Goal: Task Accomplishment & Management: Complete application form

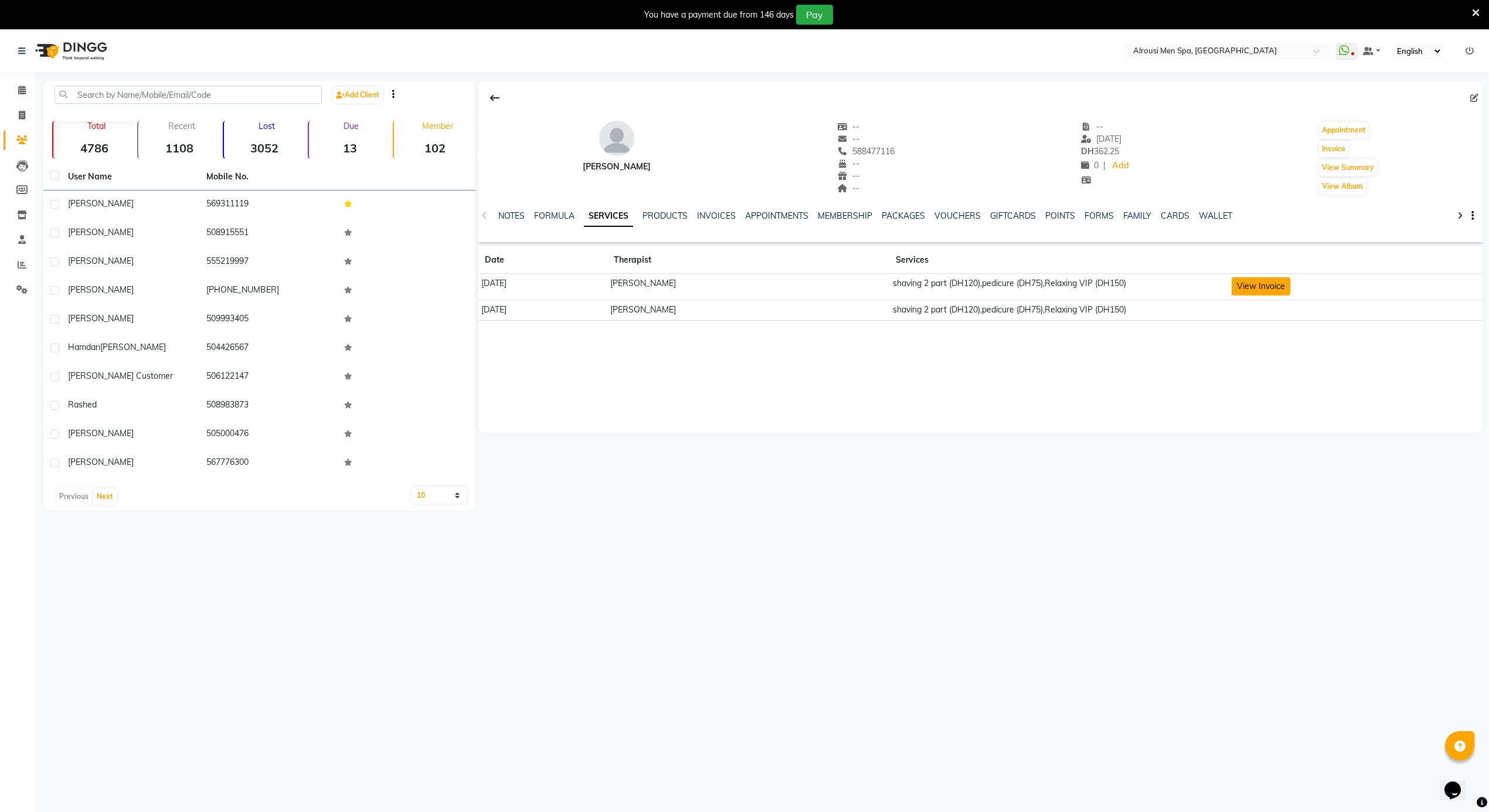
click at [1250, 288] on button "View Invoice" at bounding box center [1261, 286] width 59 height 18
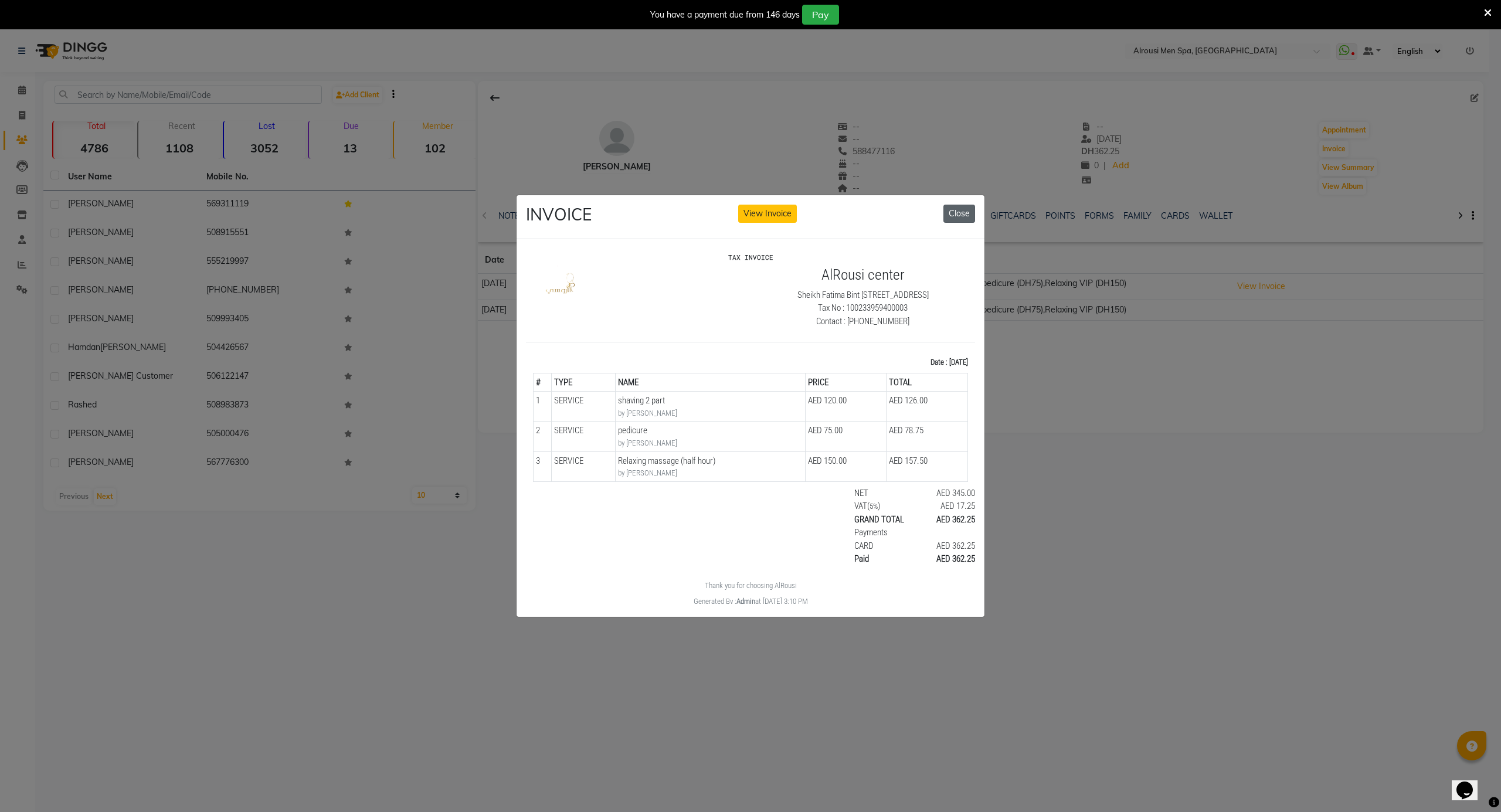
click at [967, 208] on button "Close" at bounding box center [959, 213] width 32 height 18
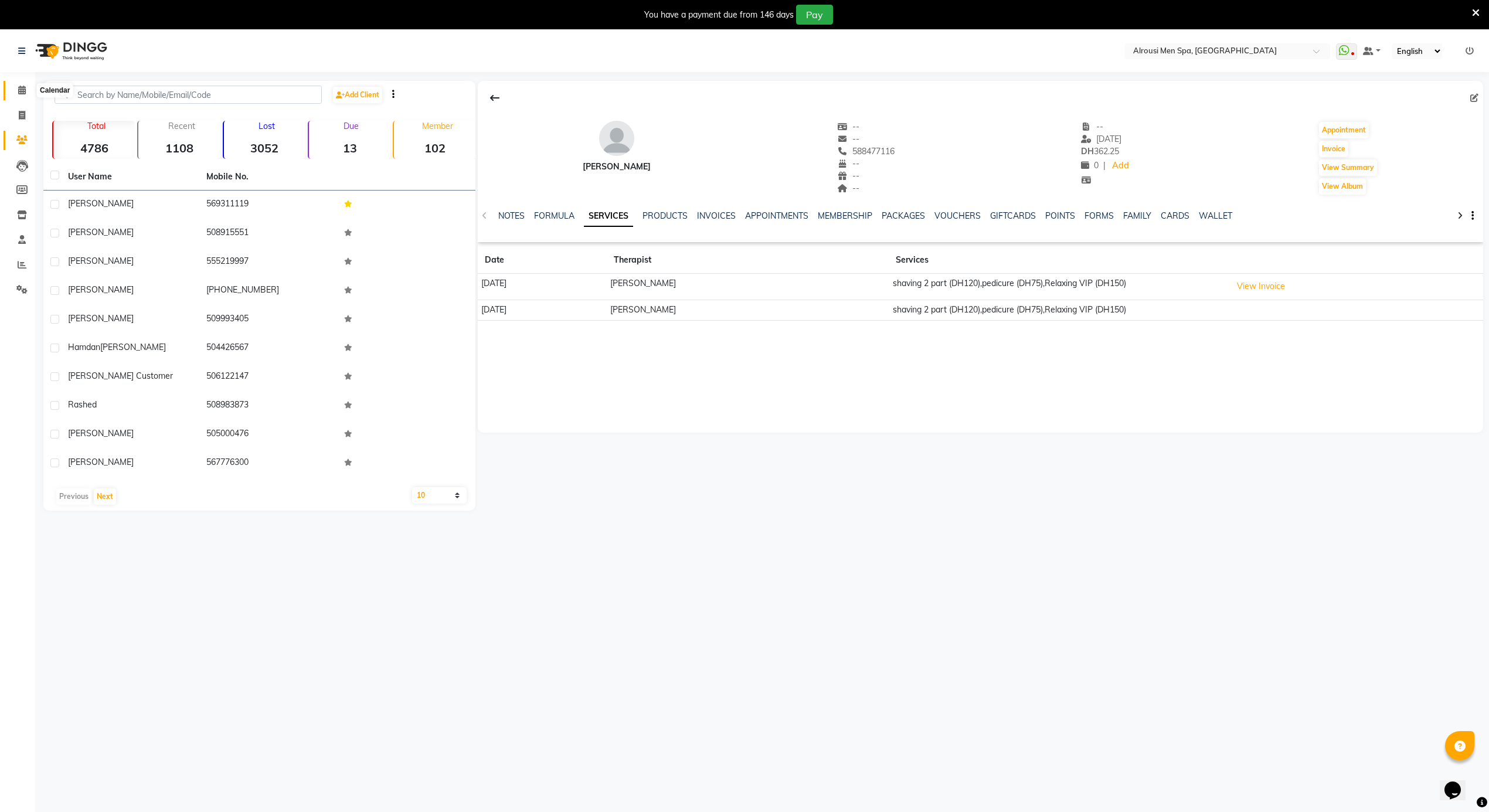
click at [21, 89] on icon at bounding box center [22, 90] width 8 height 9
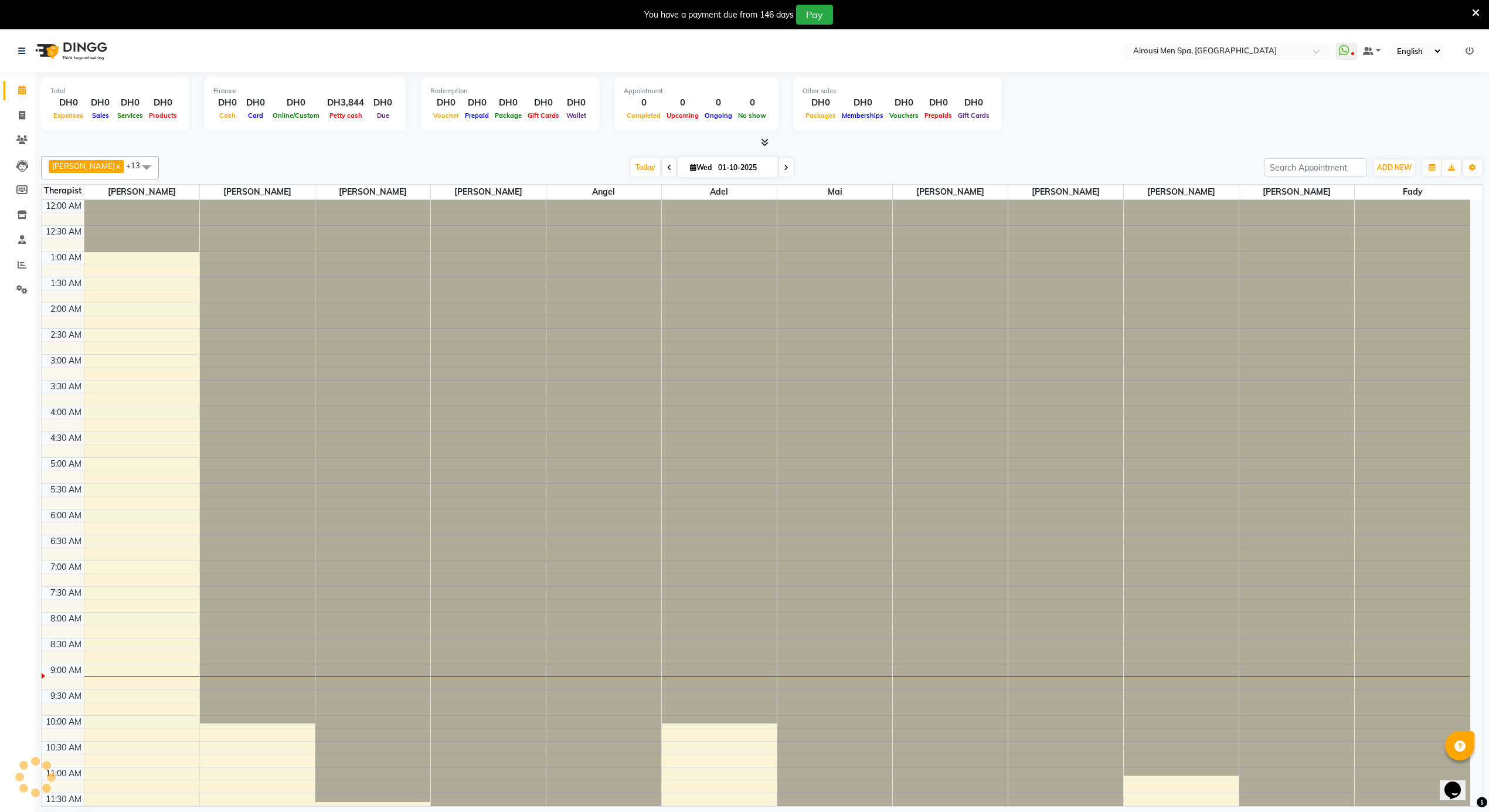
scroll to position [472, 0]
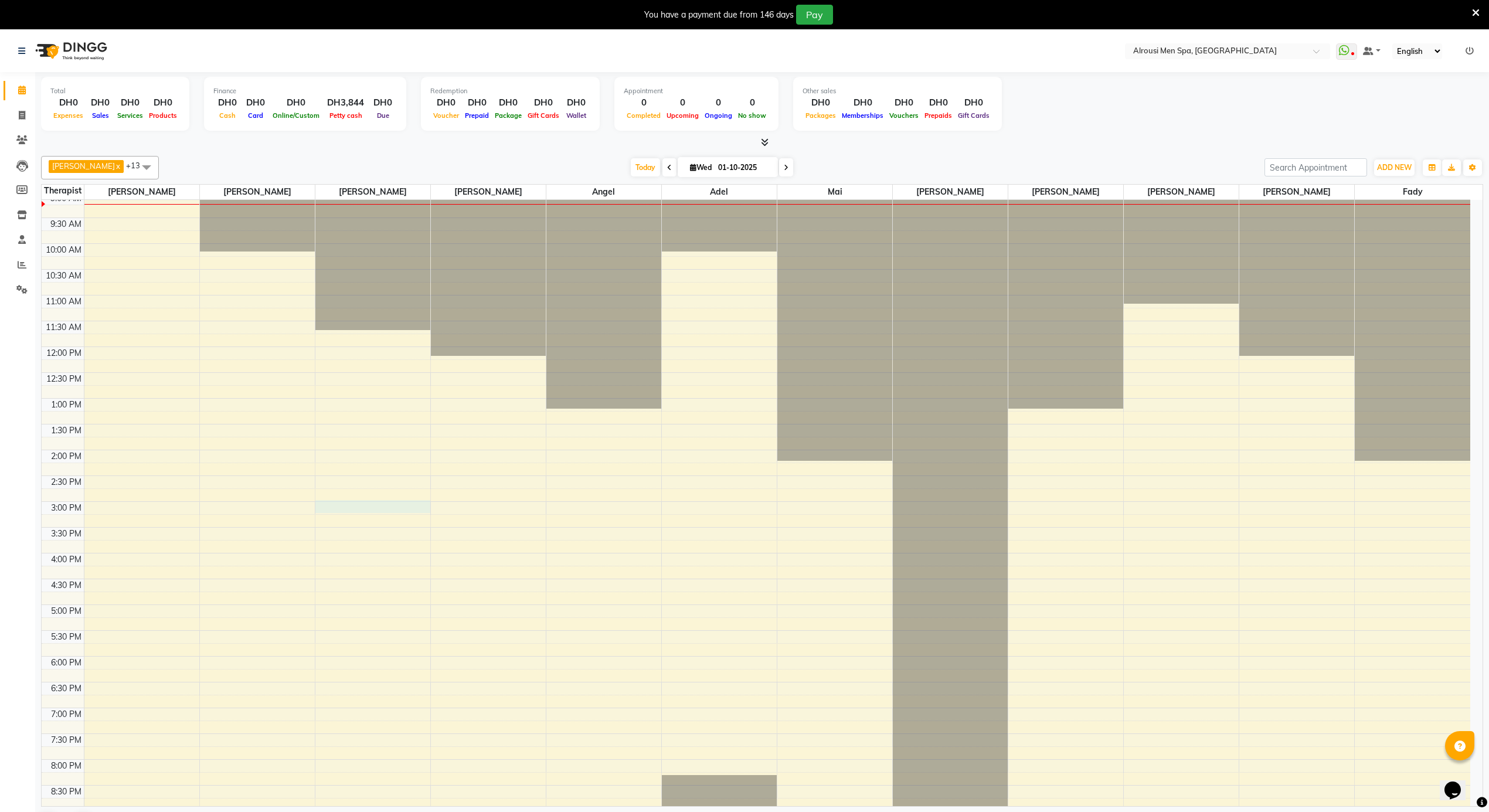
click at [422, 503] on div "12:00 AM 12:30 AM 1:00 AM 1:30 AM 2:00 AM 2:30 AM 3:00 AM 3:30 AM 4:00 AM 4:30 …" at bounding box center [756, 347] width 1429 height 1237
select select "38891"
select select "tentative"
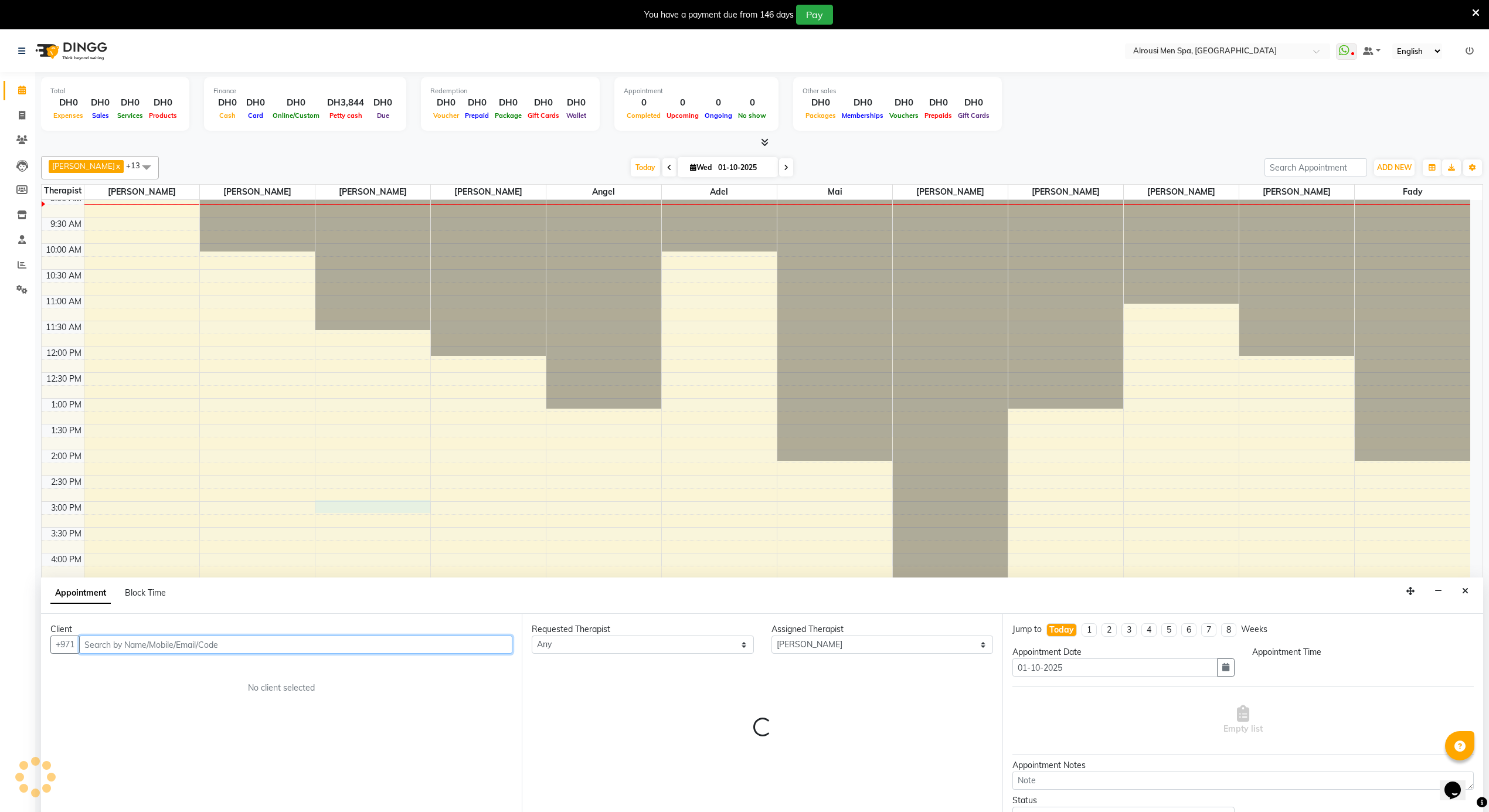
scroll to position [30, 0]
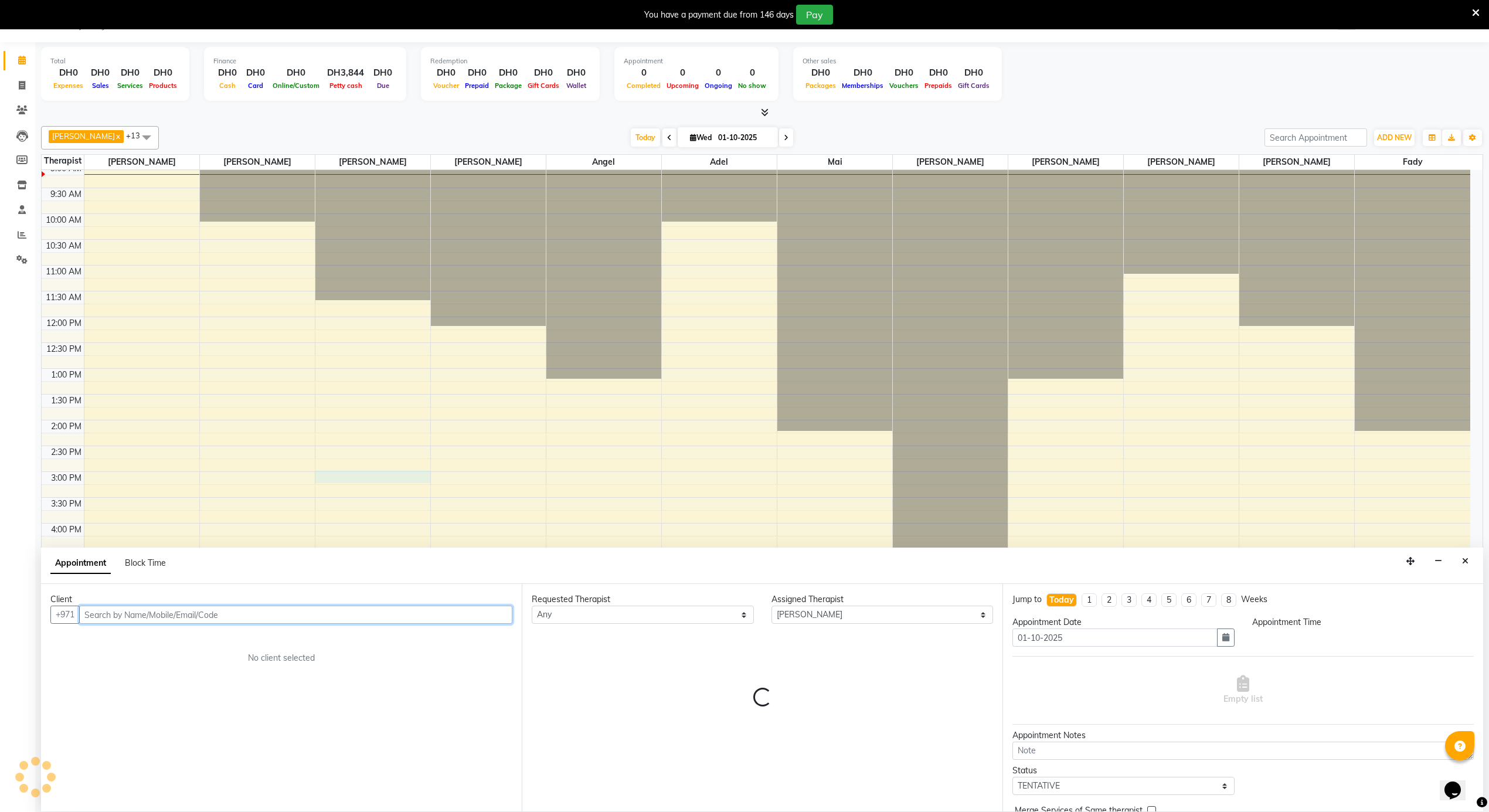
select select "885"
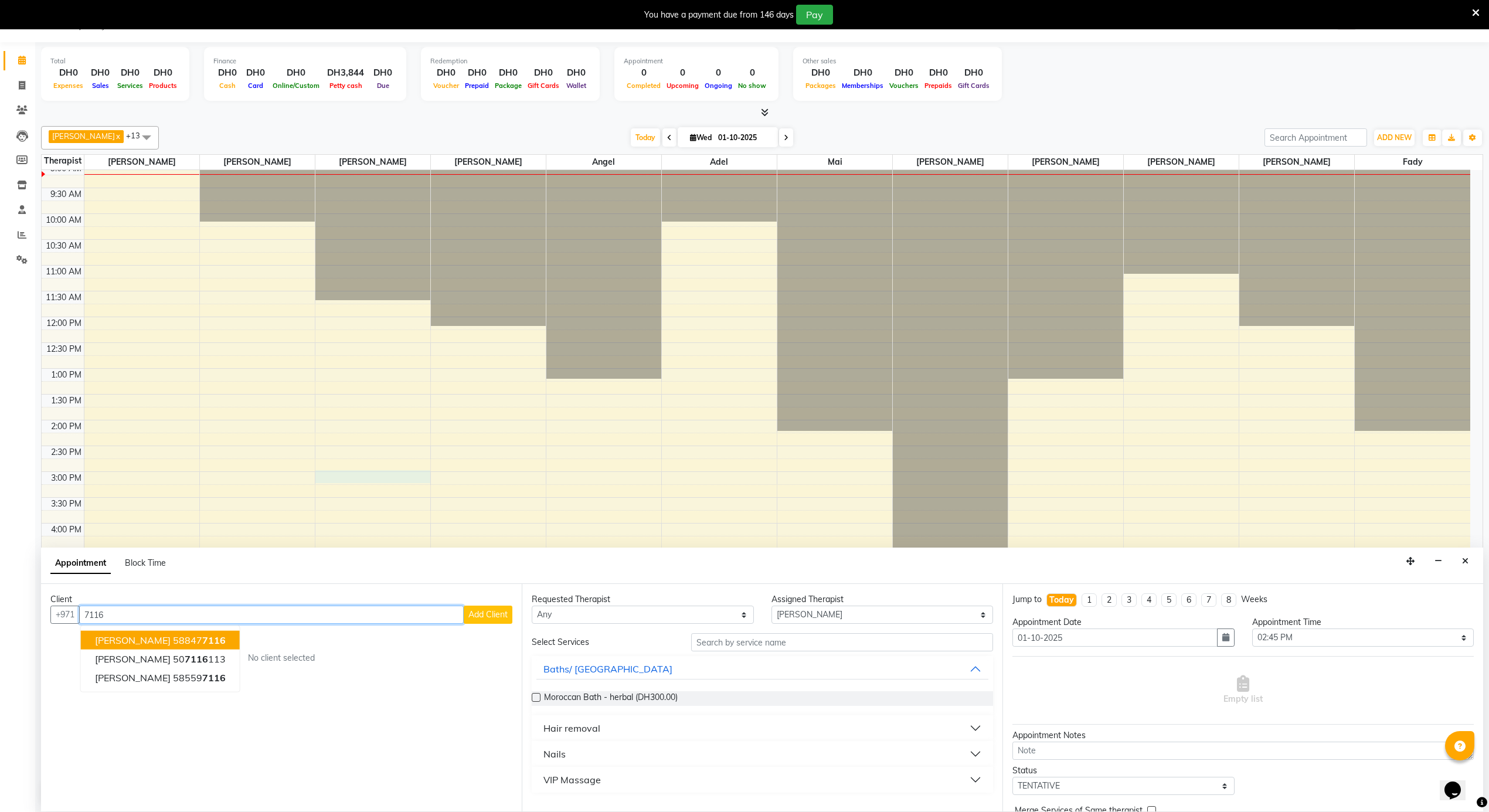
click at [202, 639] on span "7116" at bounding box center [213, 640] width 24 height 11
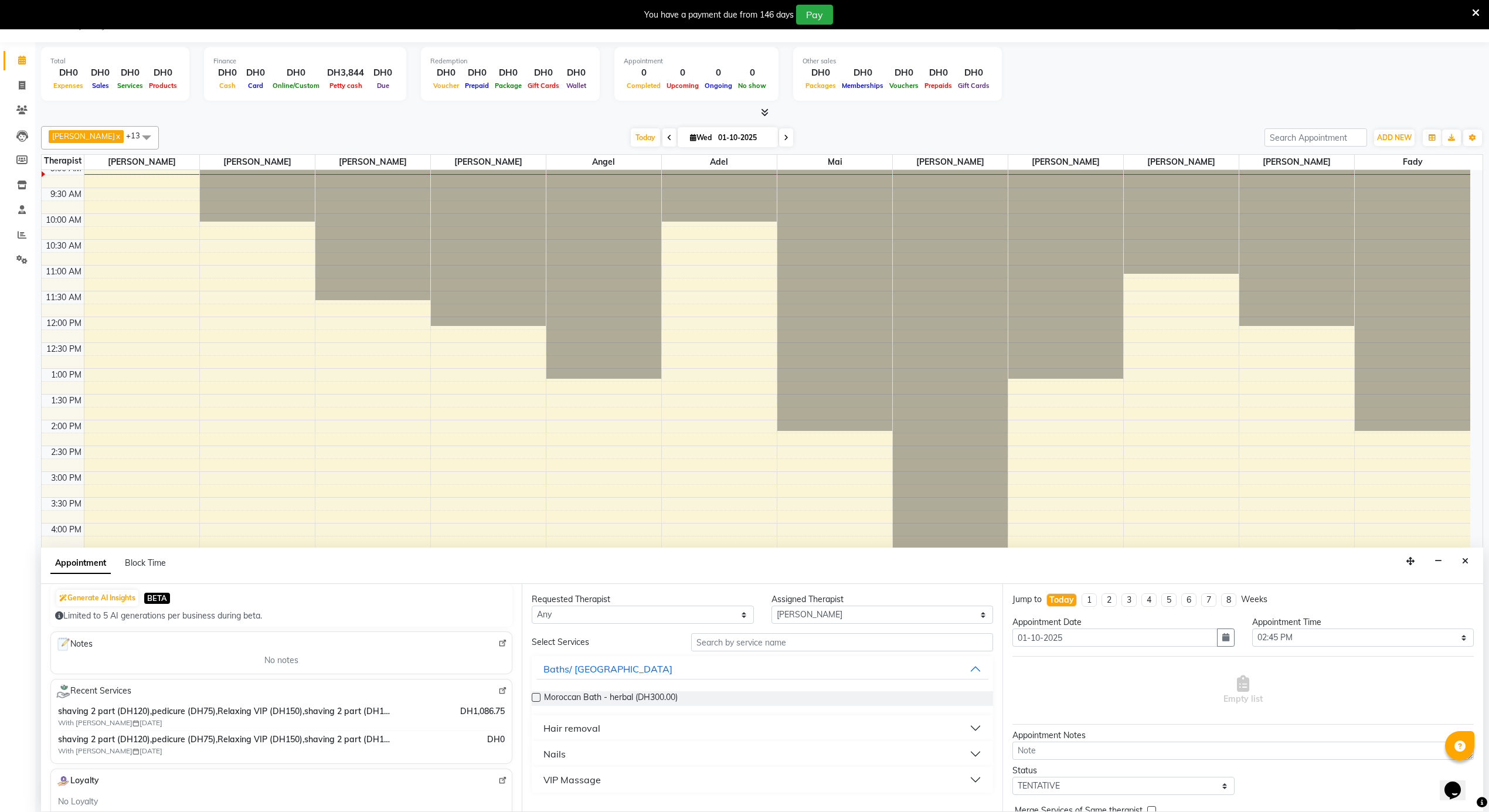
scroll to position [156, 0]
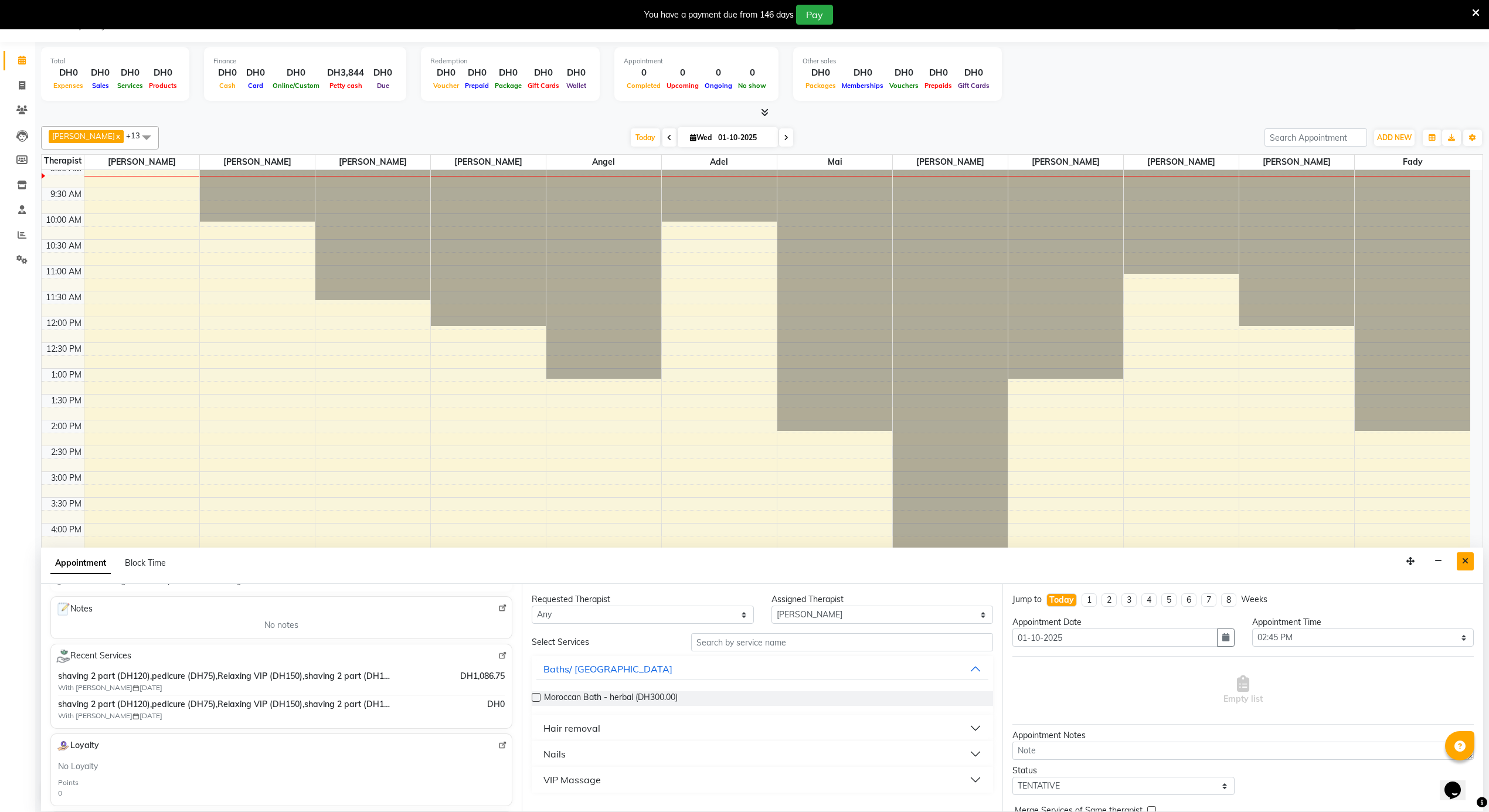
type input "588477116"
click at [1465, 560] on icon "Close" at bounding box center [1465, 560] width 6 height 8
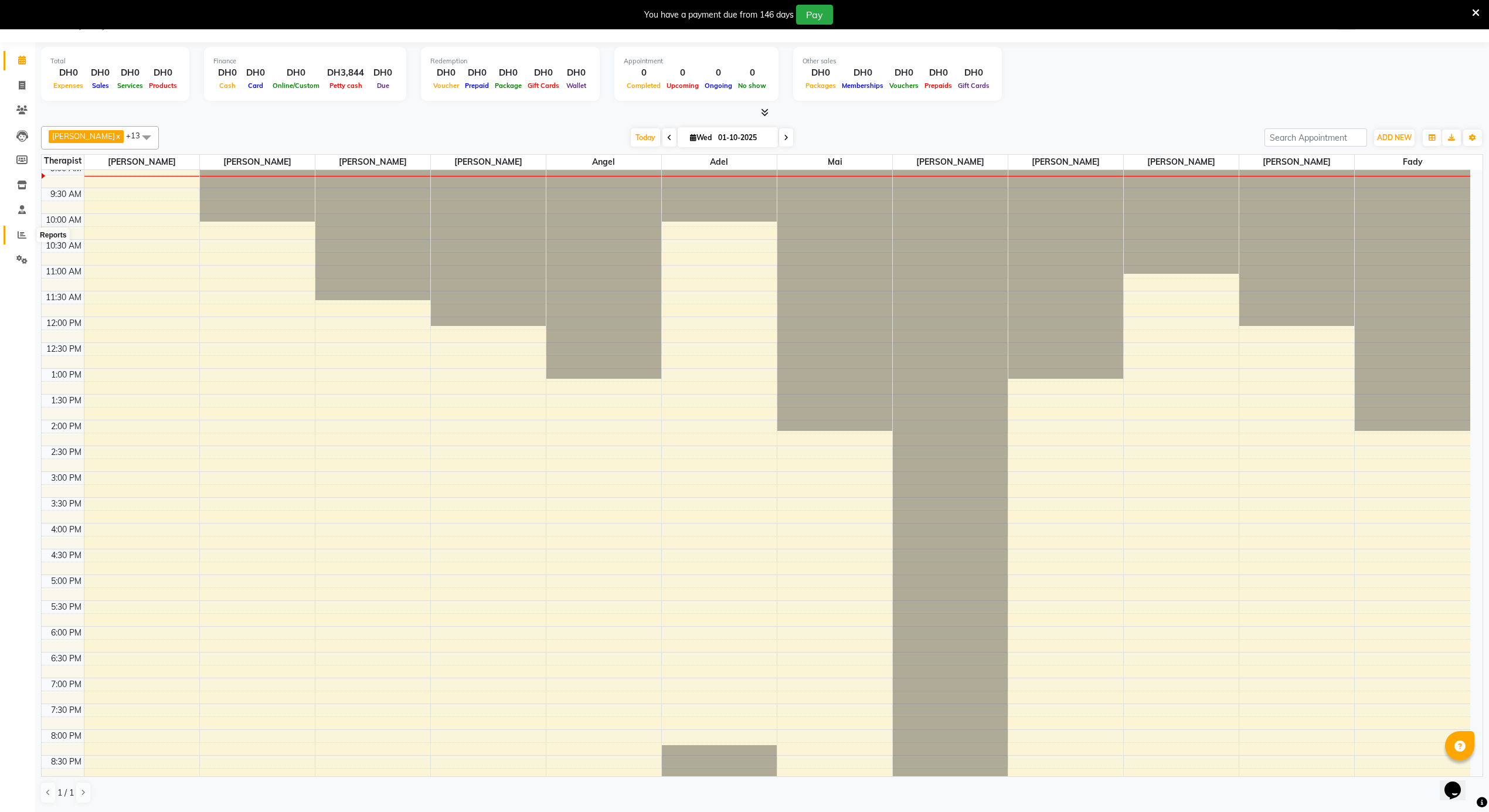
click at [24, 231] on icon at bounding box center [22, 235] width 9 height 9
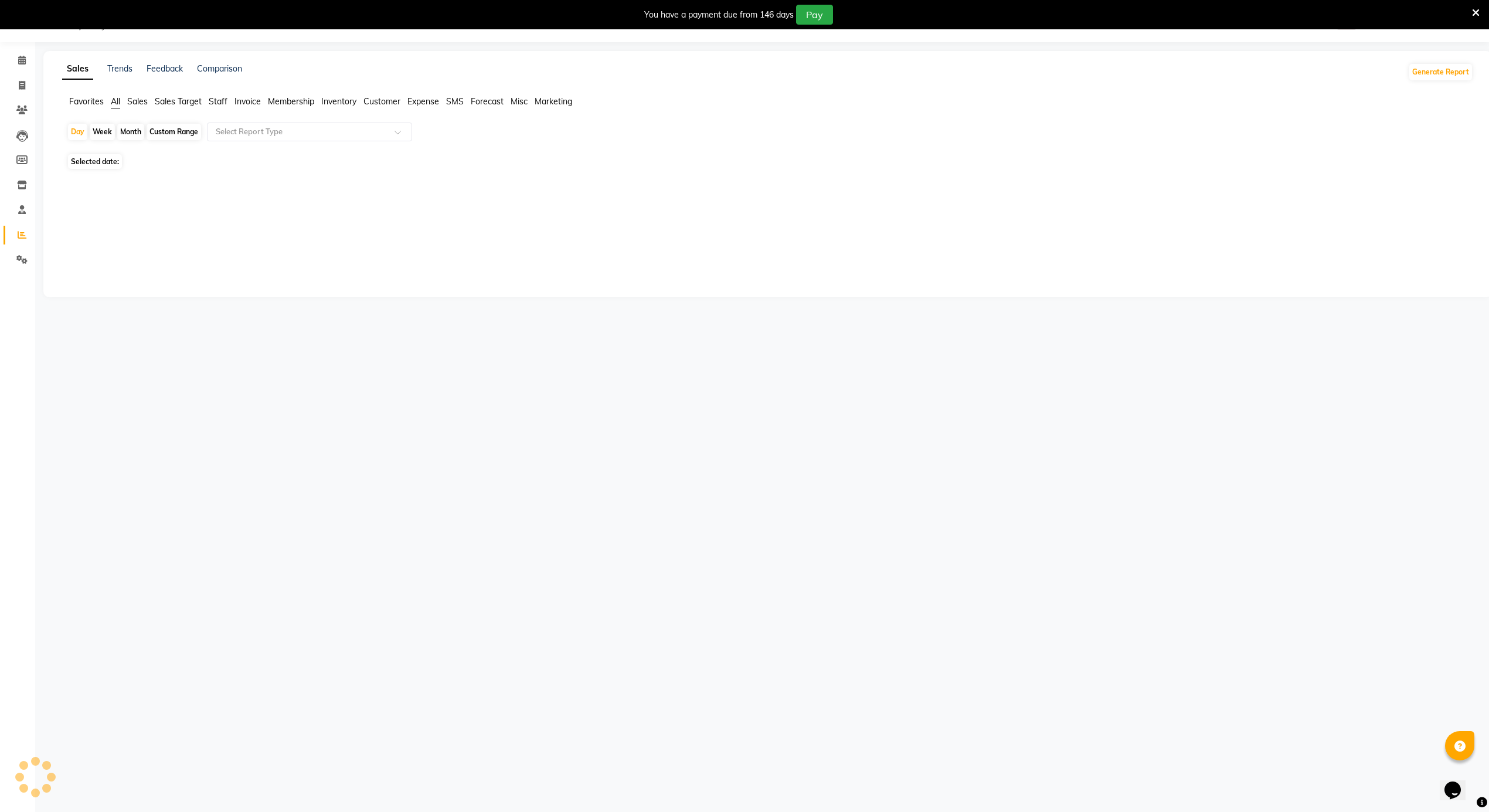
scroll to position [29, 0]
click at [134, 103] on span "Sales" at bounding box center [137, 102] width 21 height 11
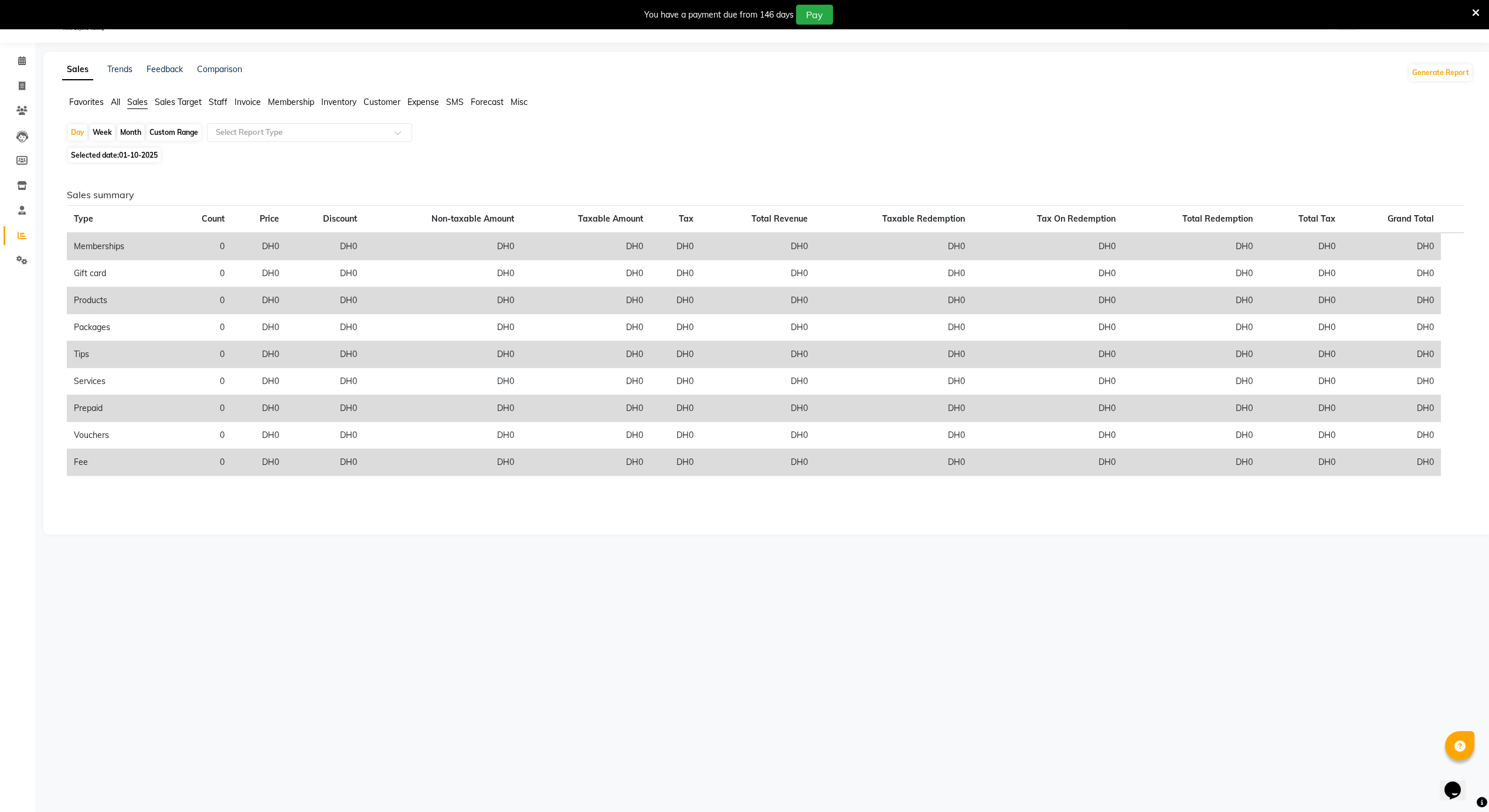
click at [124, 153] on span "01-10-2025" at bounding box center [139, 155] width 39 height 9
select select "10"
select select "2025"
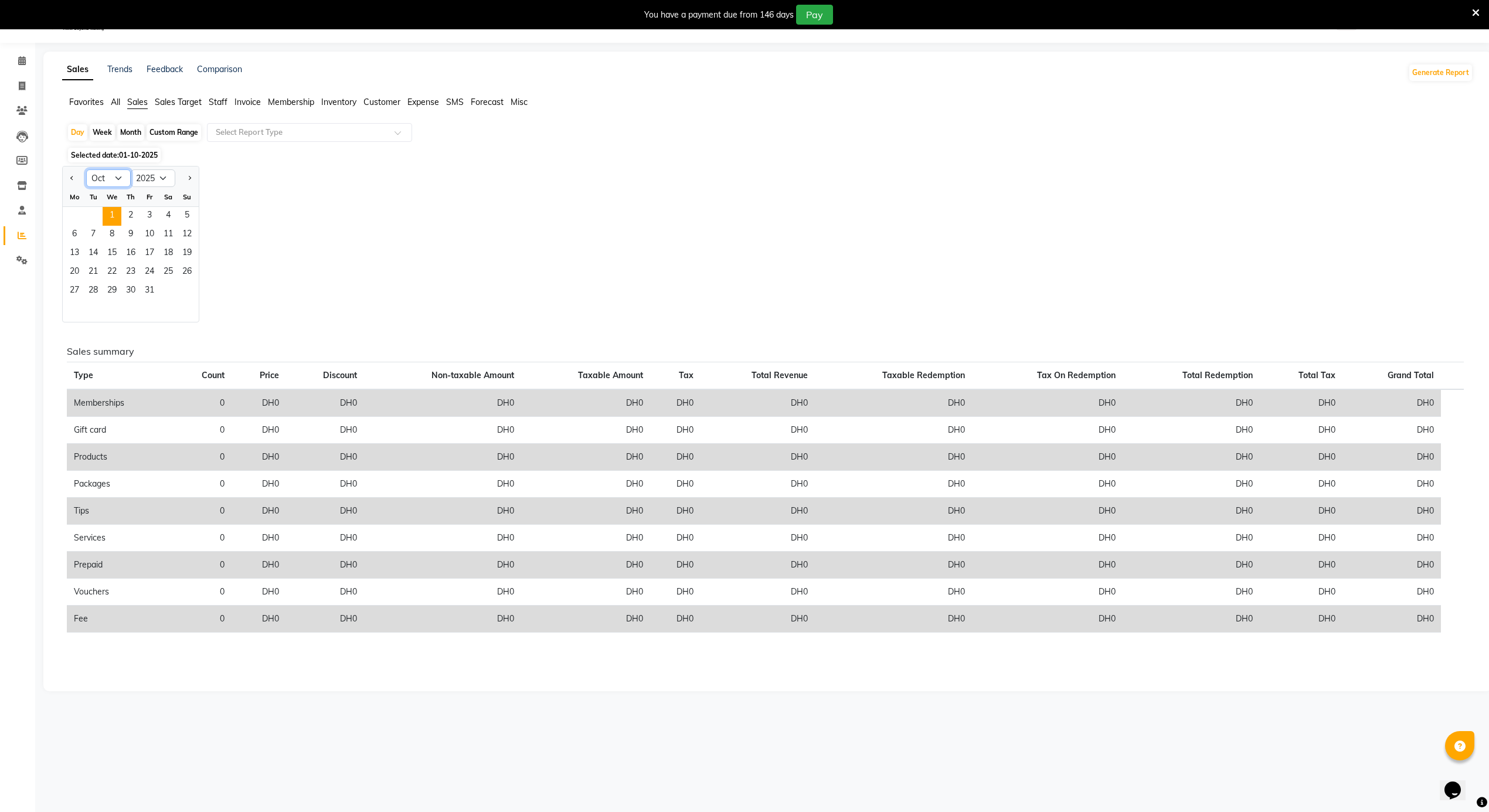
drag, startPoint x: 101, startPoint y: 179, endPoint x: 108, endPoint y: 183, distance: 8.1
click at [101, 179] on select "Jan Feb Mar Apr May Jun Jul Aug Sep Oct Nov Dec" at bounding box center [109, 178] width 45 height 17
select select "9"
click at [86, 170] on select "Jan Feb Mar Apr May Jun Jul Aug Sep Oct Nov Dec" at bounding box center [109, 178] width 45 height 17
click at [94, 288] on span "30" at bounding box center [93, 291] width 19 height 19
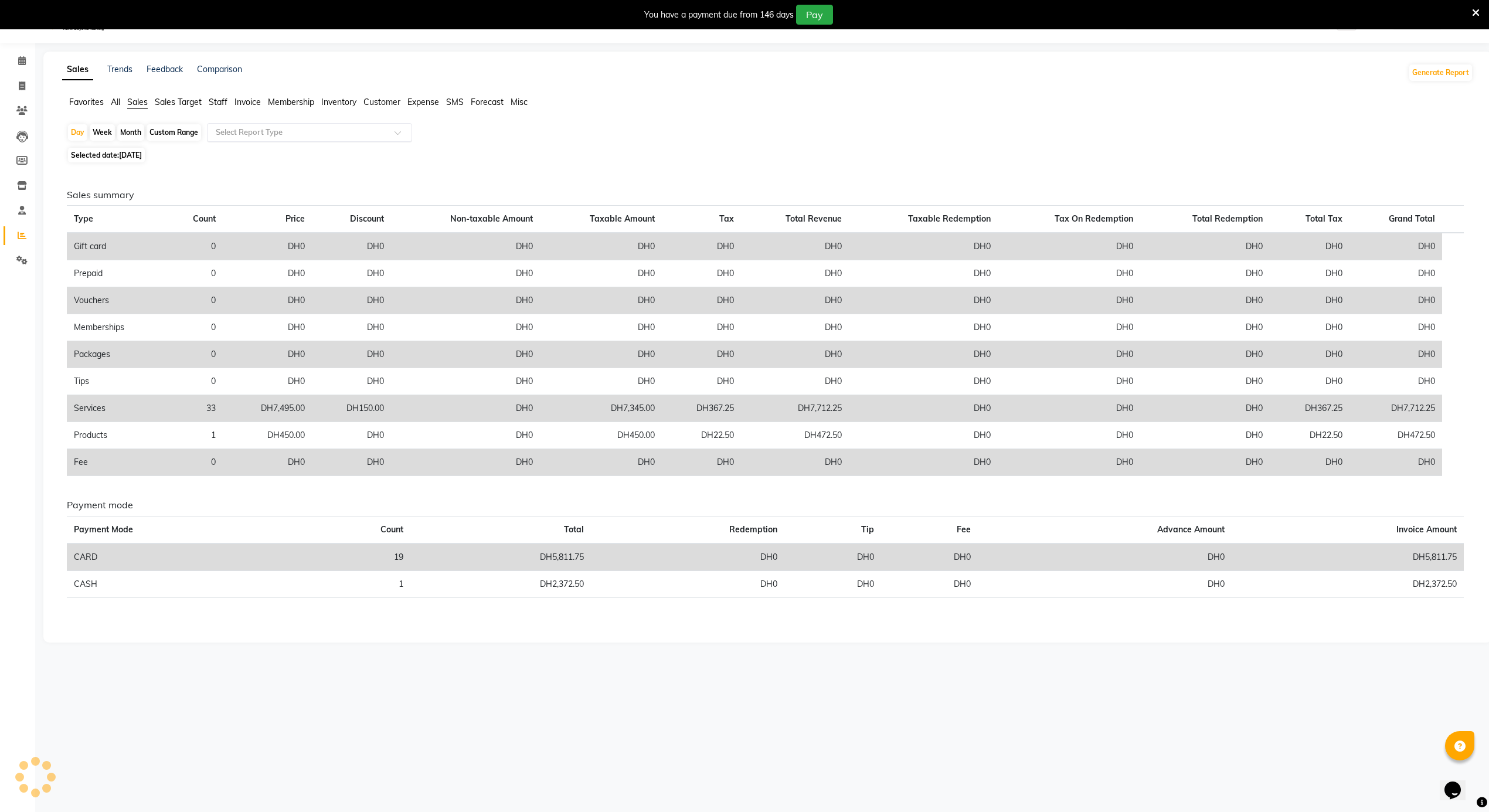
click at [239, 134] on input "text" at bounding box center [298, 132] width 169 height 11
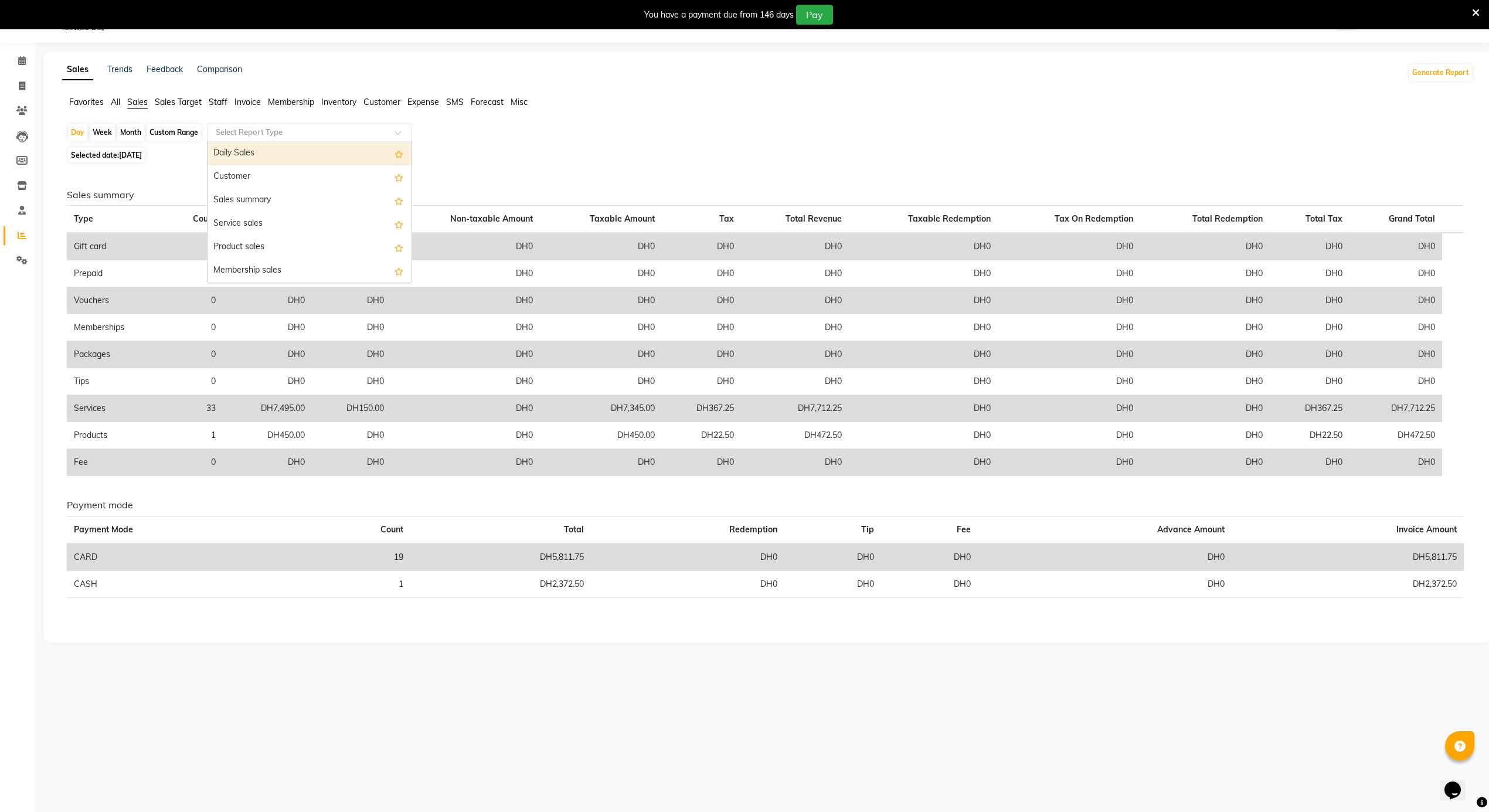
click at [237, 151] on div "Daily Sales" at bounding box center [310, 153] width 204 height 24
select select "full_report"
select select "csv"
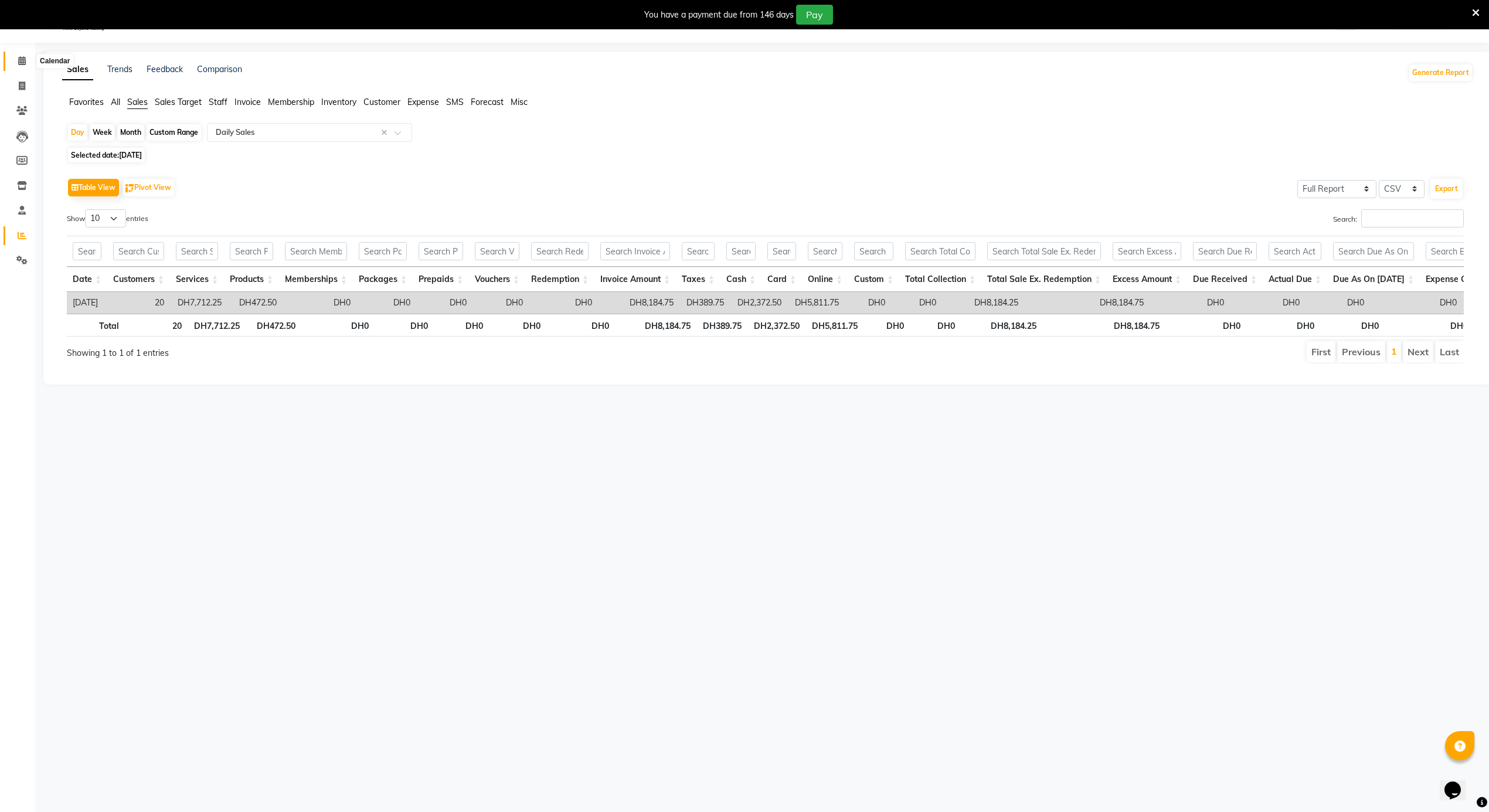
click at [28, 64] on span at bounding box center [22, 61] width 21 height 14
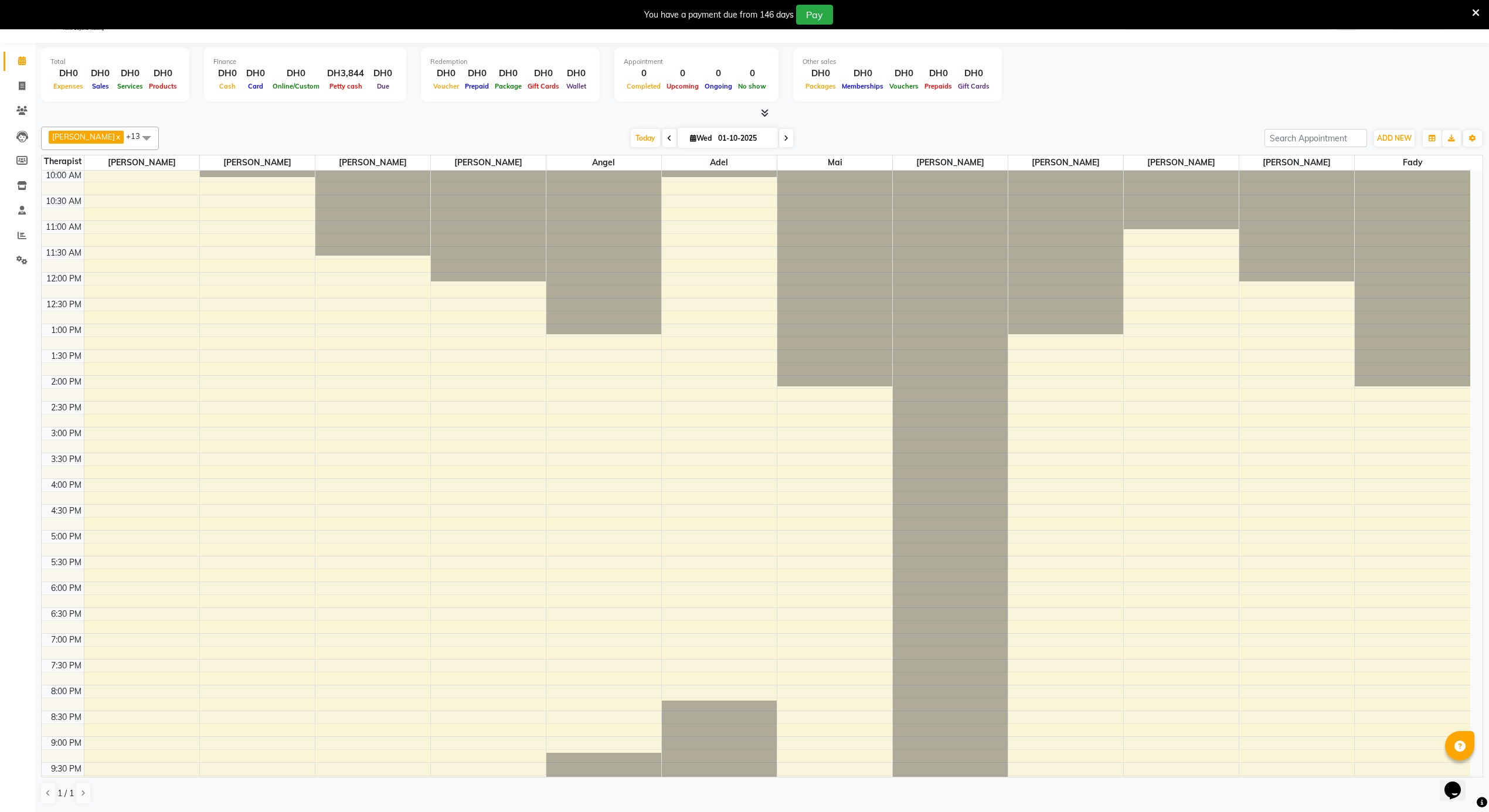
scroll to position [341, 0]
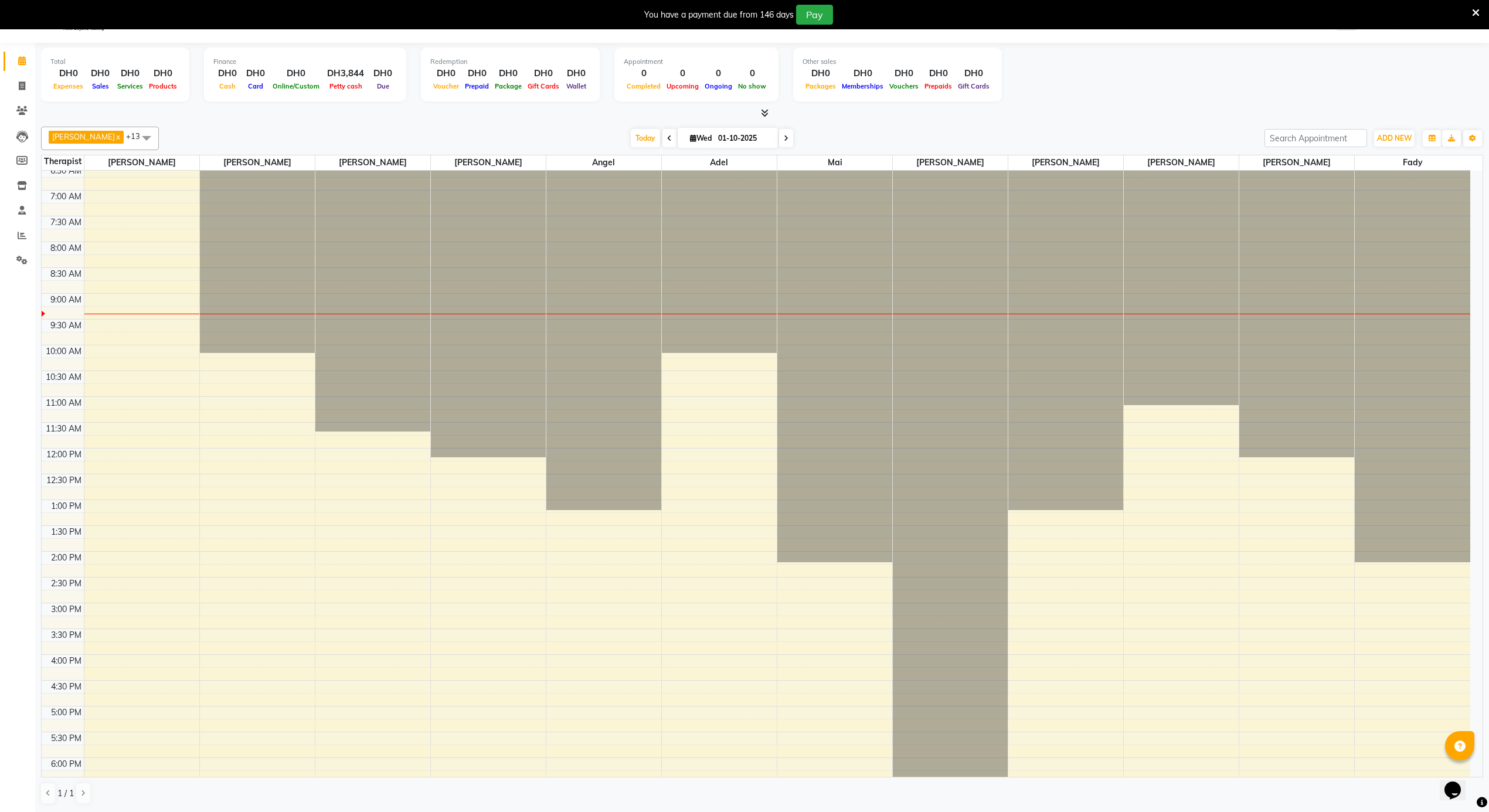
click at [336, 492] on div "12:00 AM 12:30 AM 1:00 AM 1:30 AM 2:00 AM 2:30 AM 3:00 AM 3:30 AM 4:00 AM 4:30 …" at bounding box center [756, 448] width 1429 height 1237
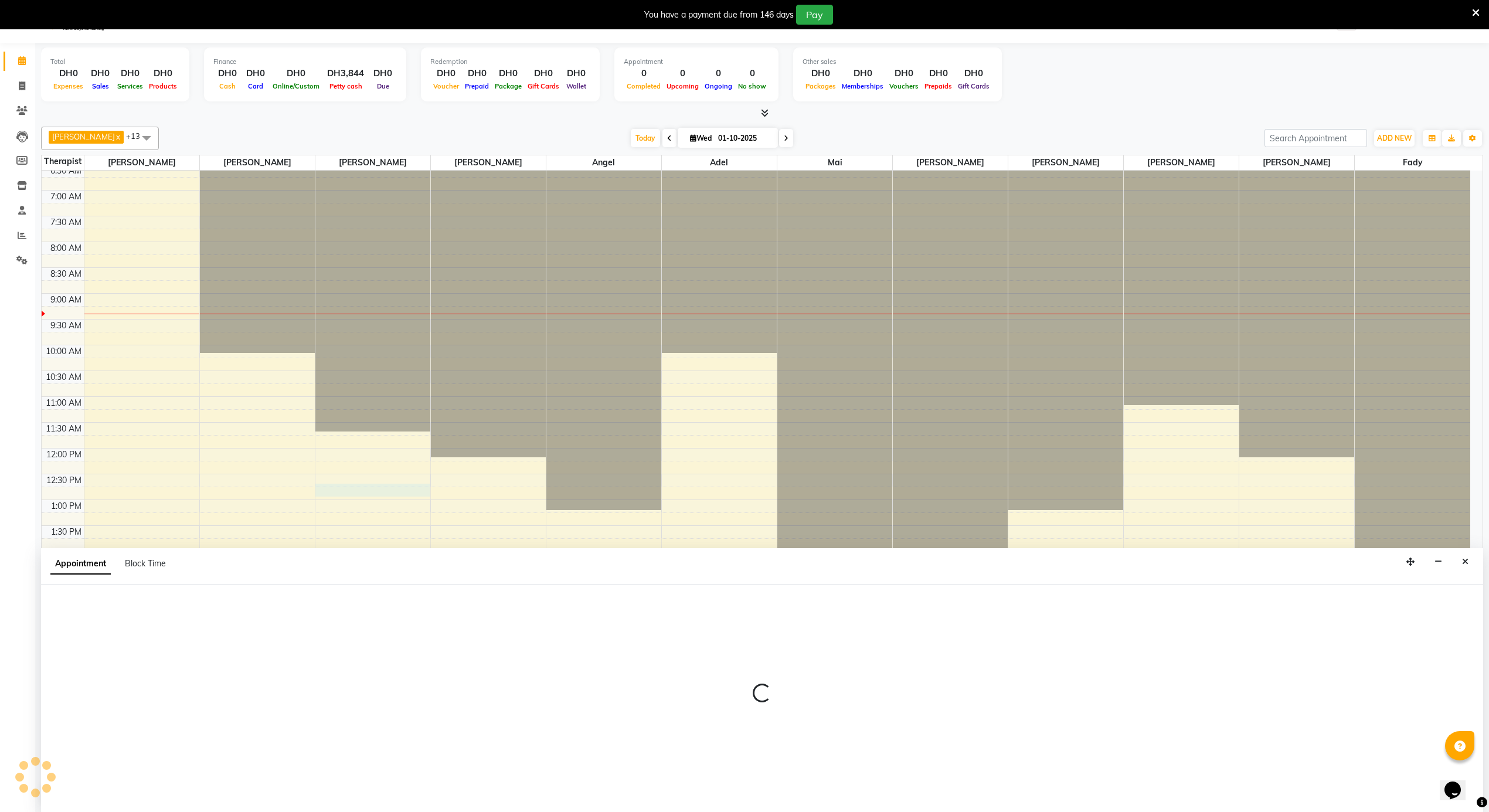
scroll to position [30, 0]
select select "38891"
select select "750"
select select "tentative"
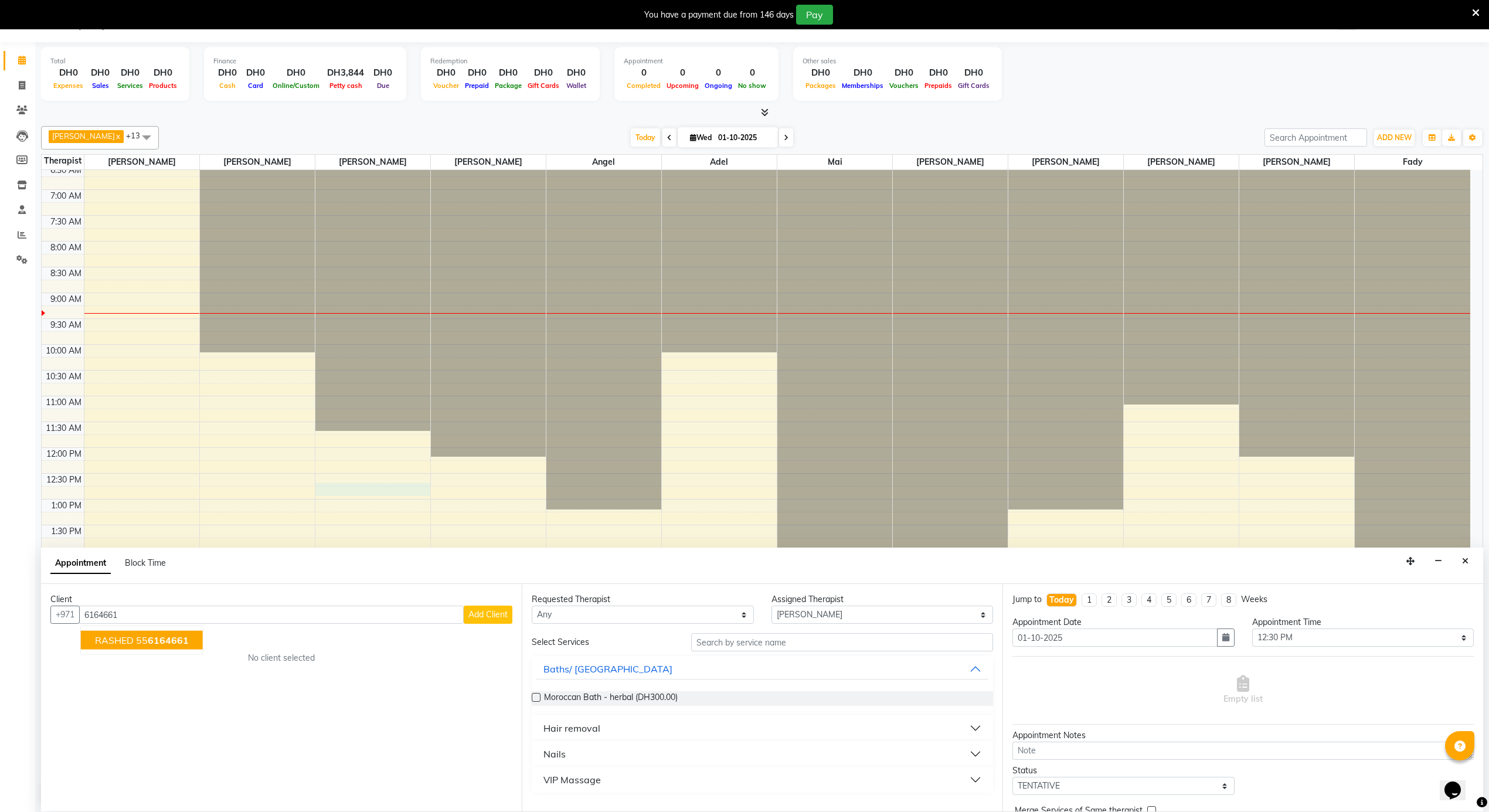
click at [186, 635] on span "6164661" at bounding box center [168, 640] width 41 height 11
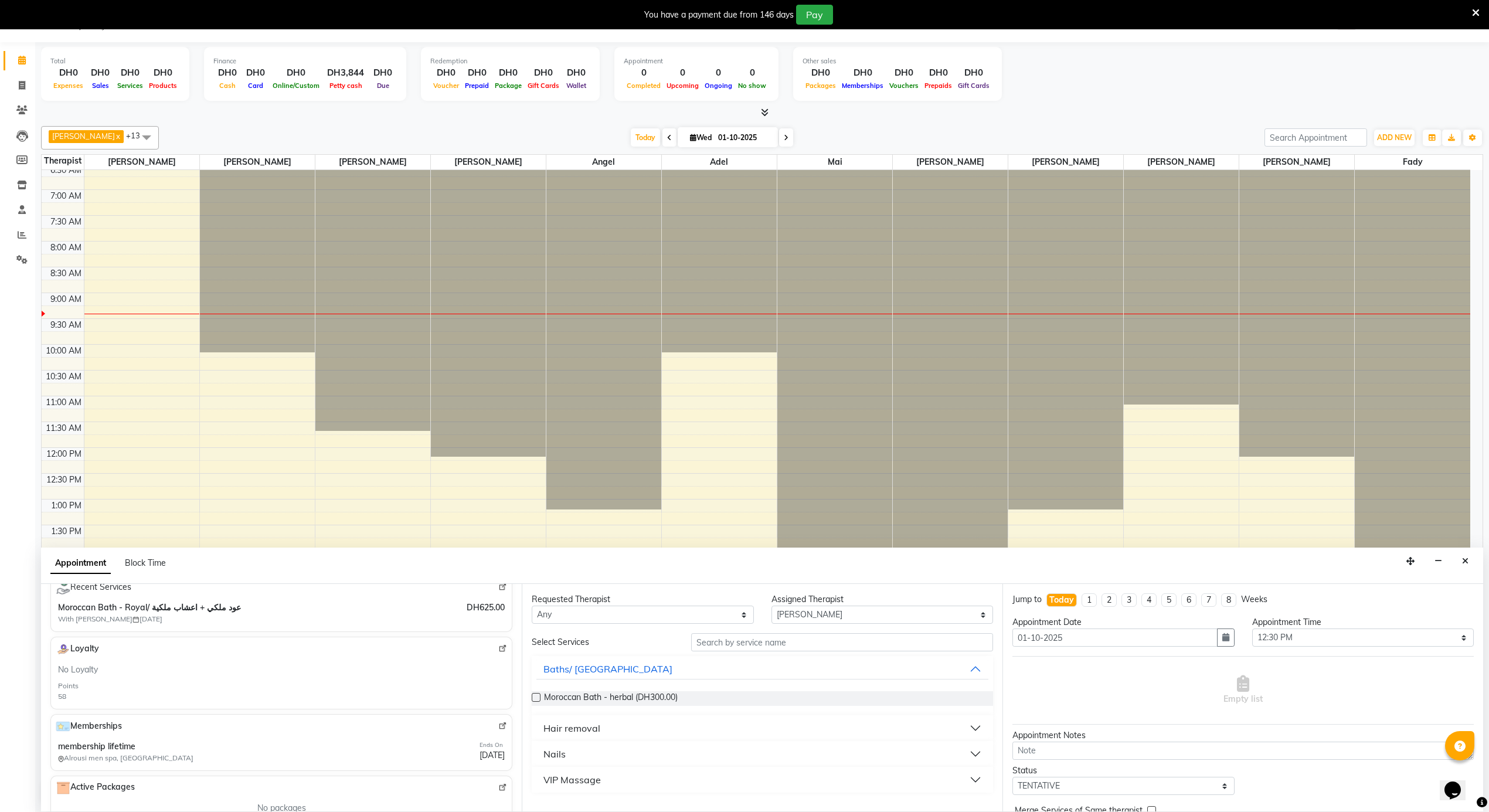
scroll to position [156, 0]
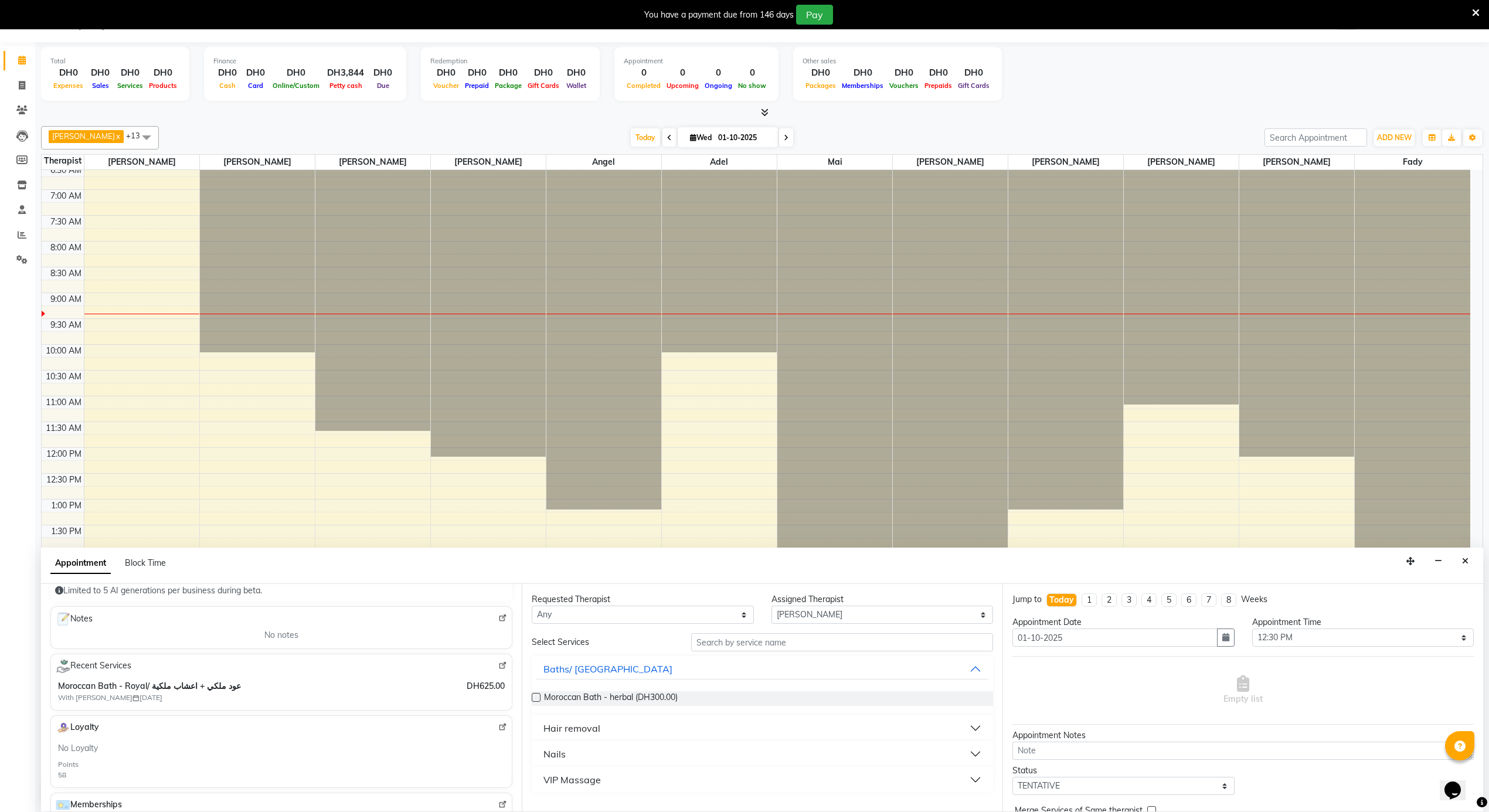
type input "556164661"
click at [498, 666] on img at bounding box center [502, 665] width 9 height 9
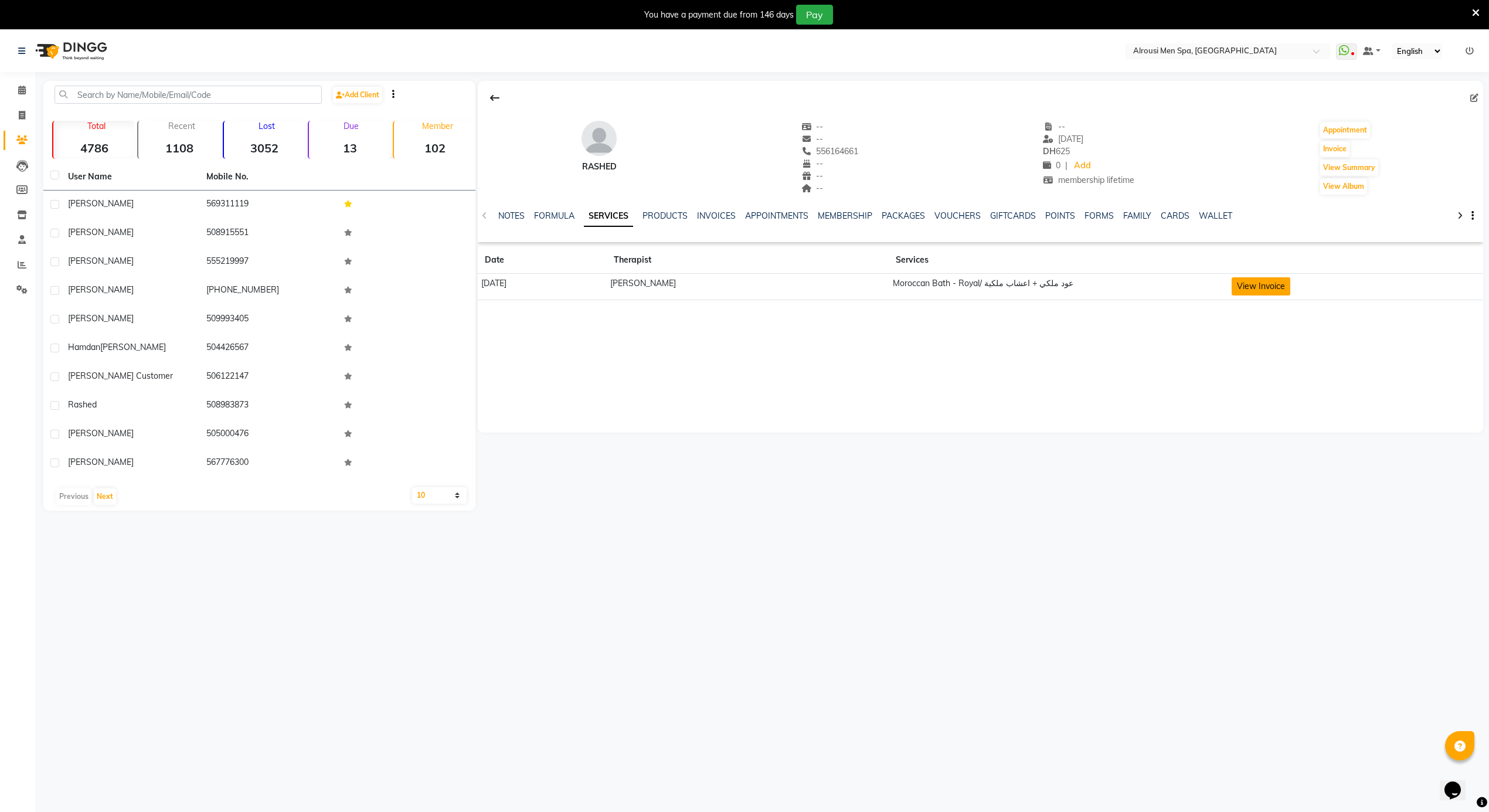
click at [1248, 287] on button "View Invoice" at bounding box center [1261, 286] width 59 height 18
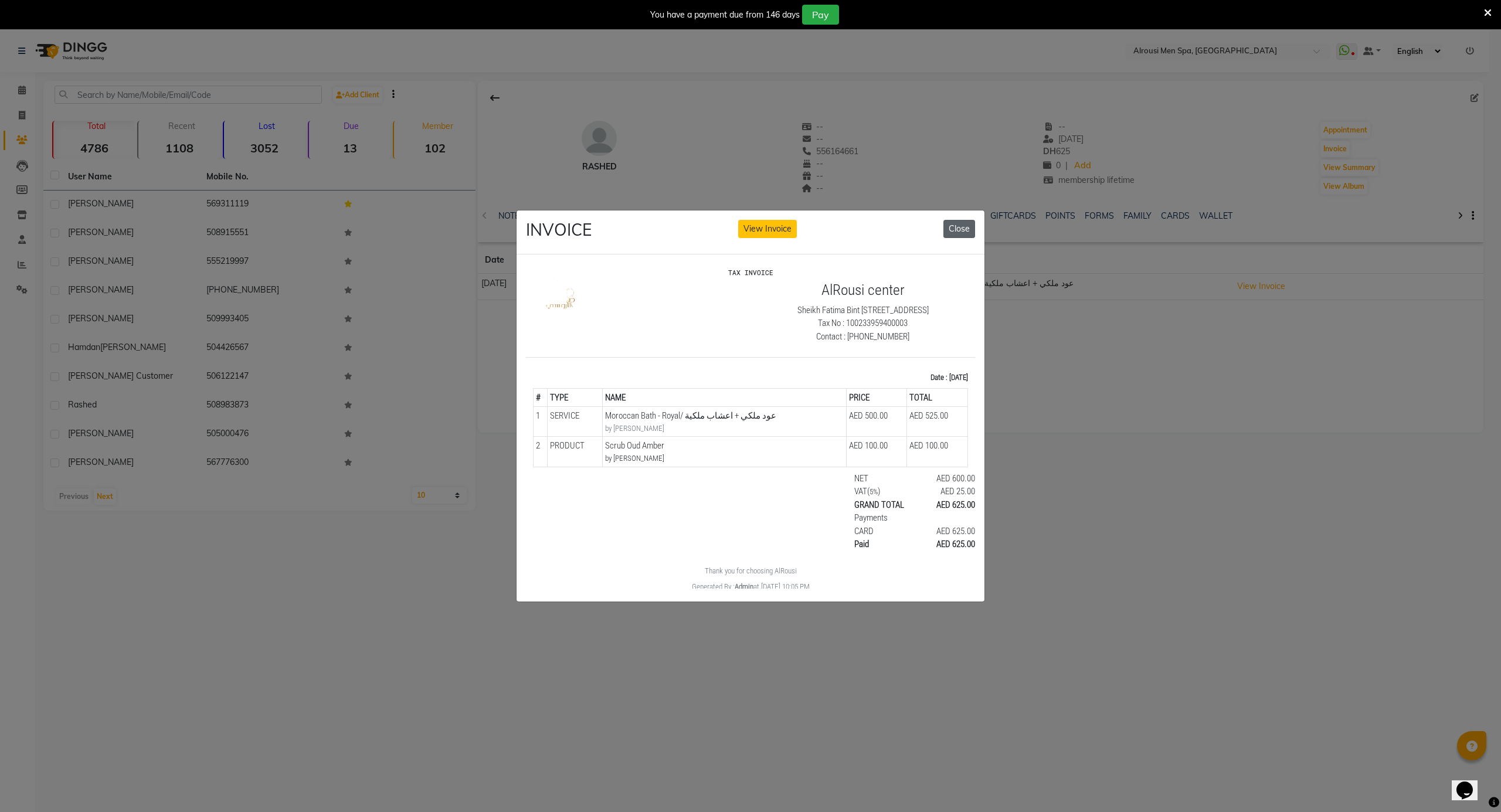
click at [970, 221] on button "Close" at bounding box center [959, 229] width 32 height 18
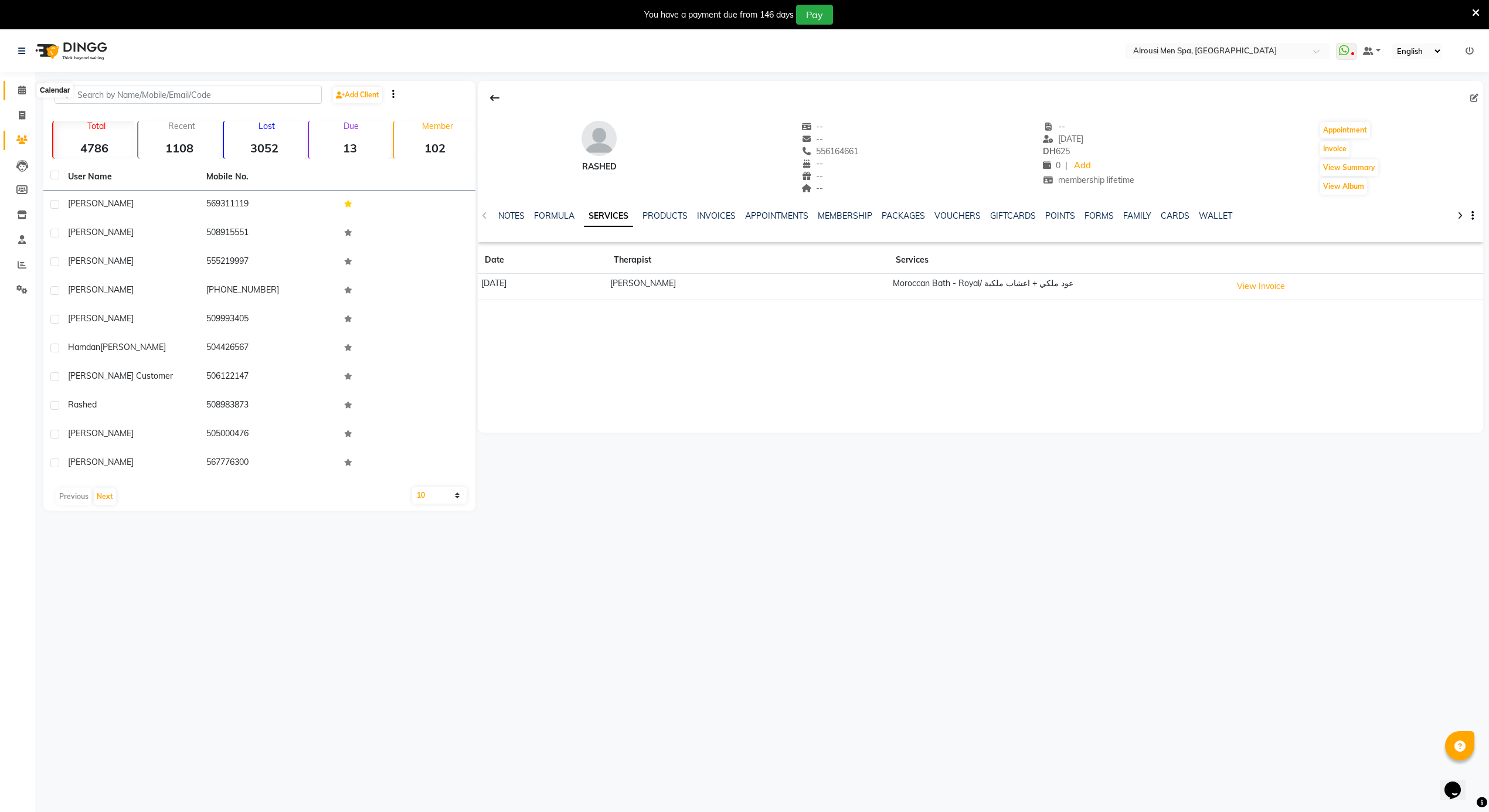
click at [17, 85] on span at bounding box center [22, 91] width 21 height 14
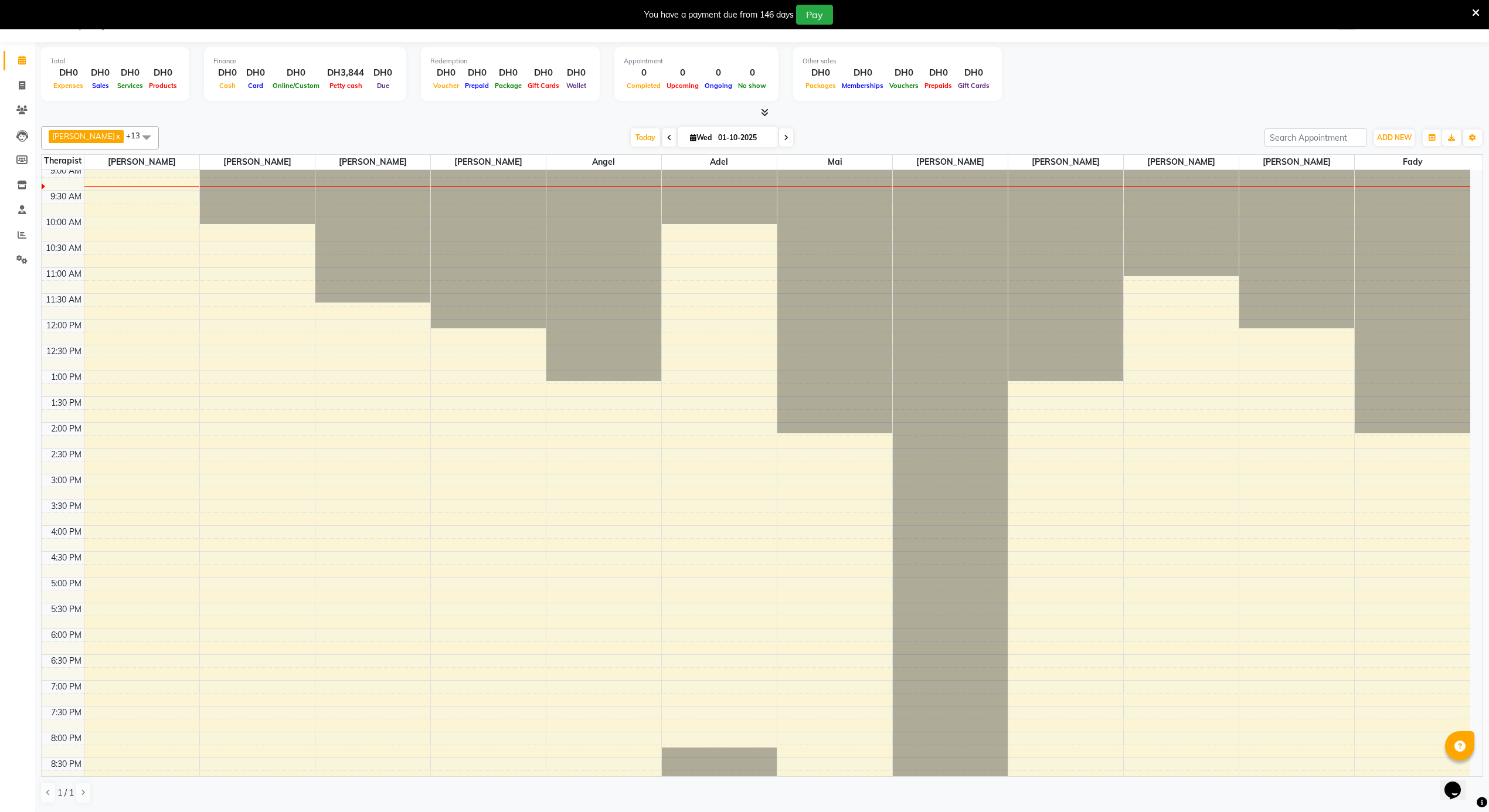
scroll to position [185, 0]
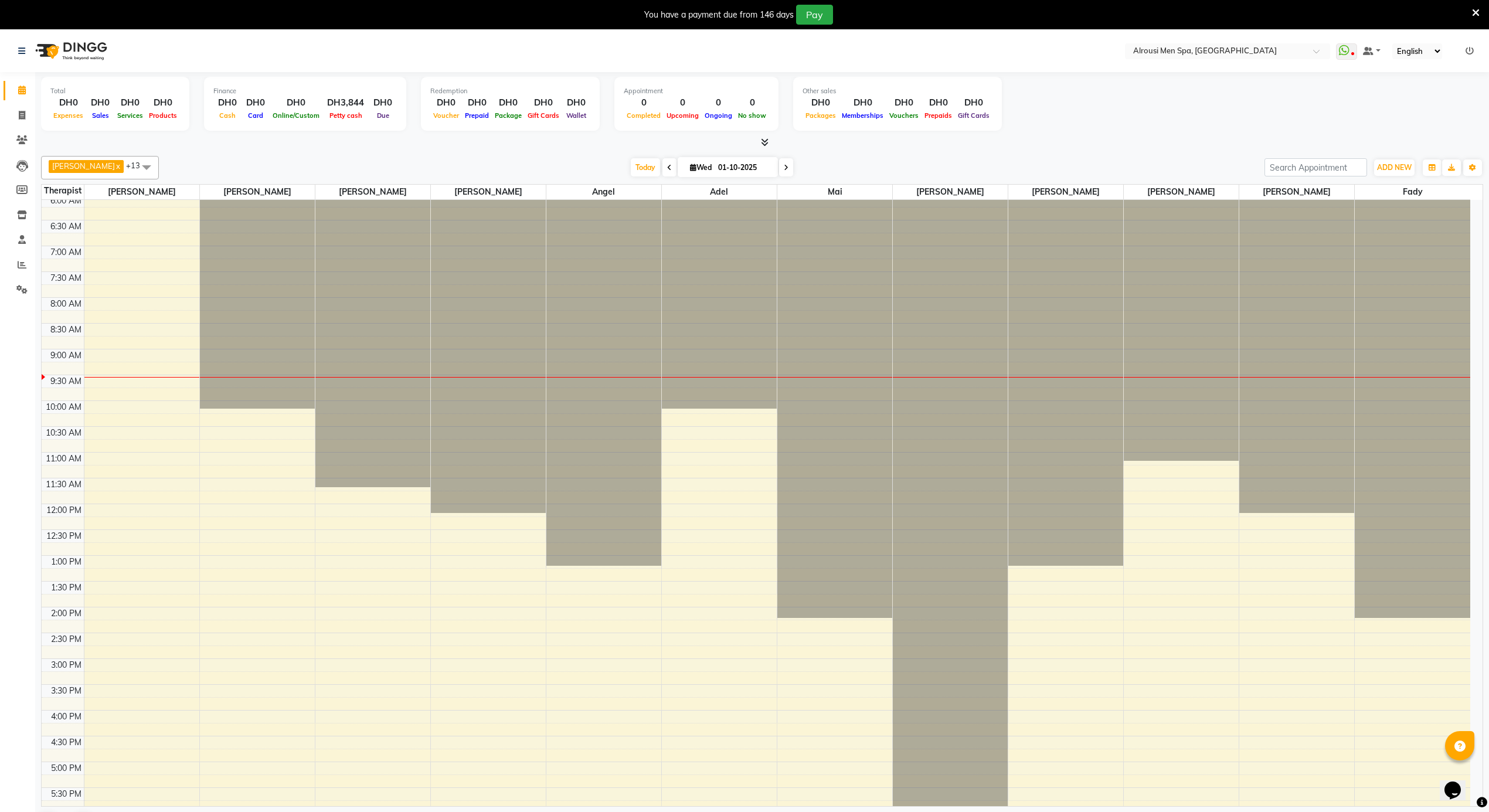
click at [293, 497] on div "12:00 AM 12:30 AM 1:00 AM 1:30 AM 2:00 AM 2:30 AM 3:00 AM 3:30 AM 4:00 AM 4:30 …" at bounding box center [756, 504] width 1429 height 1237
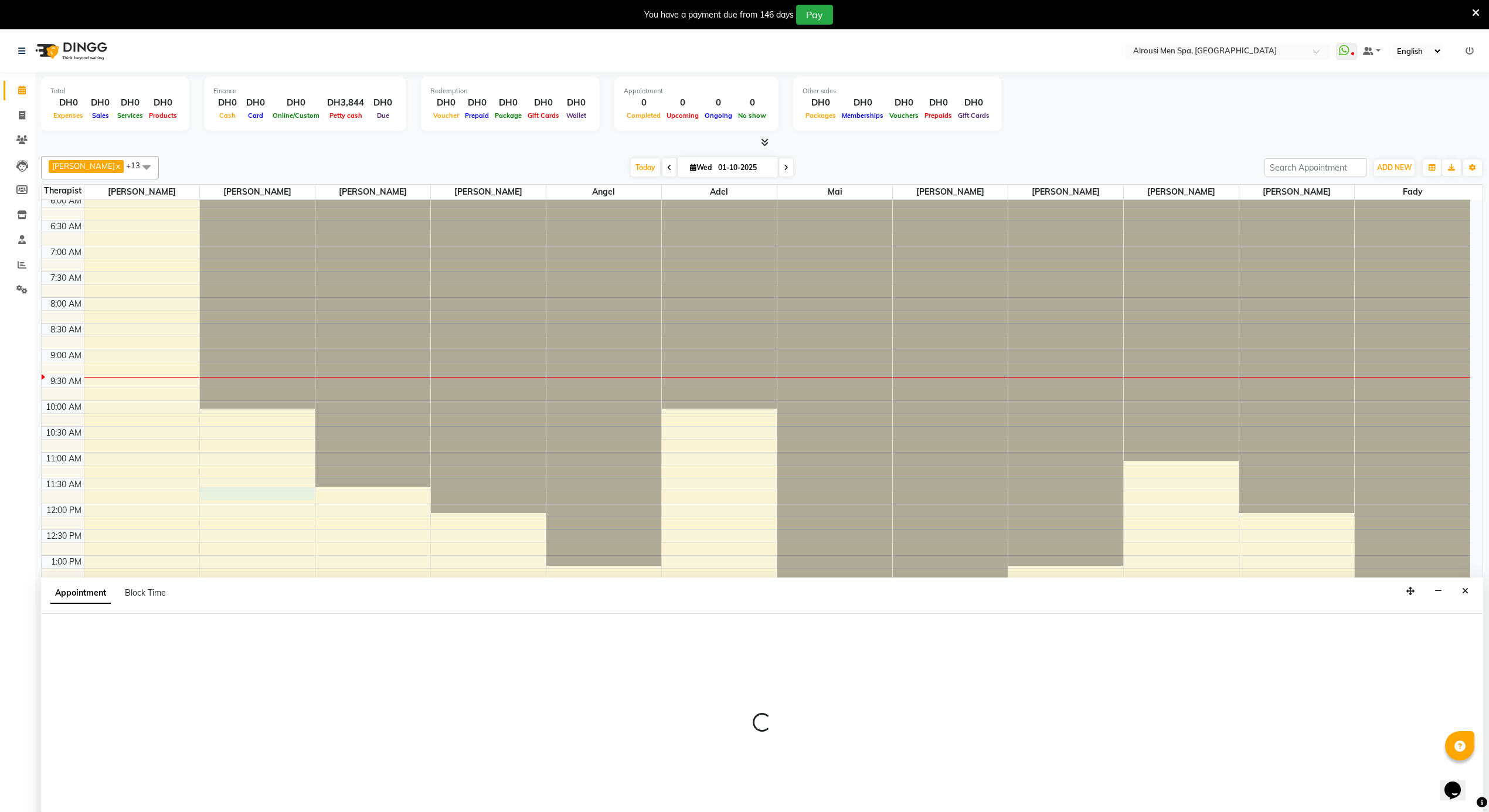
scroll to position [30, 0]
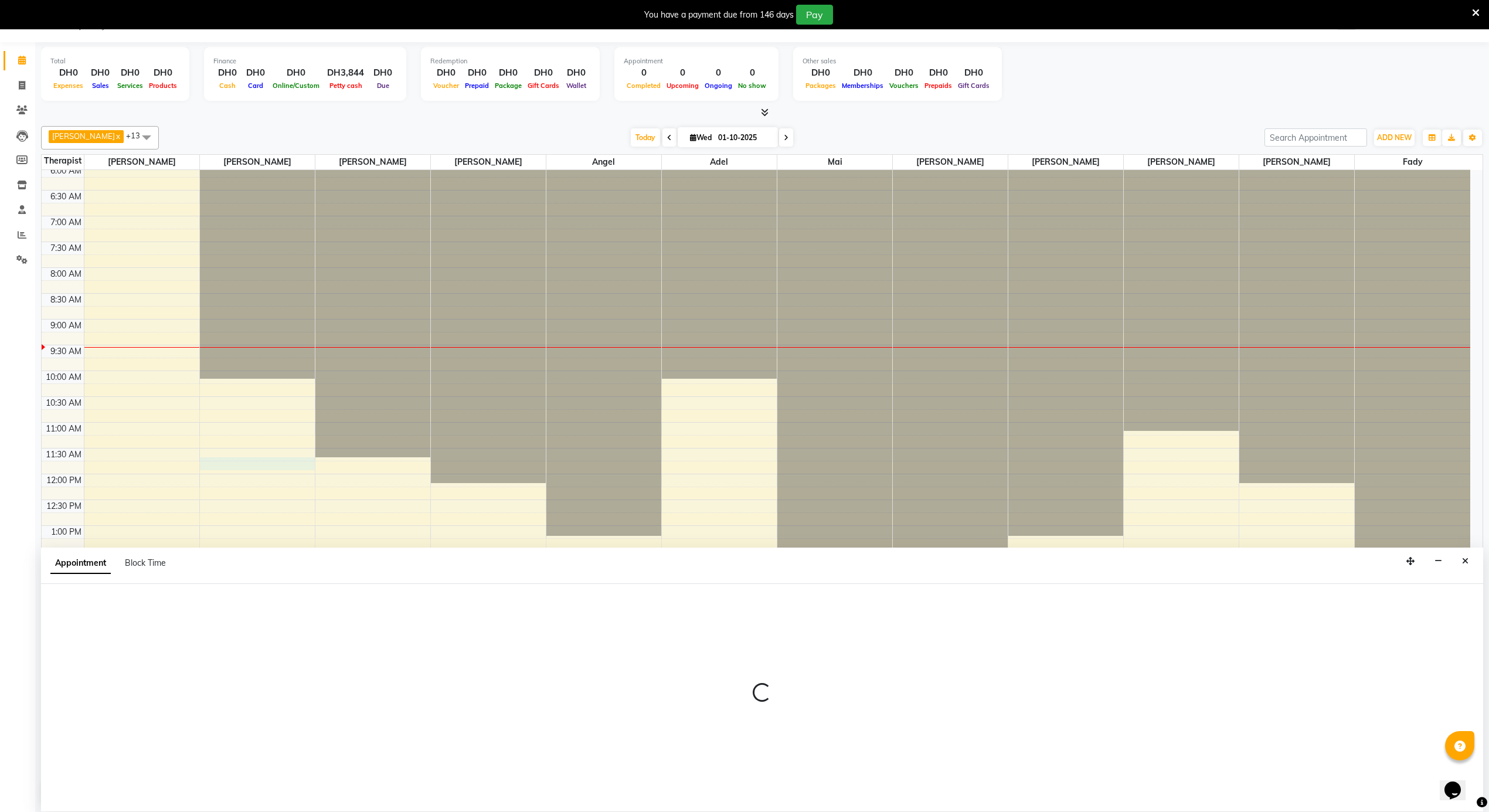
select select "38890"
select select "690"
select select "tentative"
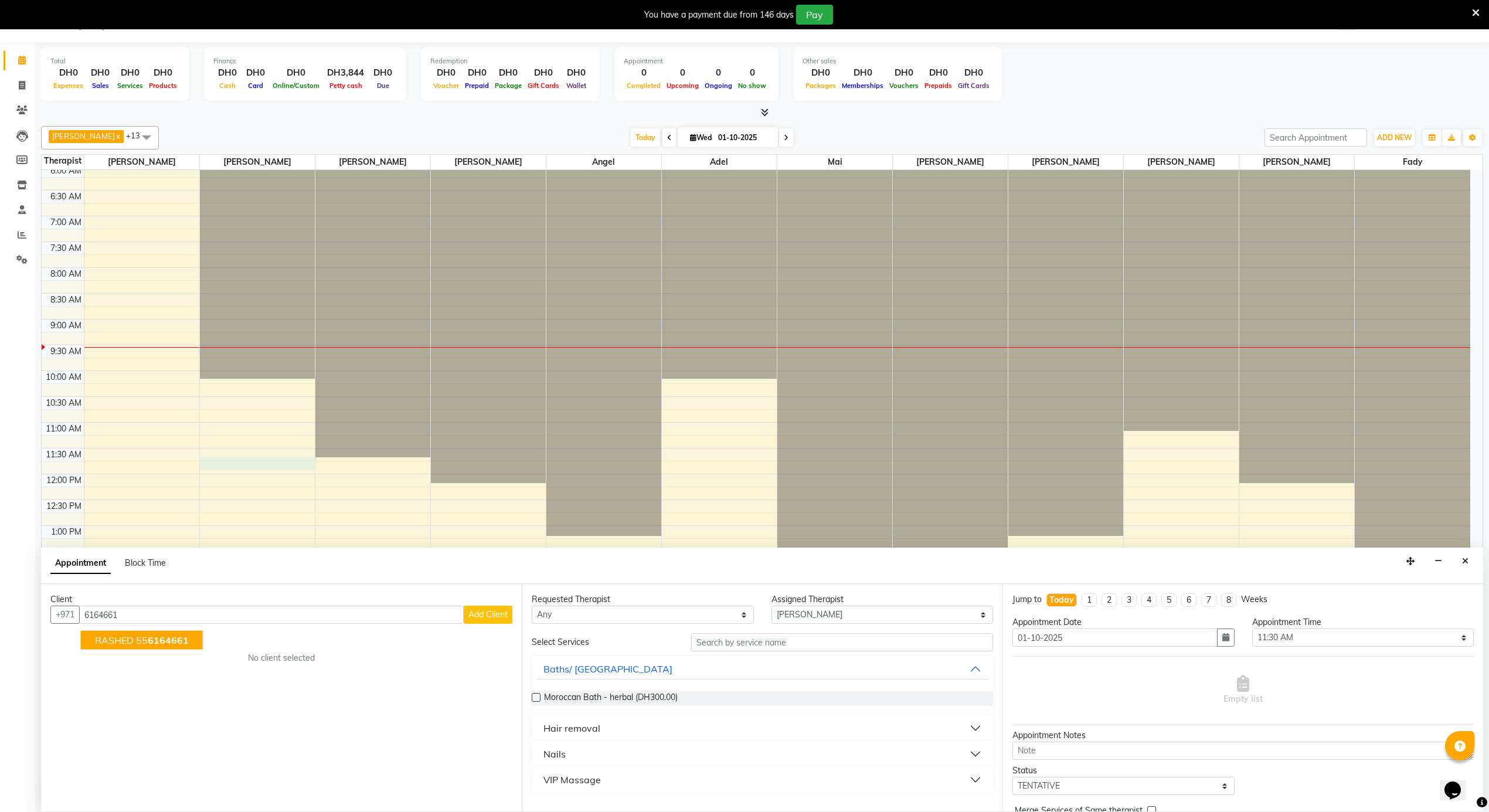
click at [167, 637] on span "6164661" at bounding box center [168, 640] width 41 height 11
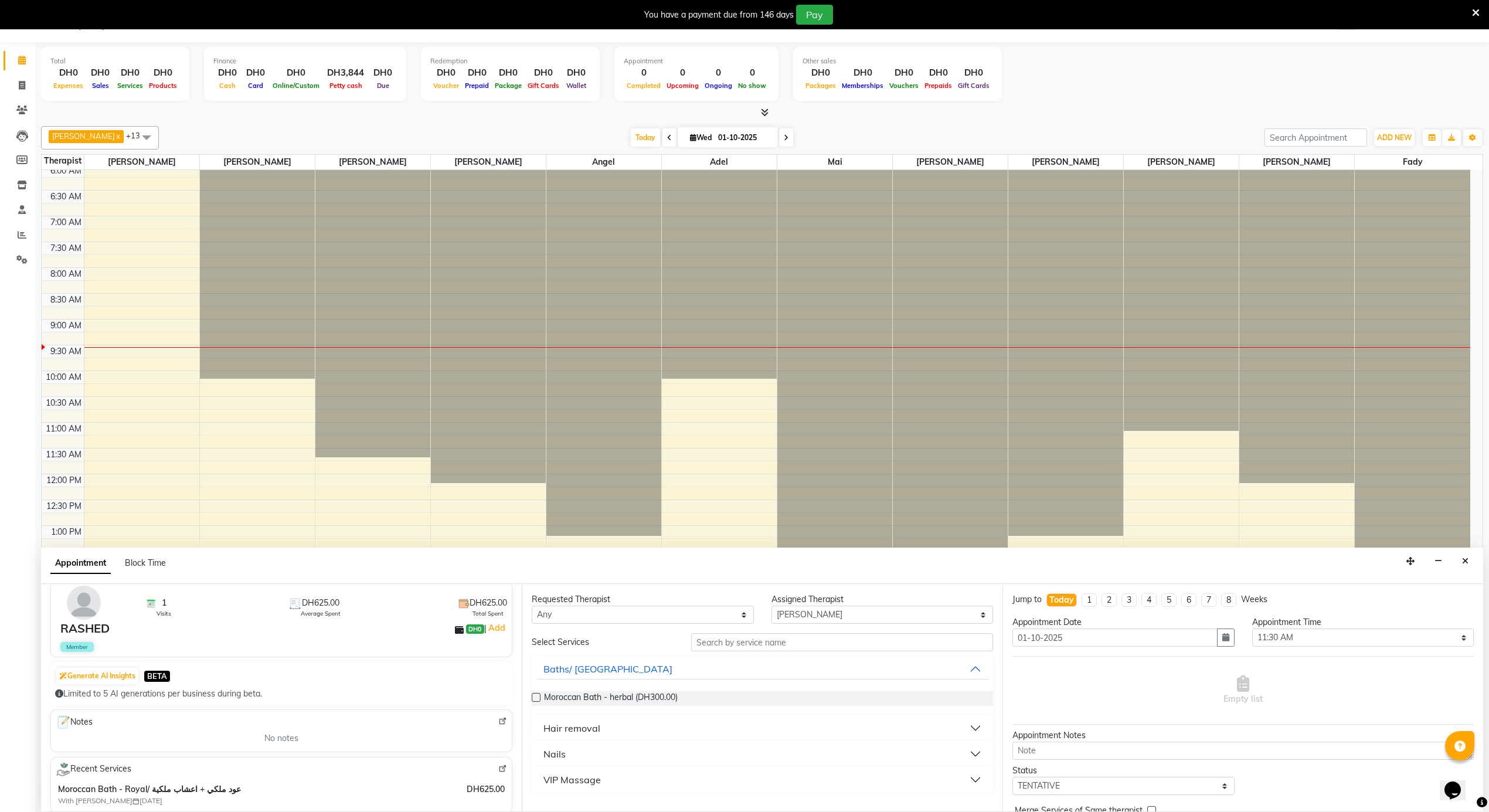
scroll to position [78, 0]
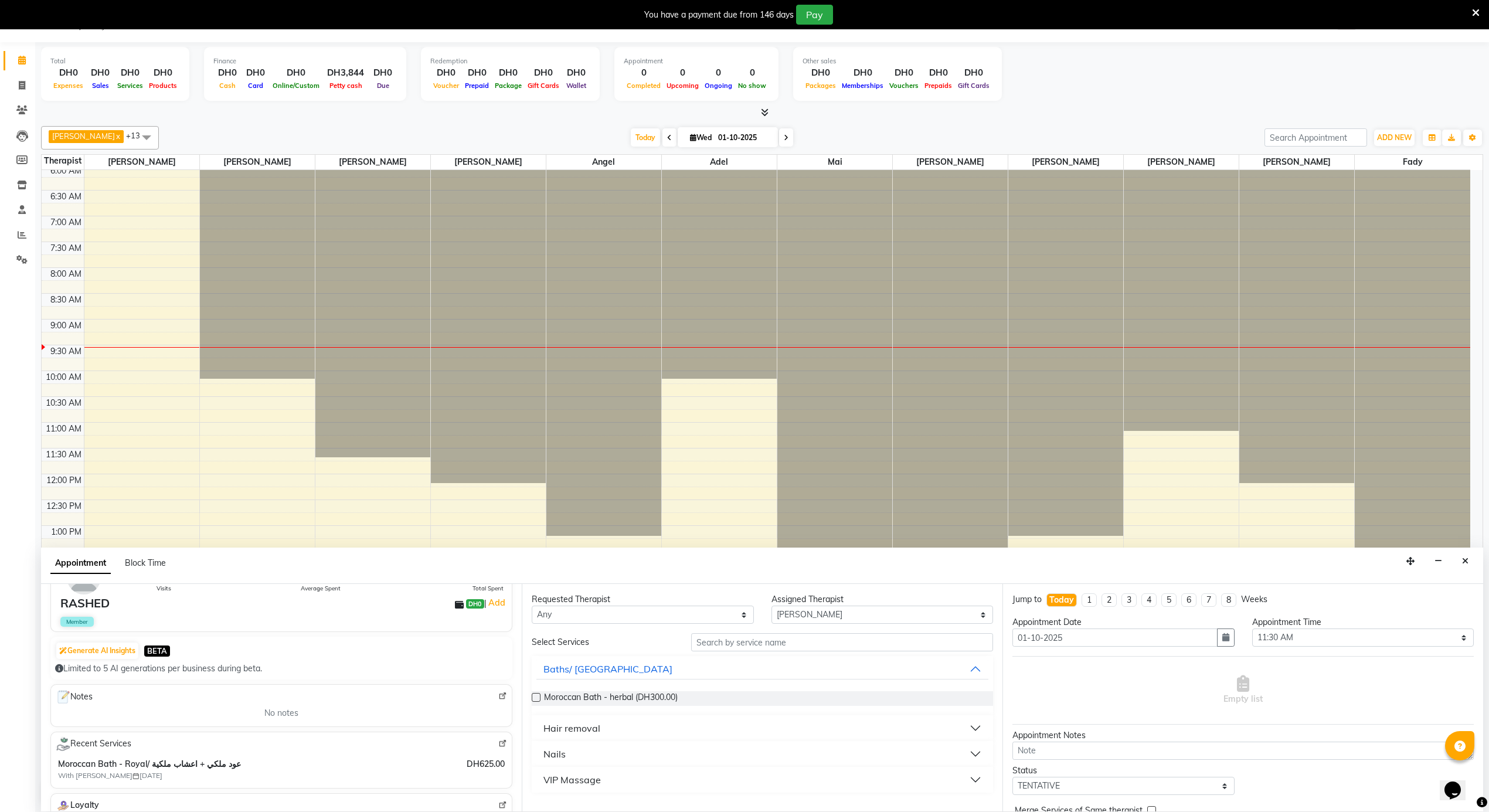
type input "556164661"
click at [498, 746] on img at bounding box center [502, 744] width 9 height 9
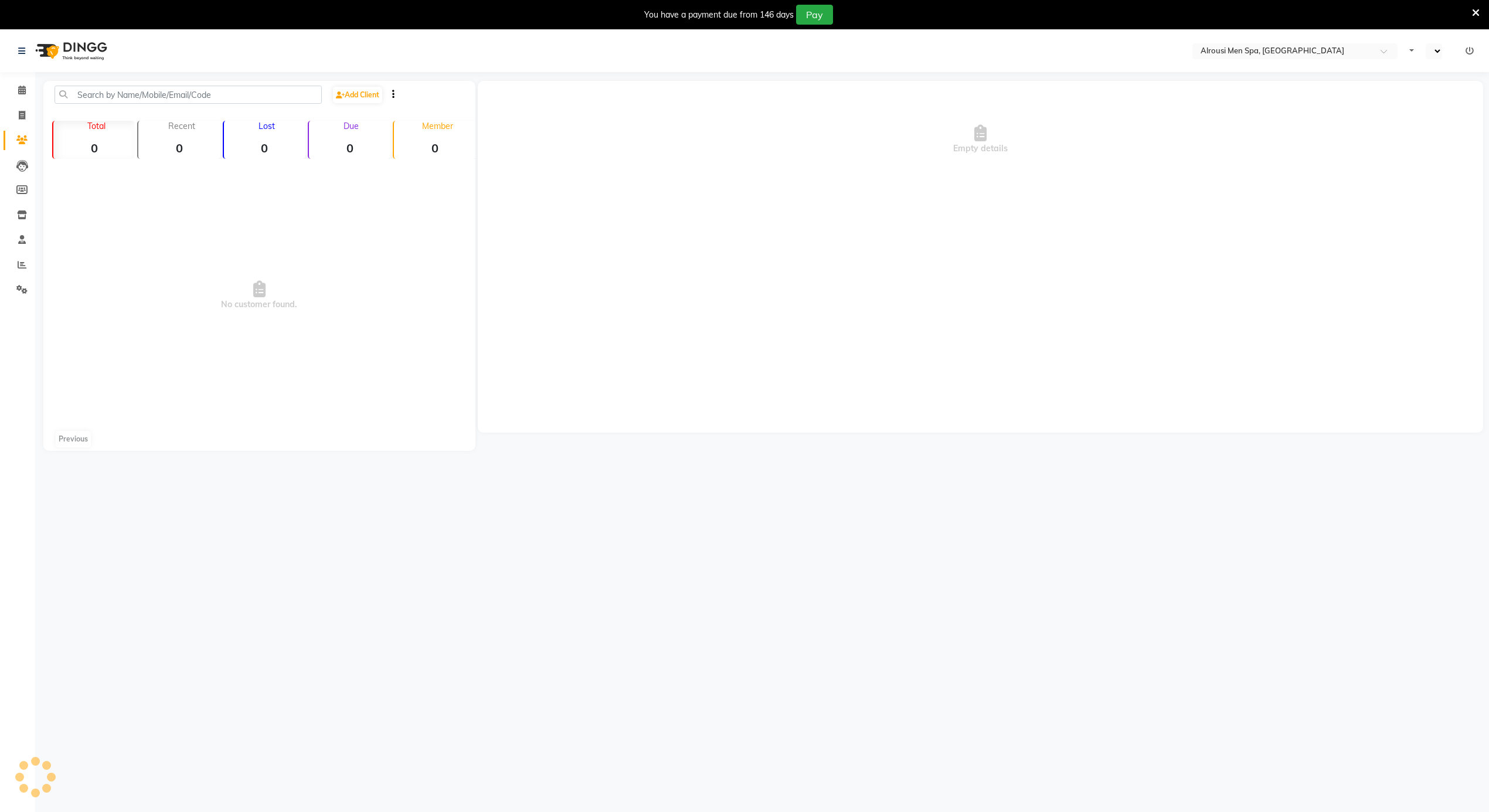
select select "en"
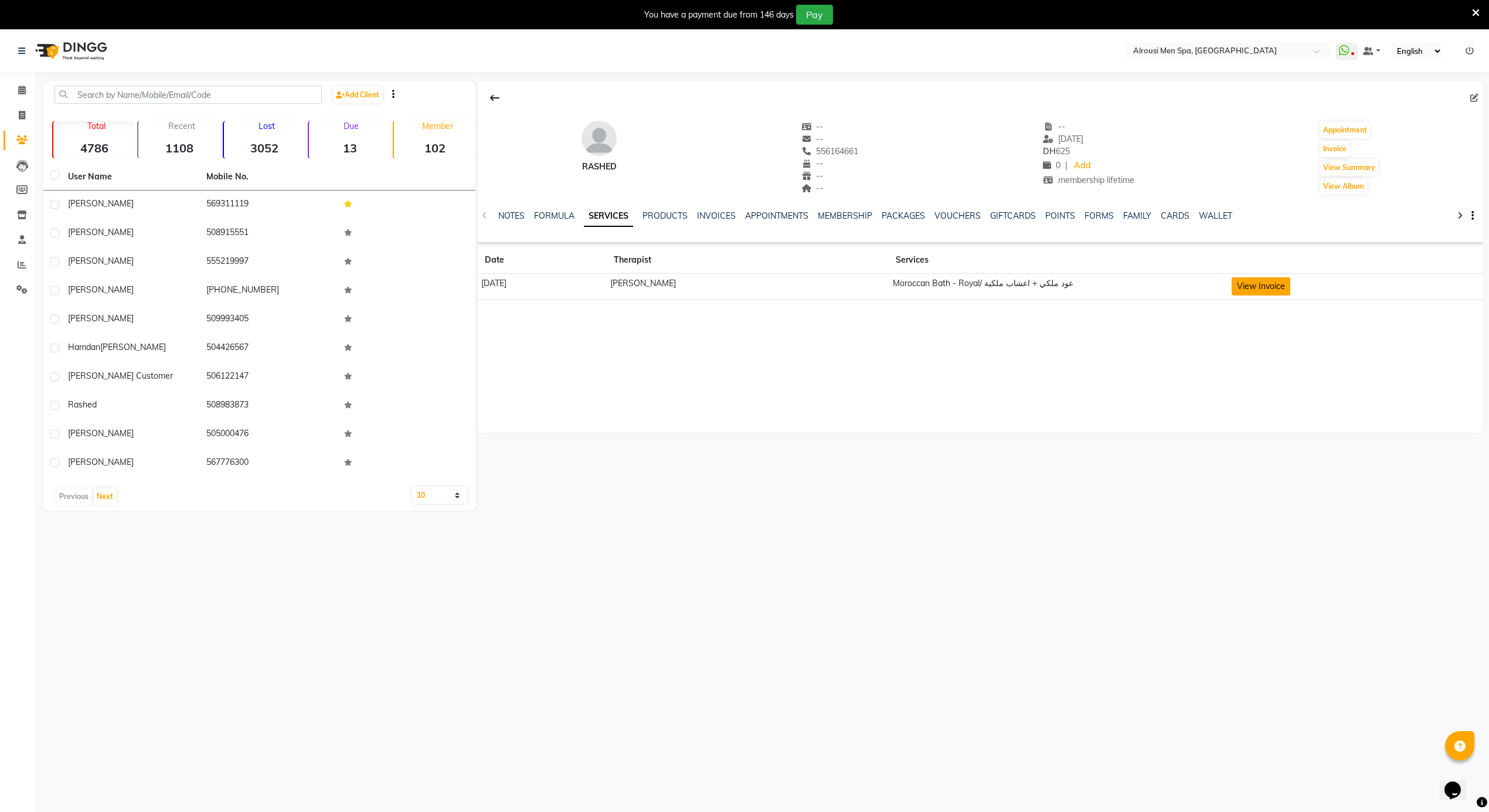
click at [1255, 287] on button "View Invoice" at bounding box center [1261, 286] width 59 height 18
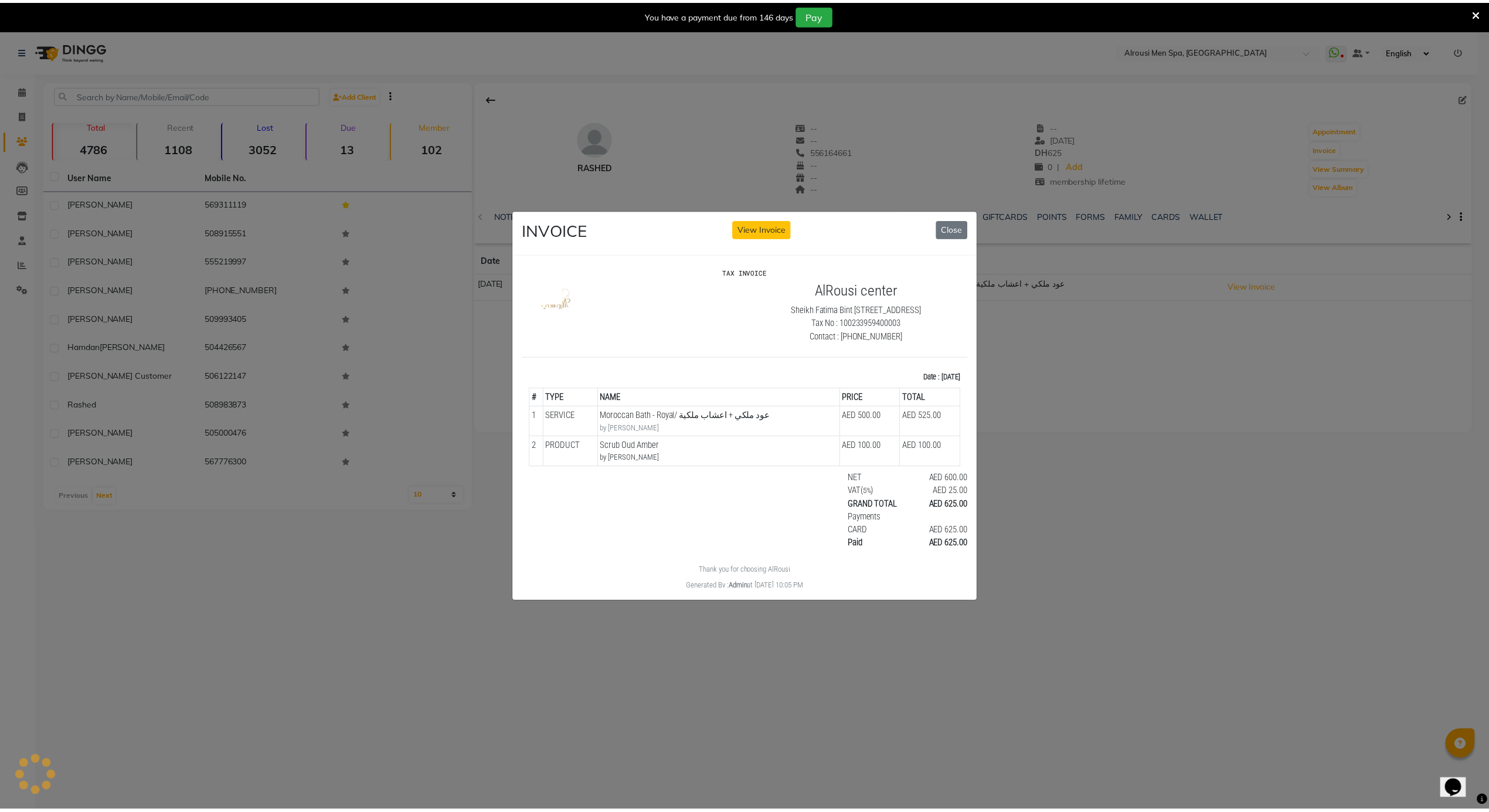
scroll to position [9, 0]
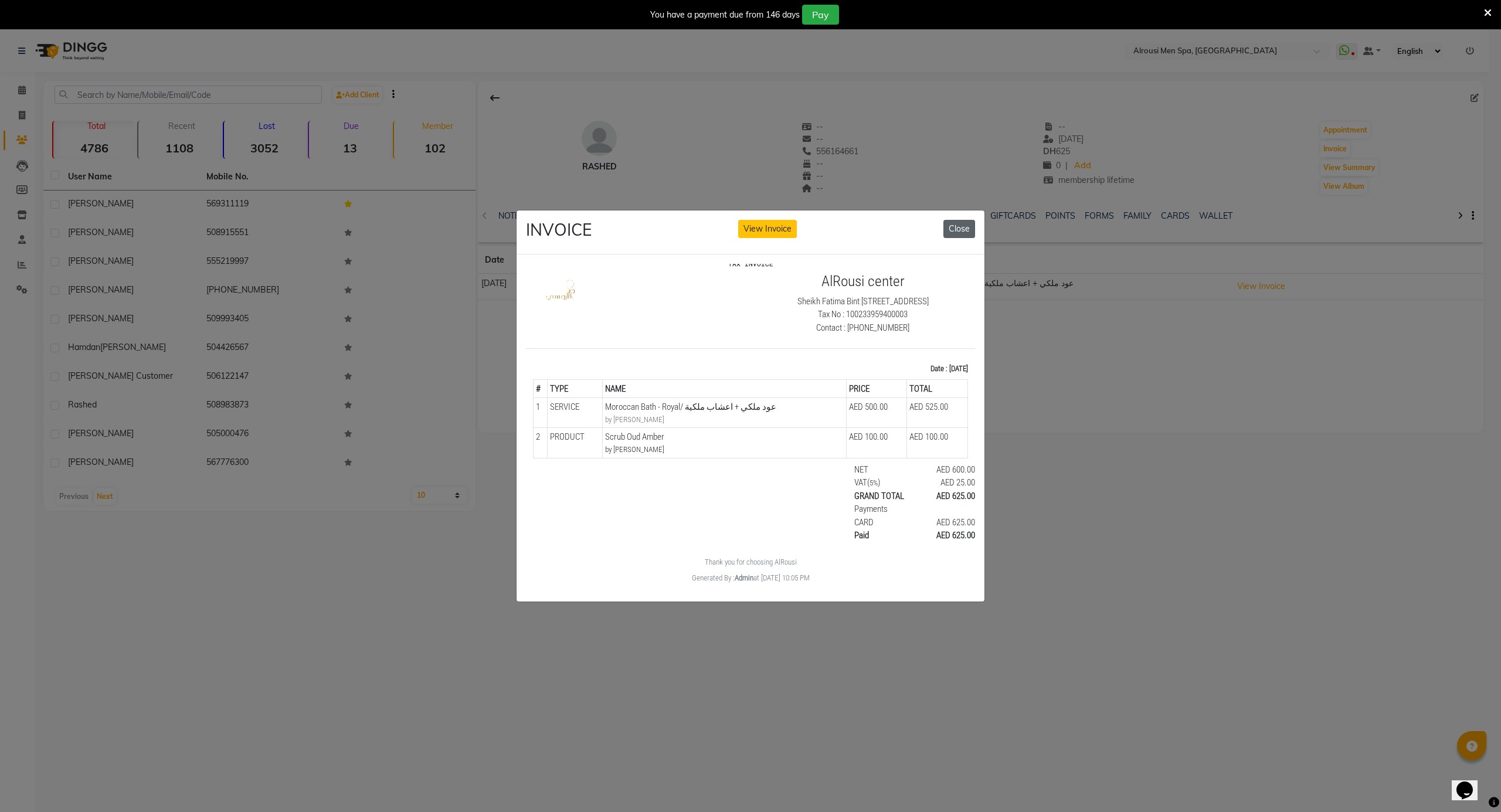
click at [966, 220] on button "Close" at bounding box center [959, 229] width 32 height 18
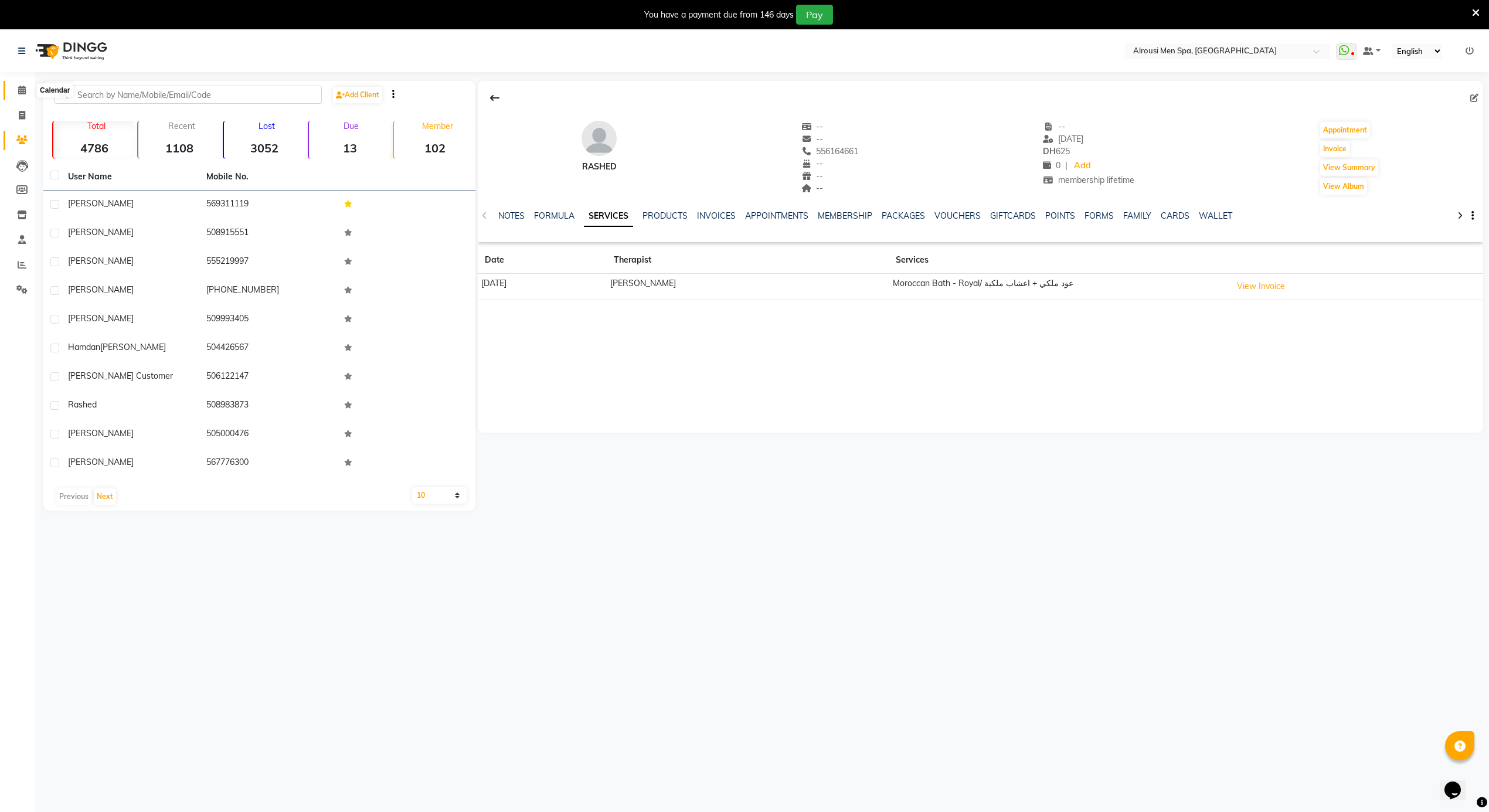
click at [21, 91] on icon at bounding box center [22, 90] width 8 height 9
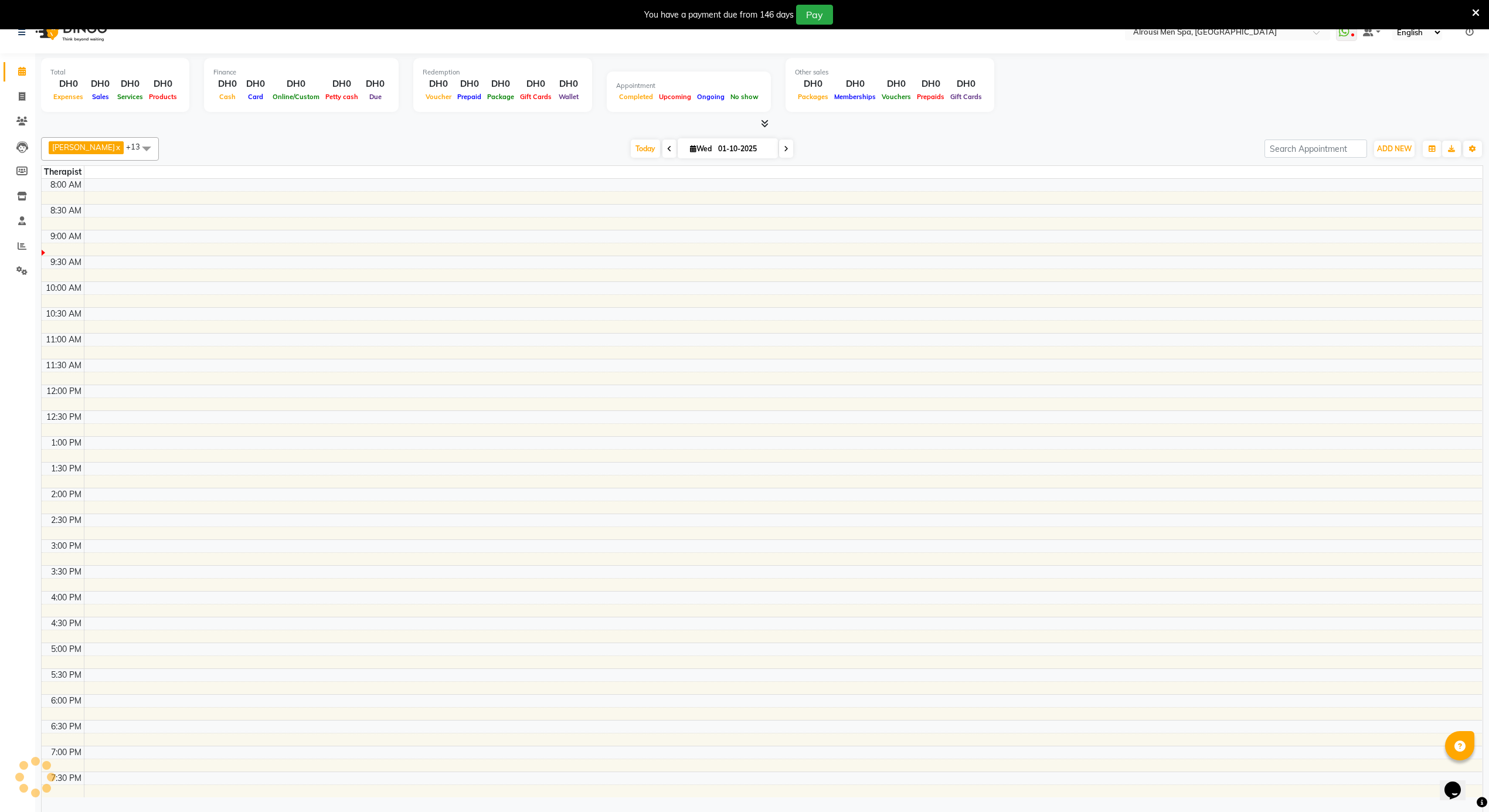
scroll to position [29, 0]
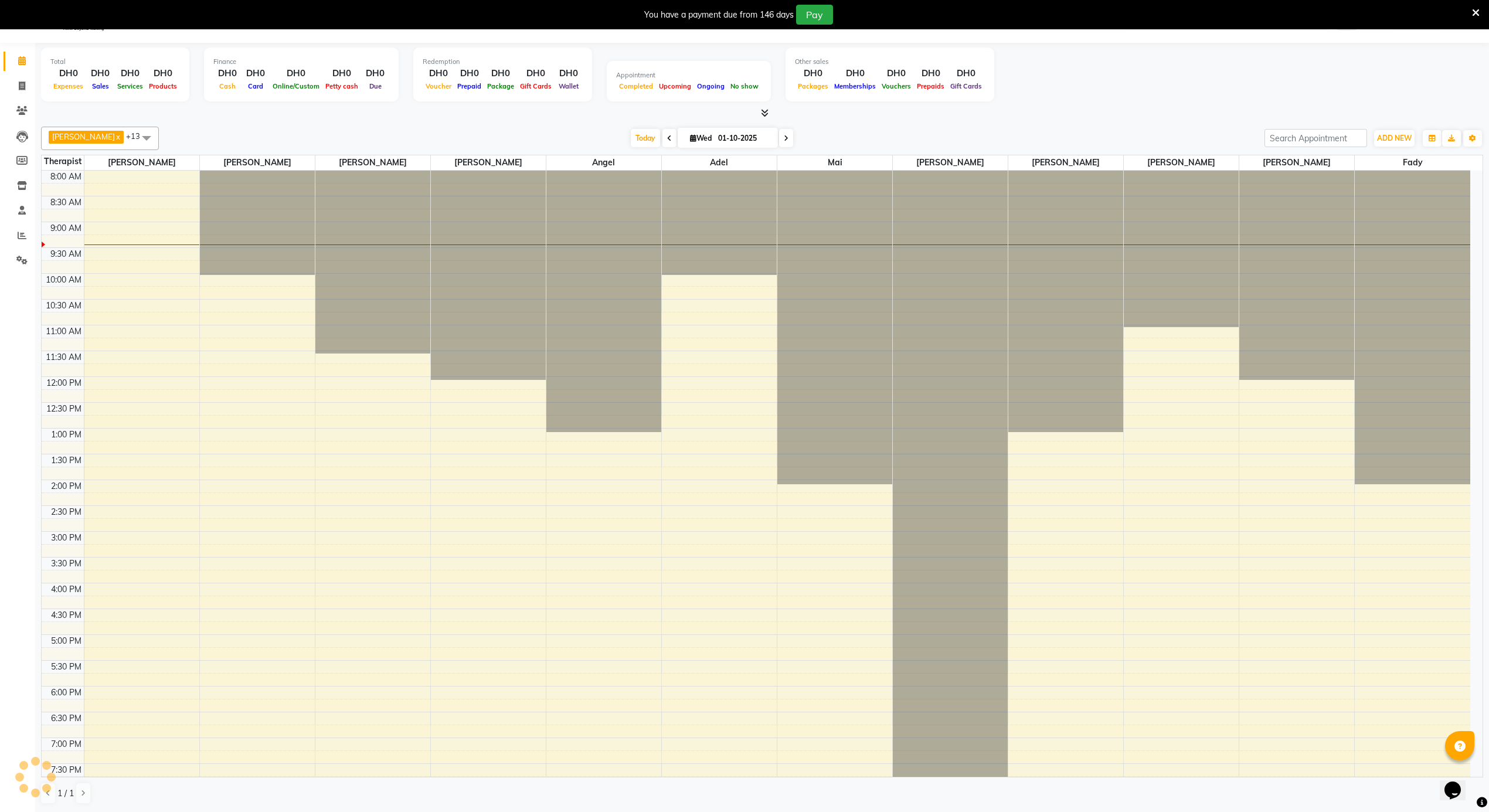
click at [594, 504] on div "8:00 AM 8:30 AM 9:00 AM 9:30 AM 10:00 AM 10:30 AM 11:00 AM 11:30 AM 12:00 PM 12…" at bounding box center [756, 479] width 1429 height 619
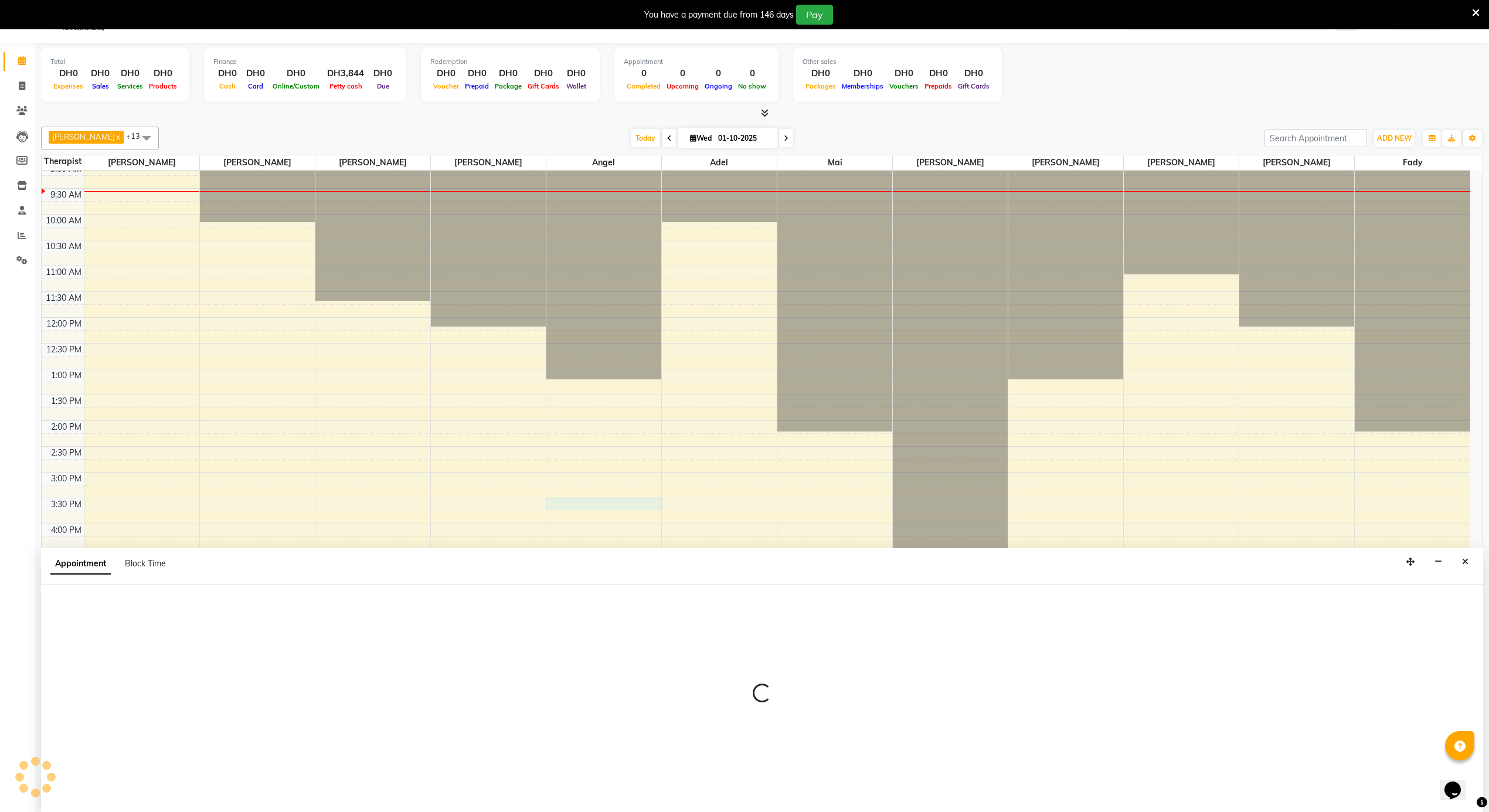
scroll to position [30, 0]
select select "39165"
select select "915"
select select "tentative"
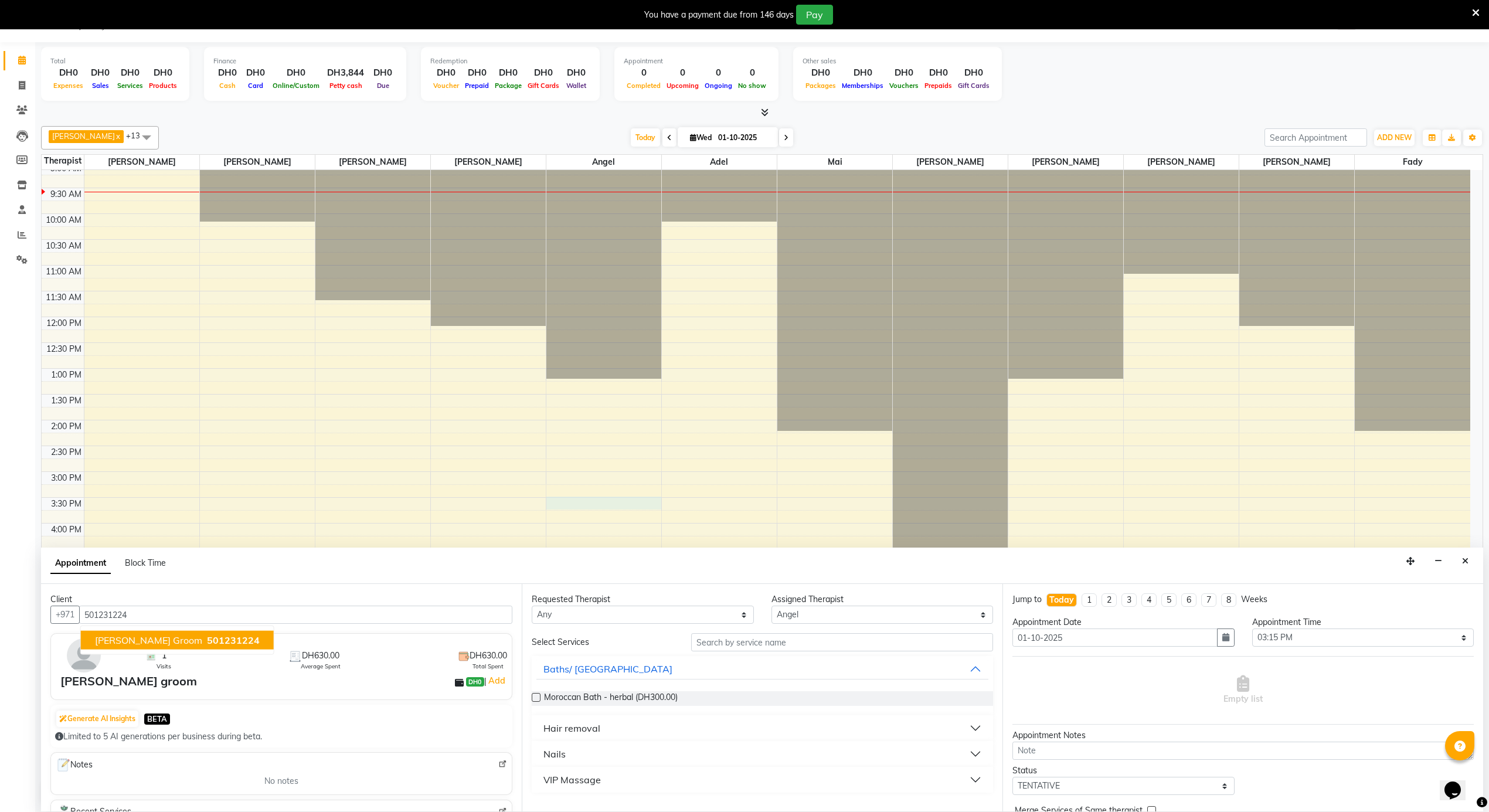
click at [231, 638] on span "501231224" at bounding box center [233, 640] width 52 height 11
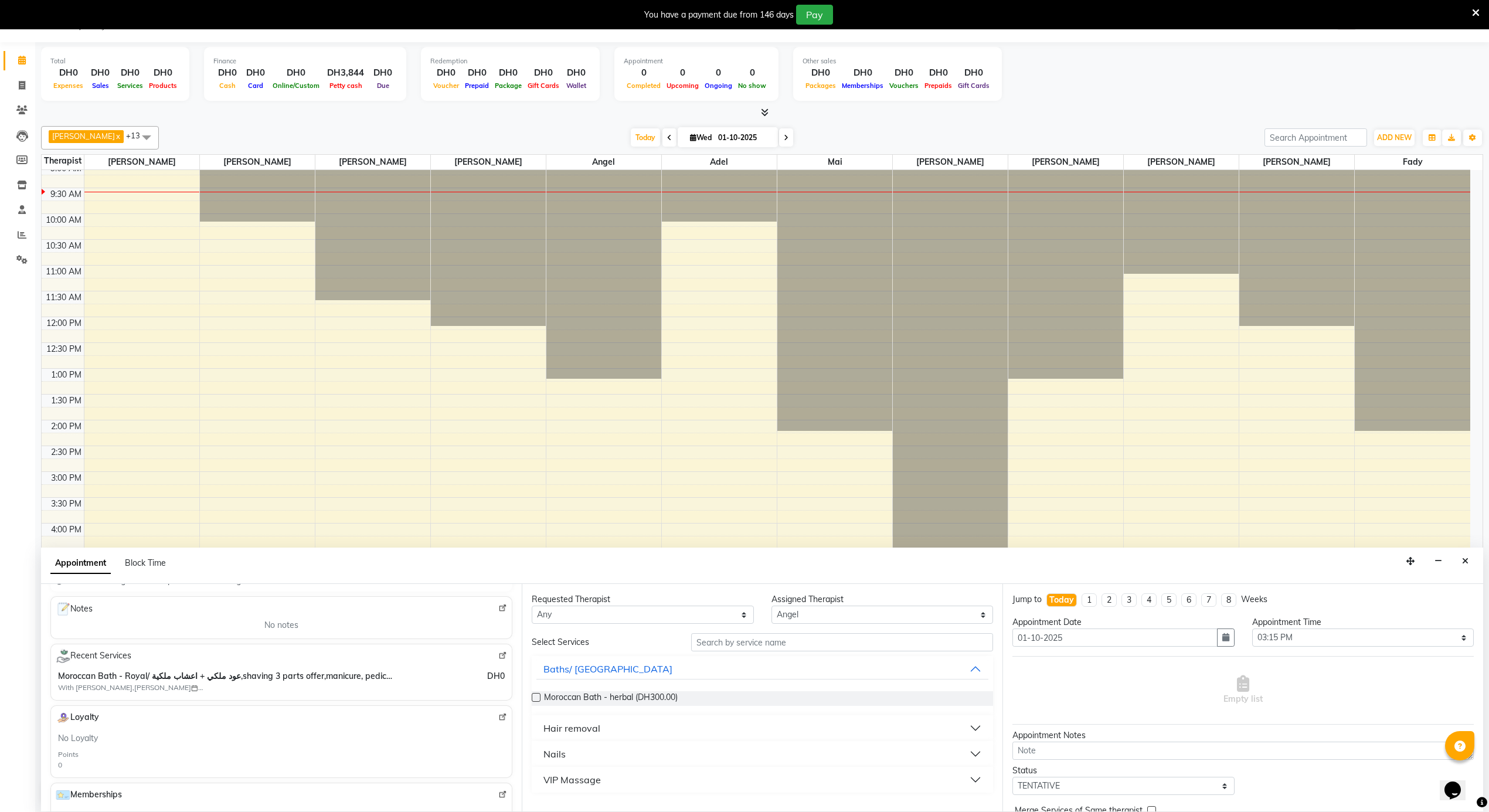
type input "501231224"
click at [498, 657] on img at bounding box center [502, 655] width 9 height 9
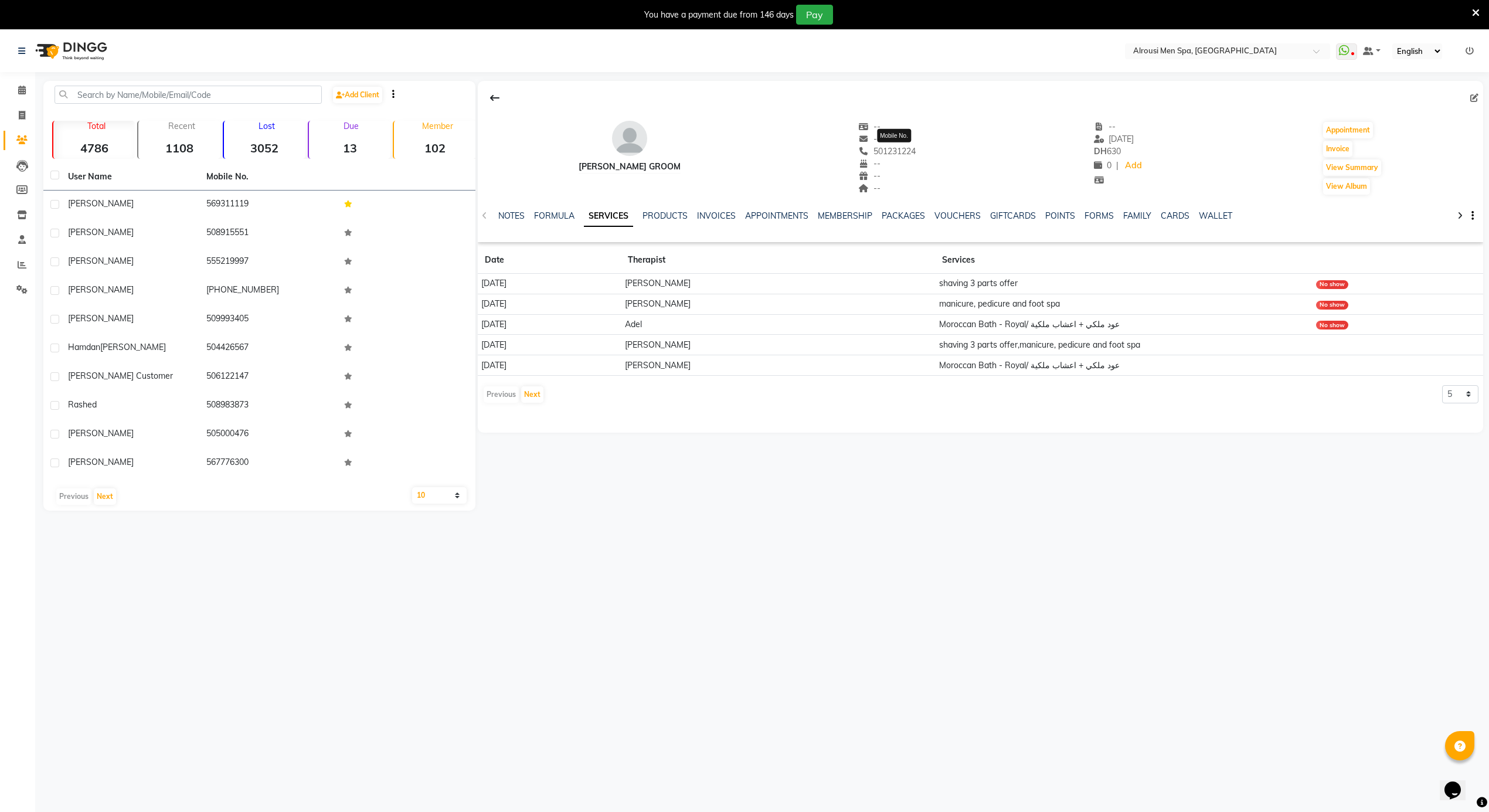
drag, startPoint x: 932, startPoint y: 150, endPoint x: 894, endPoint y: 143, distance: 38.6
click at [880, 147] on div "Ahmed Almarzogy groom -- -- 501231224 Mobile No. -- -- -- -- 08-05-2025 DH 630 …" at bounding box center [980, 152] width 1005 height 87
drag, startPoint x: 898, startPoint y: 143, endPoint x: 990, endPoint y: 111, distance: 97.4
click at [990, 111] on div "Ahmed Almarzogy groom -- -- 501231224 -- -- -- -- 08-05-2025 DH 630 0 | Add App…" at bounding box center [980, 152] width 1005 height 87
drag, startPoint x: 932, startPoint y: 151, endPoint x: 882, endPoint y: 151, distance: 50.0
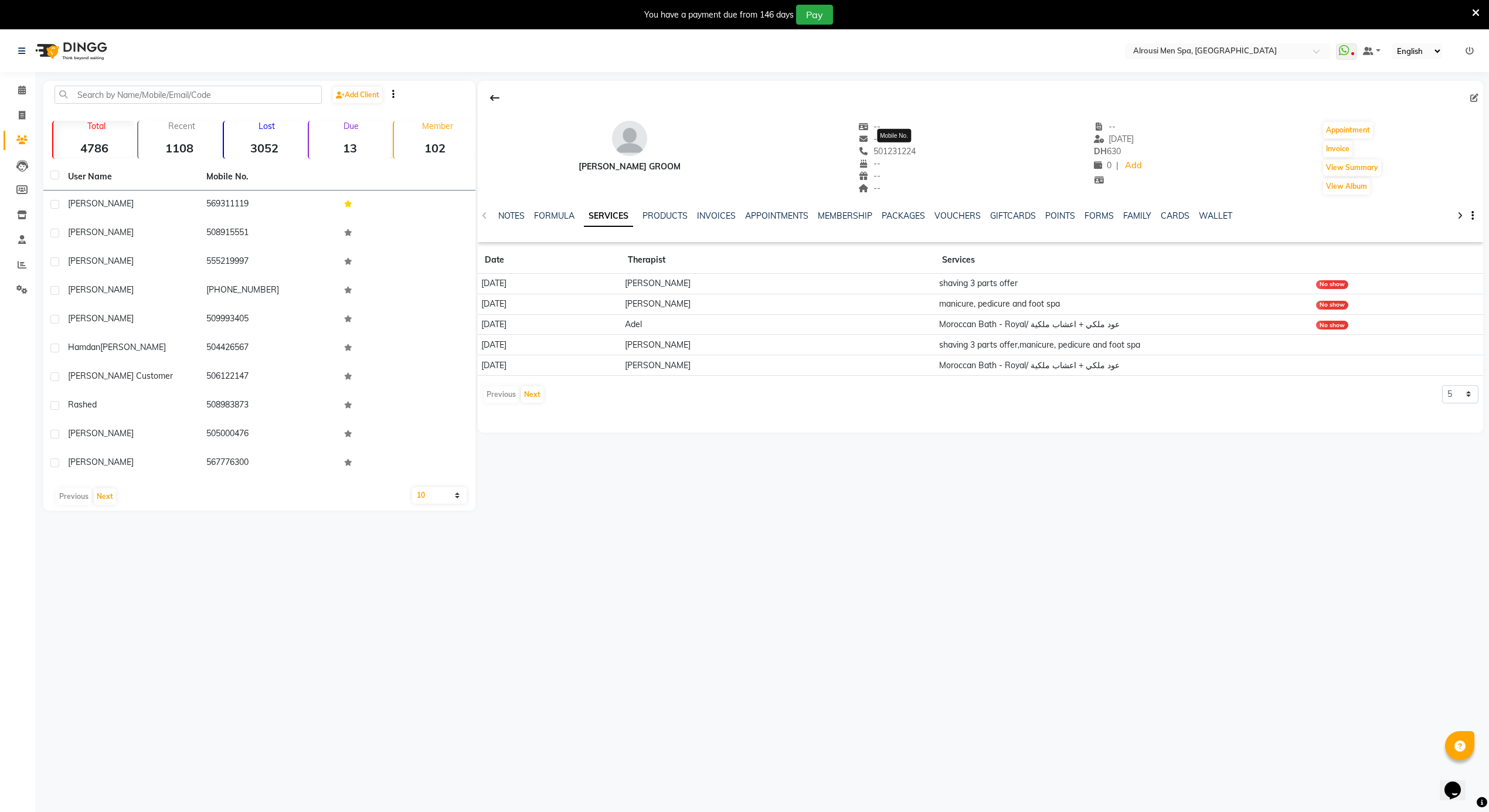
click at [877, 151] on div "Ahmed Almarzogy groom -- -- 501231224 Mobile No. -- -- -- -- 08-05-2025 DH 630 …" at bounding box center [980, 152] width 1005 height 87
copy span "501231224"
click at [533, 397] on button "Next" at bounding box center [532, 395] width 22 height 17
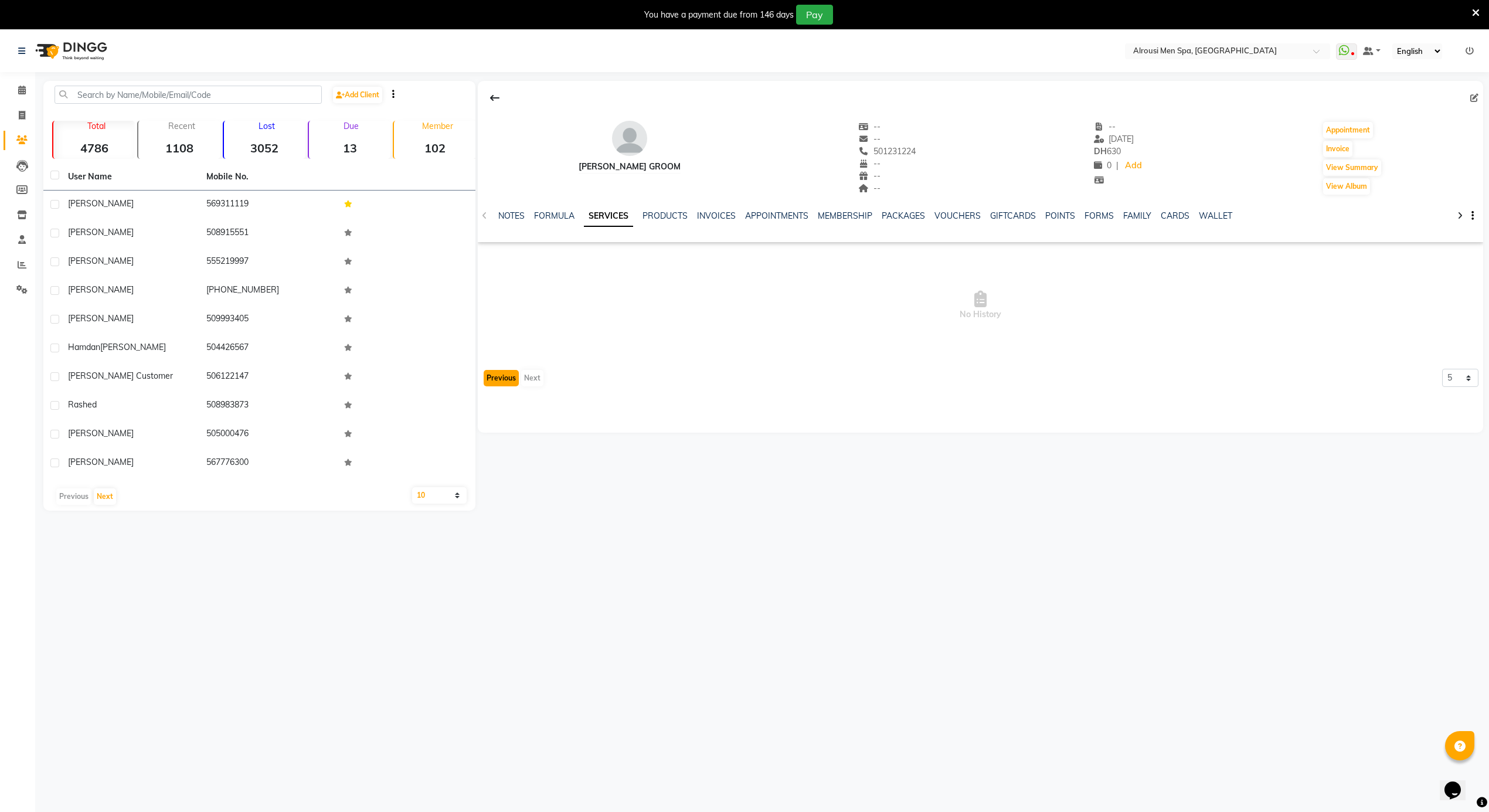
click at [501, 379] on button "Previous" at bounding box center [501, 378] width 35 height 17
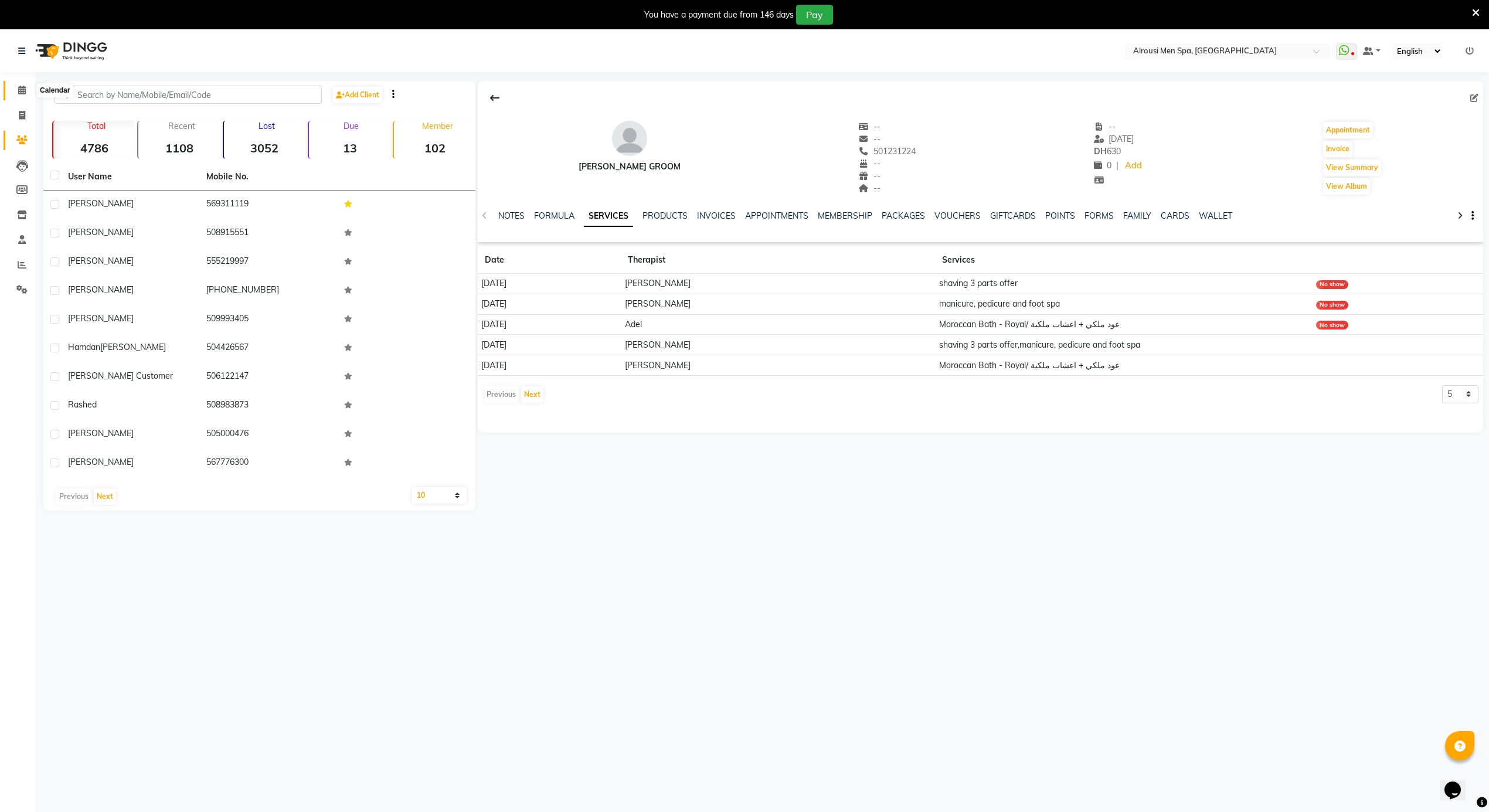
click at [21, 86] on icon at bounding box center [22, 90] width 8 height 9
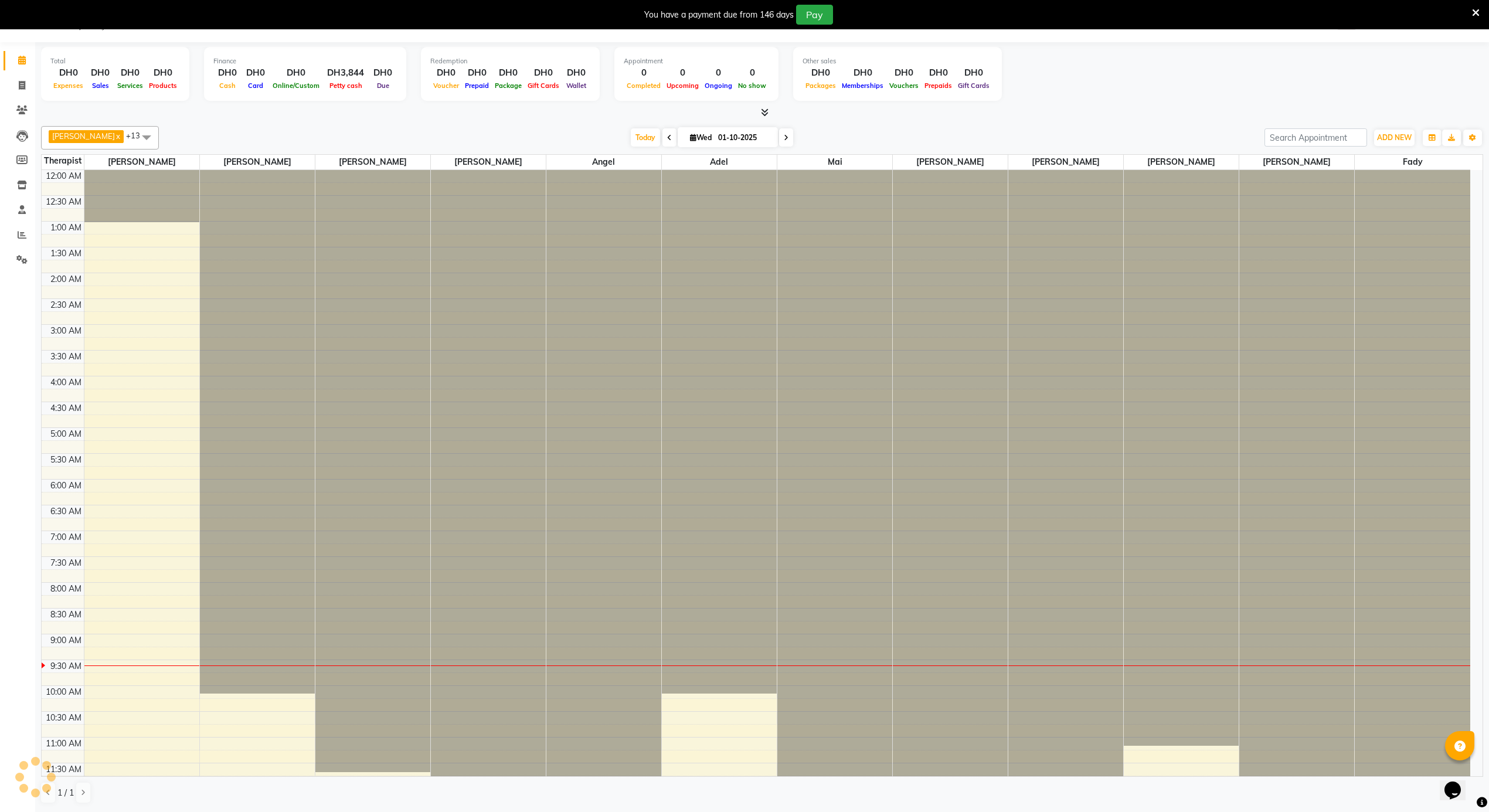
scroll to position [472, 0]
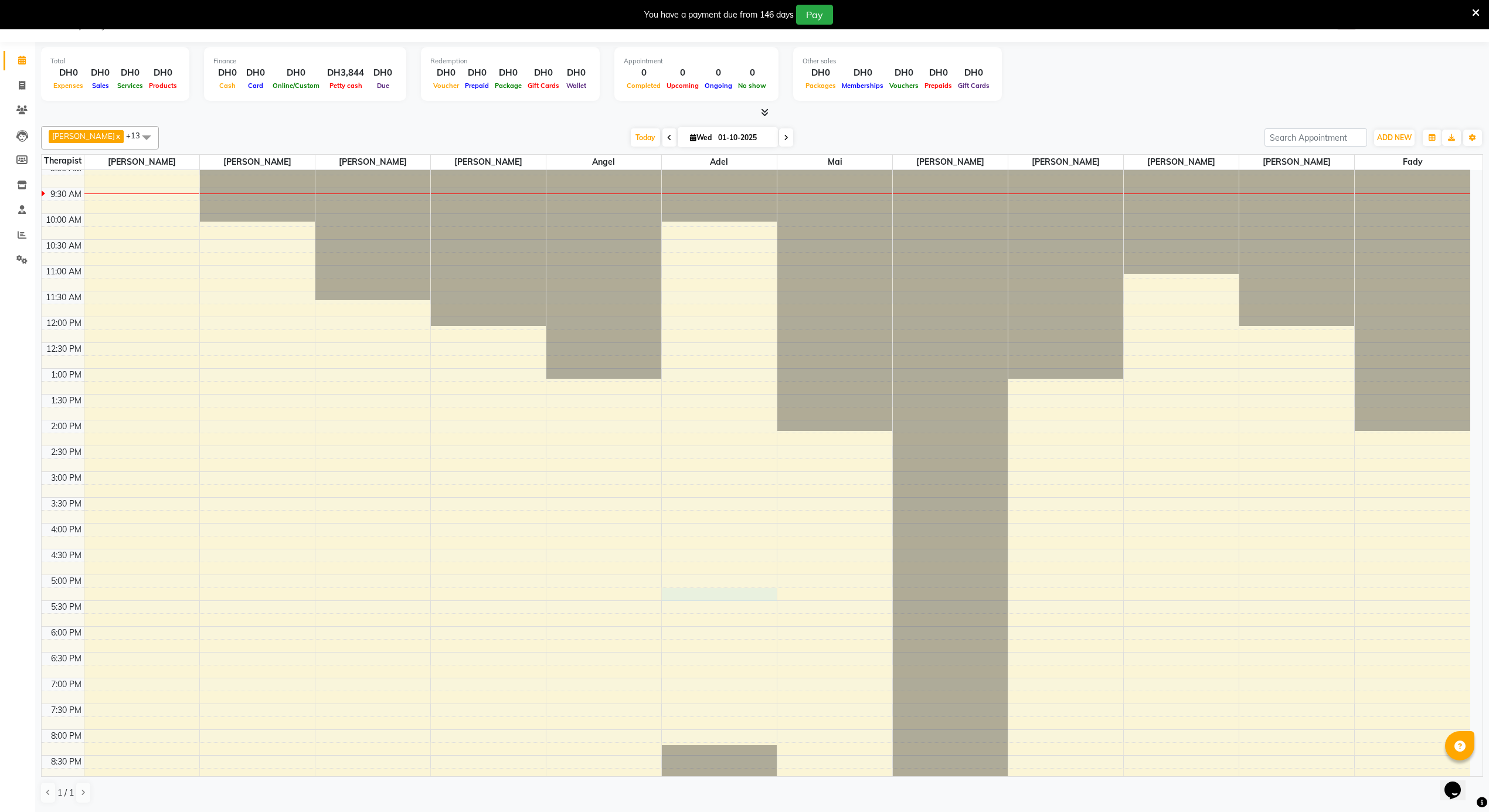
click at [711, 600] on td at bounding box center [777, 594] width 1386 height 13
select select "43429"
select select "tentative"
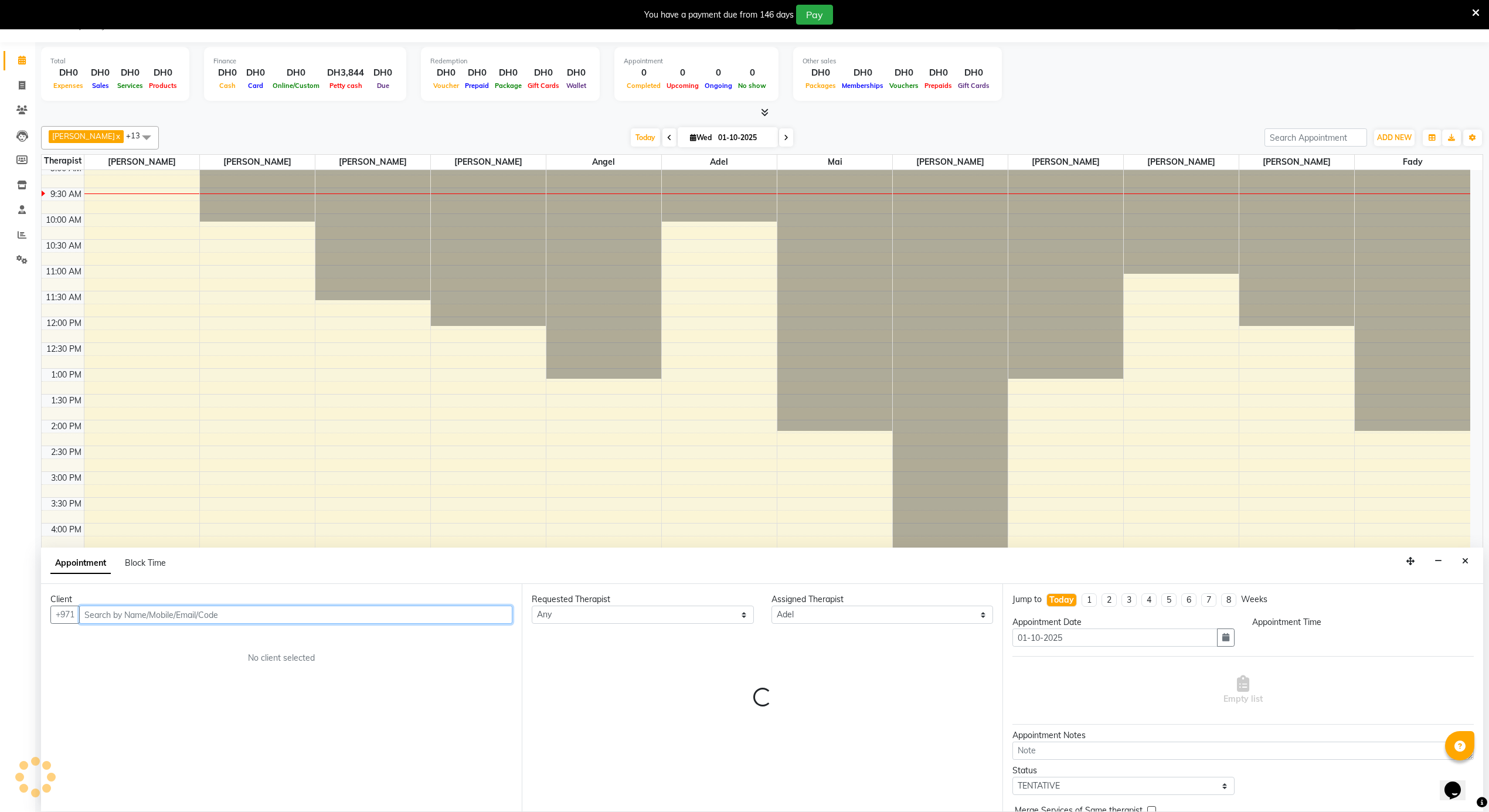
select select "1020"
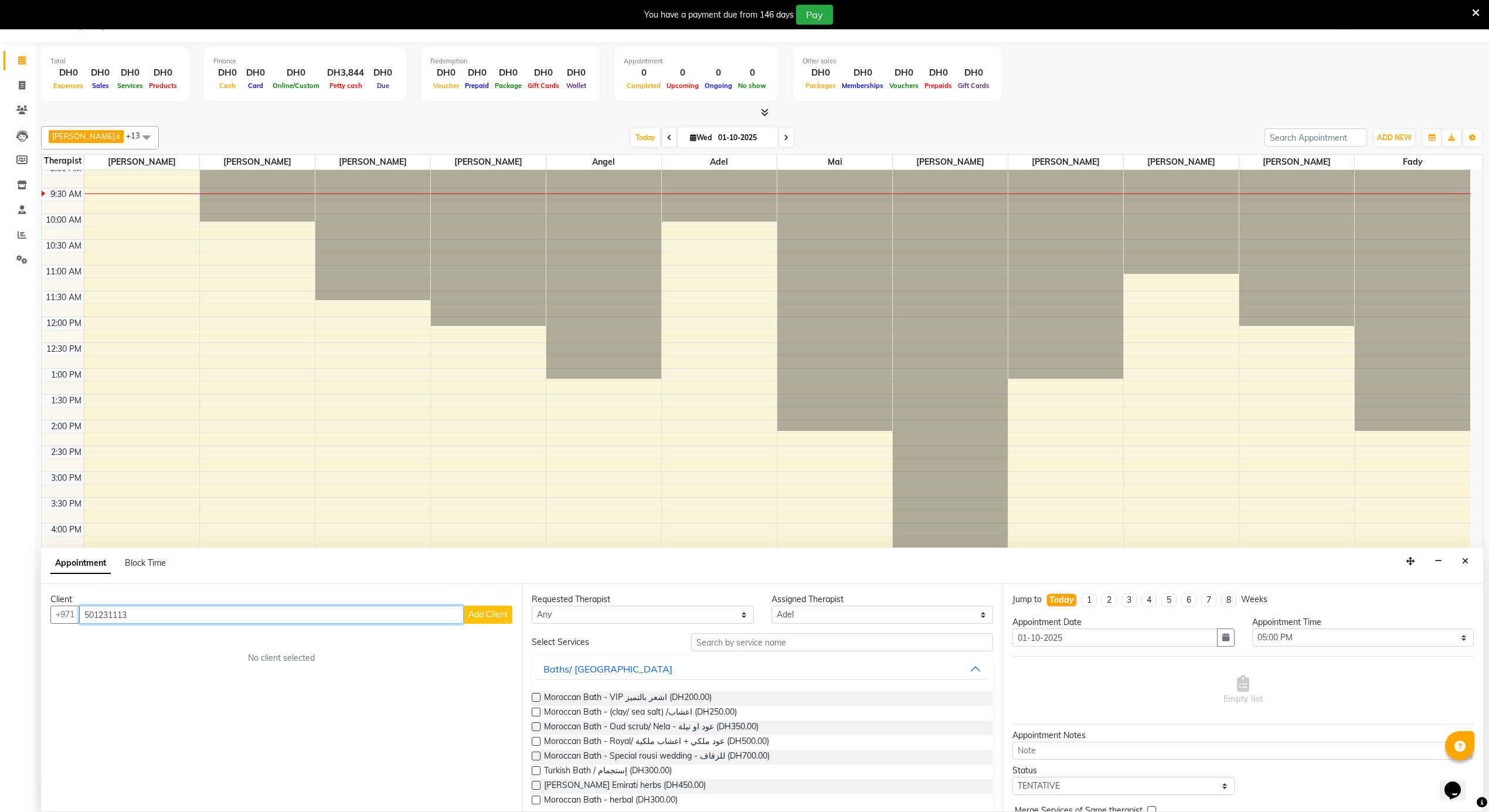
type input "501231113"
click at [474, 610] on span "Add Client" at bounding box center [488, 614] width 40 height 11
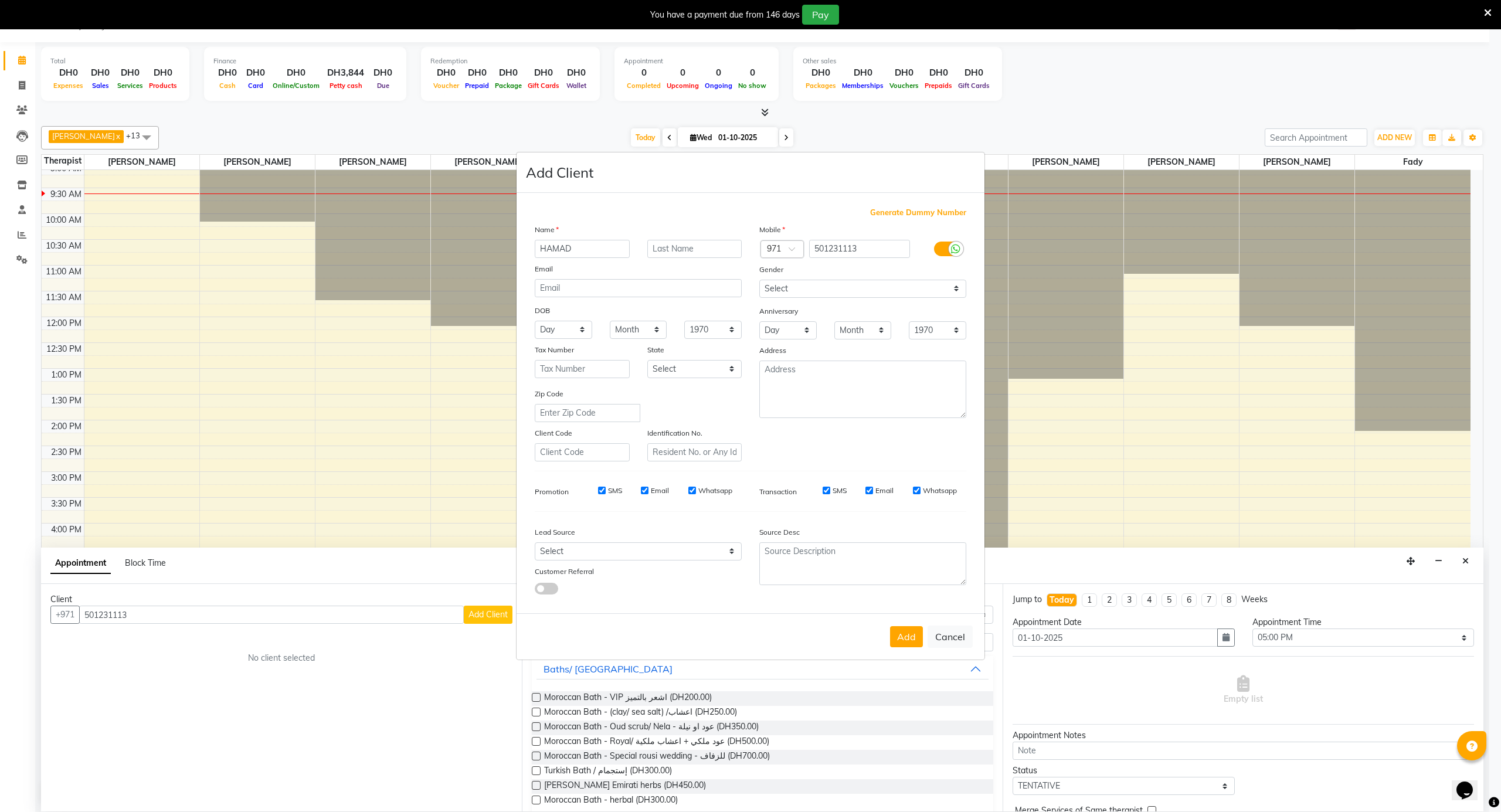
type input "HAMAD"
click at [680, 254] on input "text" at bounding box center [695, 249] width 95 height 18
type input "ALHAMMADI"
click at [630, 550] on select "Select Walk-in Referral Internet Friend Word of Mouth Advertisement Facebook Ju…" at bounding box center [638, 551] width 207 height 18
select select "36500"
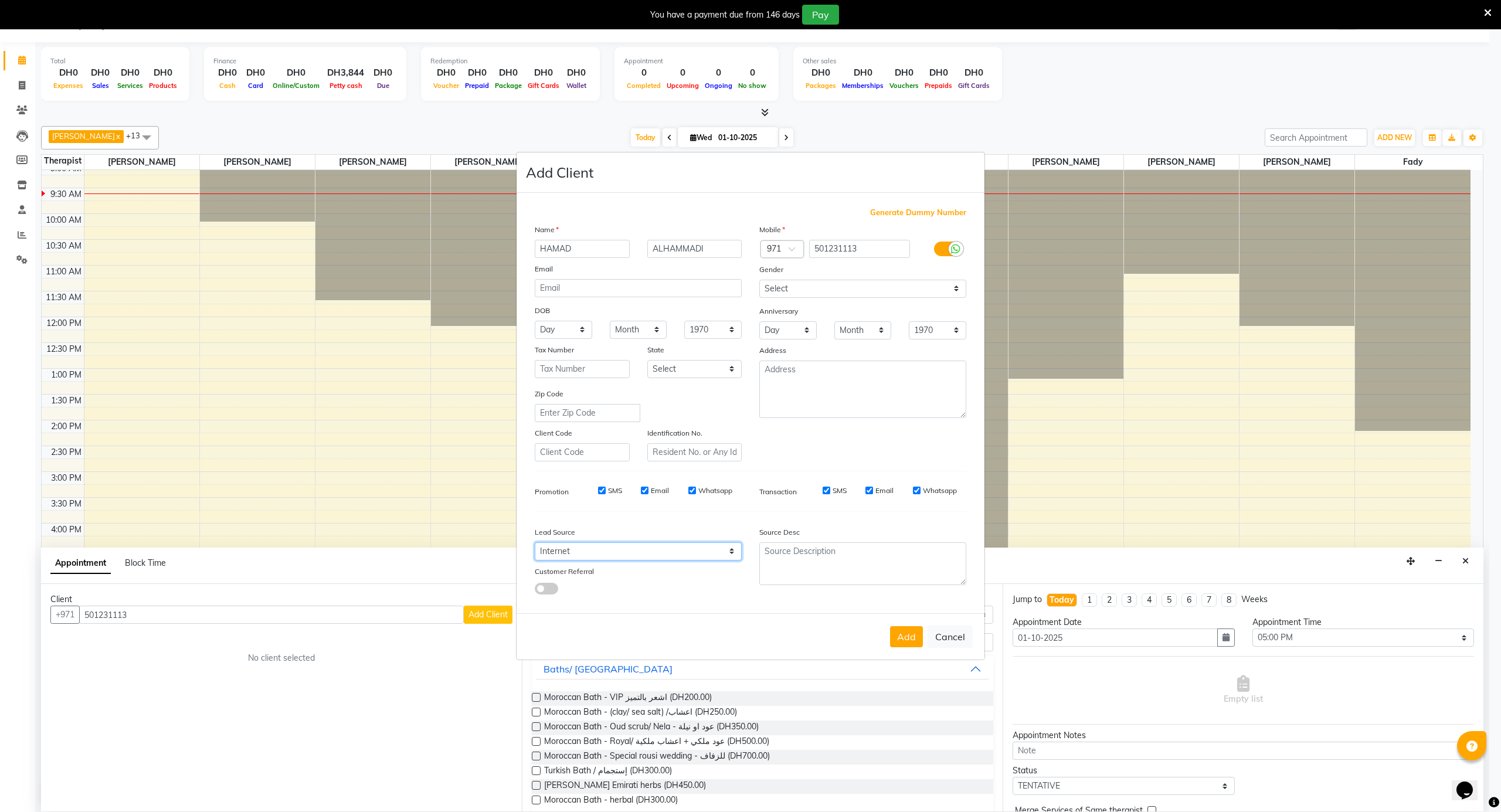
click at [535, 543] on select "Select Walk-in Referral Internet Friend Word of Mouth Advertisement Facebook Ju…" at bounding box center [638, 551] width 207 height 18
click at [909, 629] on button "Add" at bounding box center [906, 636] width 33 height 21
select select
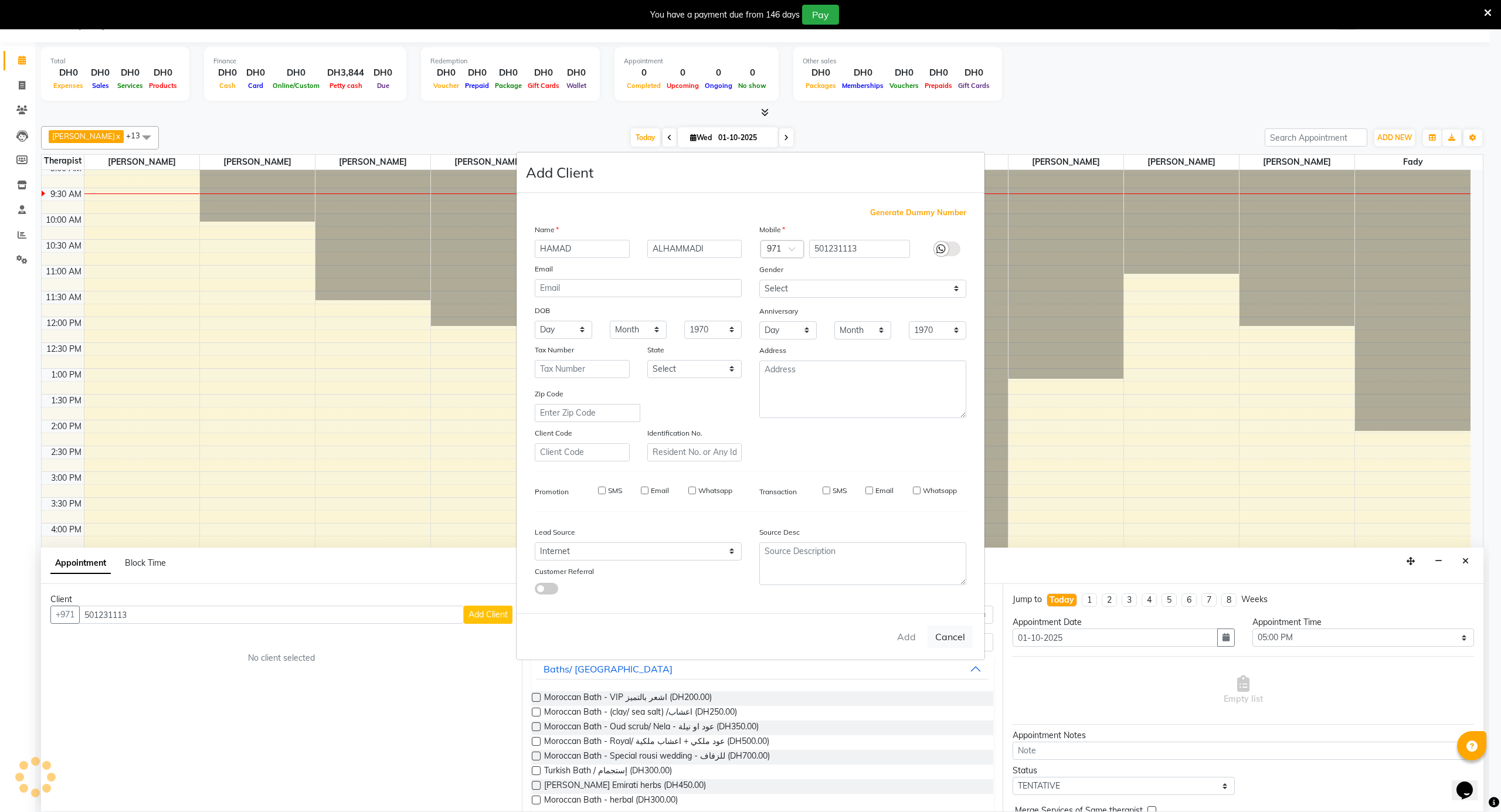
select select
checkbox input "false"
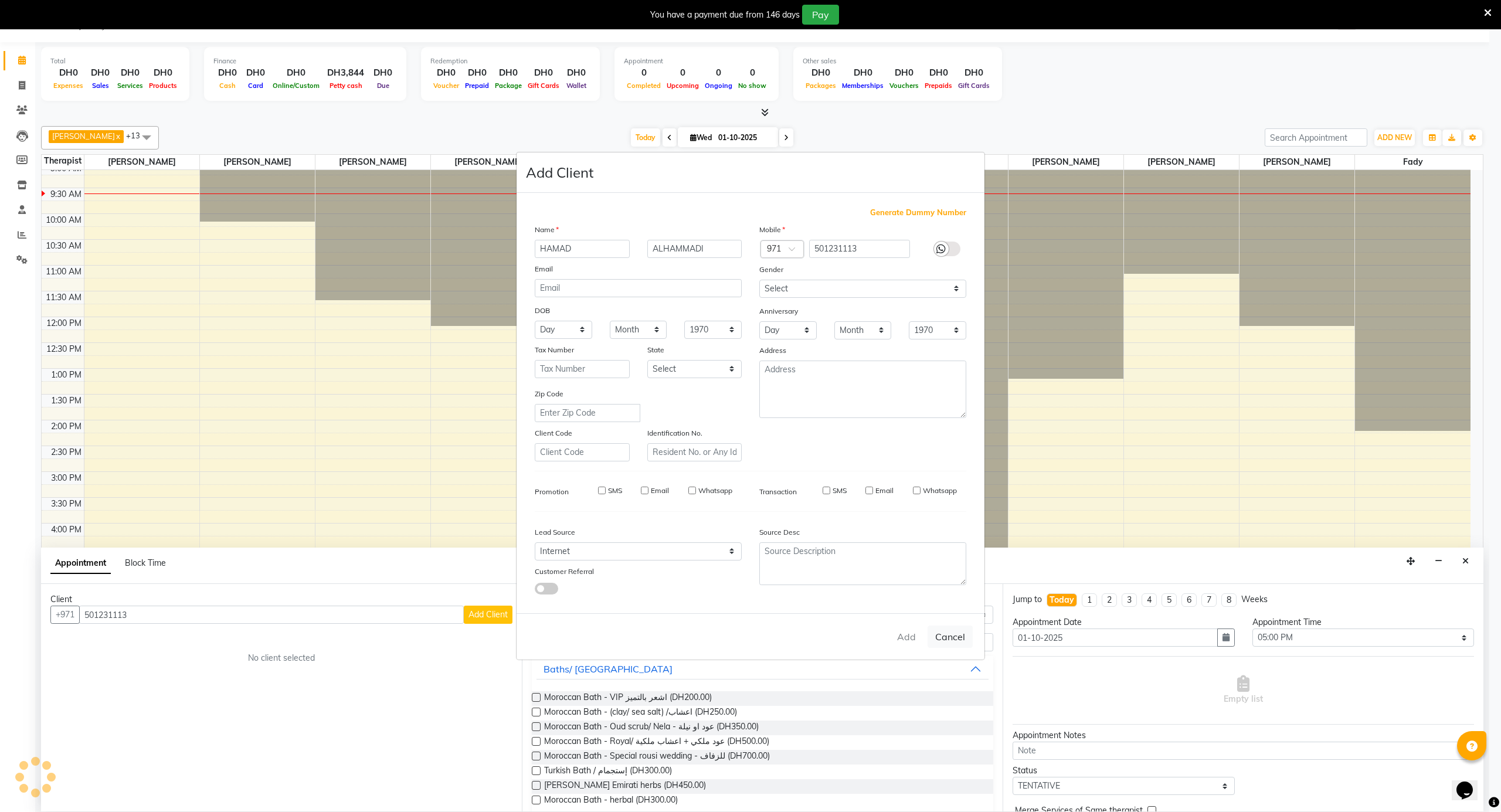
checkbox input "false"
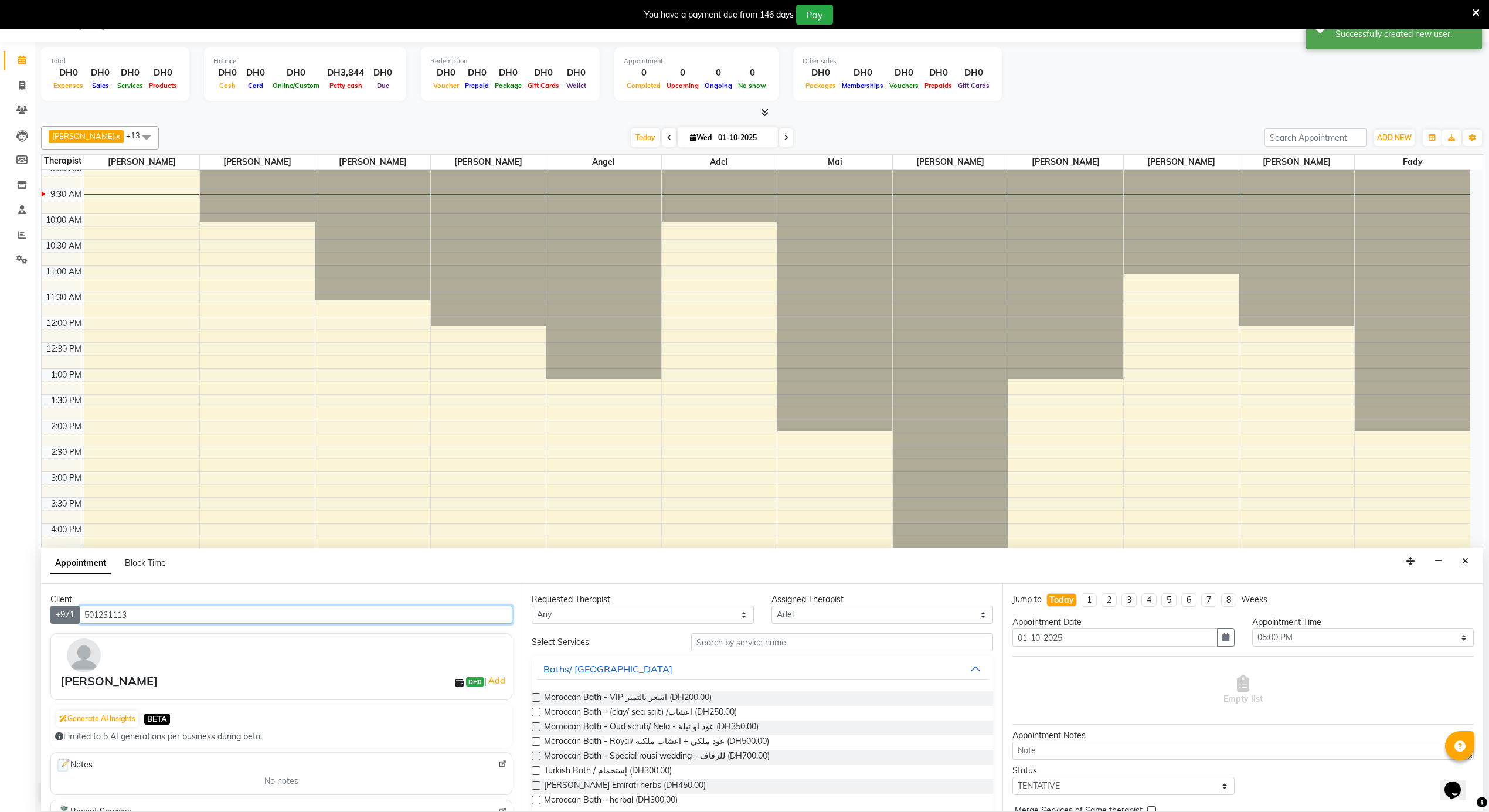
drag, startPoint x: 142, startPoint y: 611, endPoint x: 74, endPoint y: 615, distance: 68.1
click at [74, 615] on div "+971 501231113" at bounding box center [281, 614] width 462 height 18
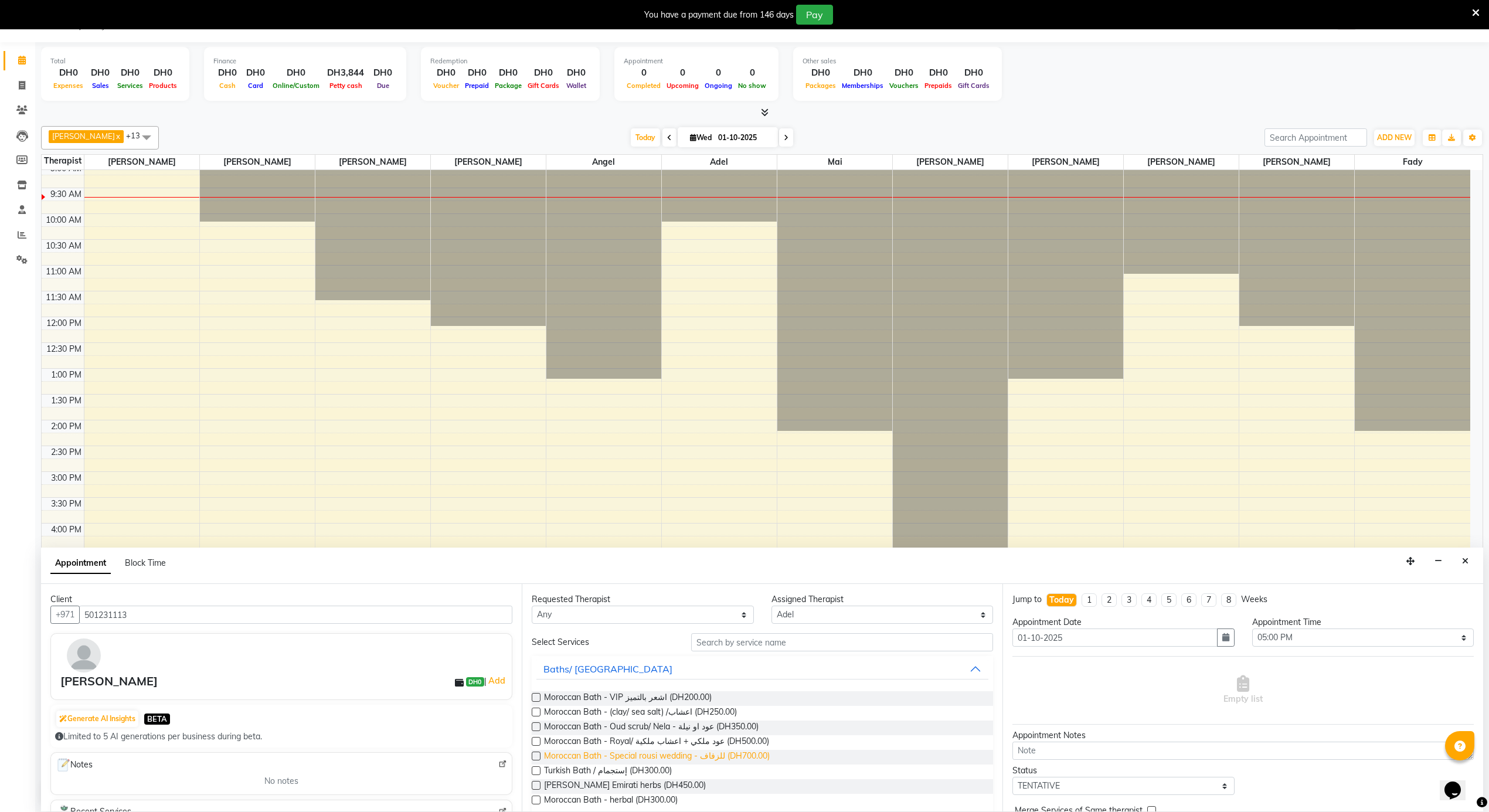
click at [707, 758] on span "Moroccan Bath - Special rousi wedding - للزفاف (DH700.00)" at bounding box center [657, 757] width 226 height 14
checkbox input "false"
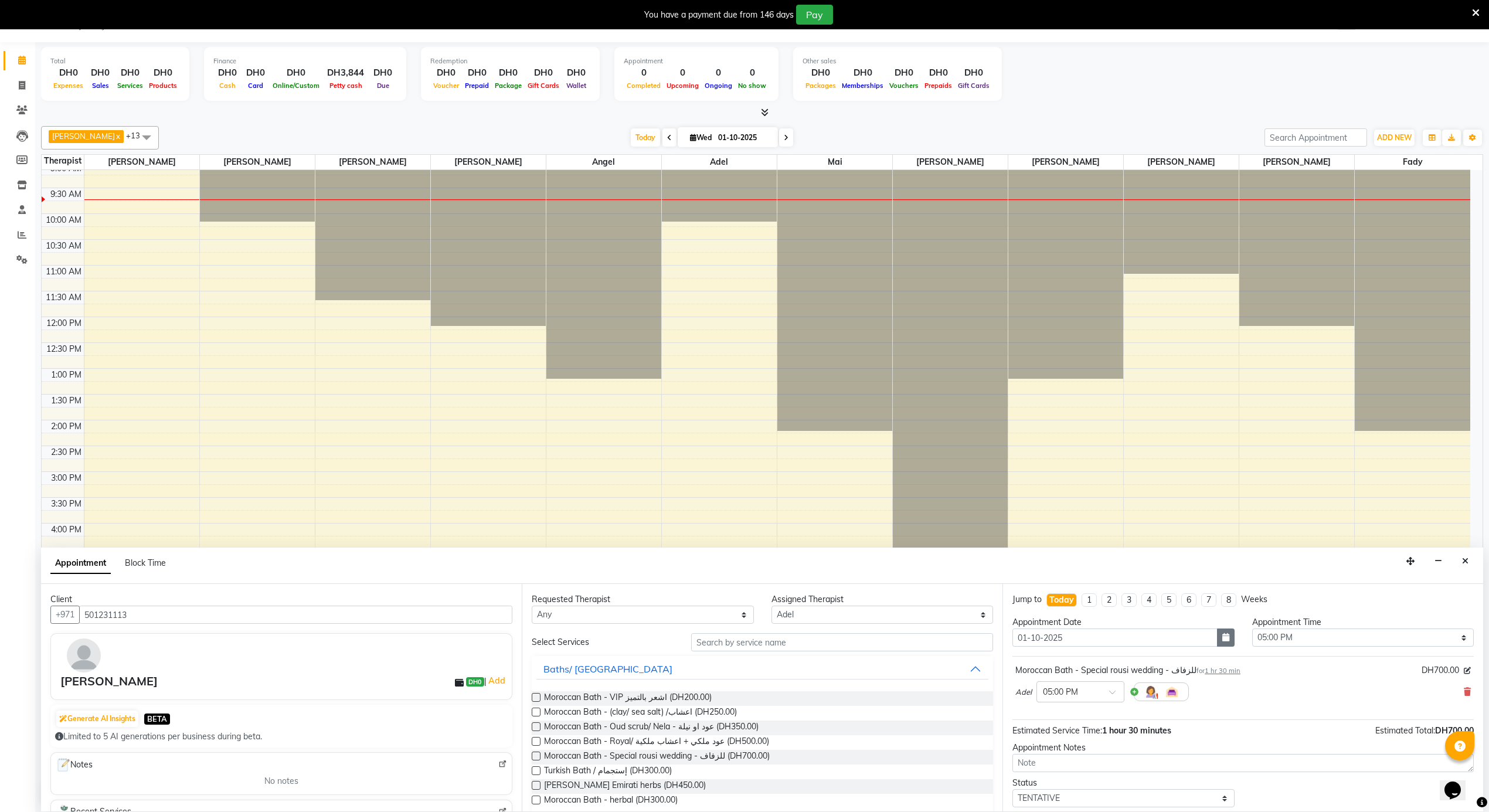
click at [1218, 634] on button "button" at bounding box center [1225, 637] width 17 height 18
click at [1080, 720] on div "9" at bounding box center [1081, 717] width 19 height 19
type input "09-10-2025"
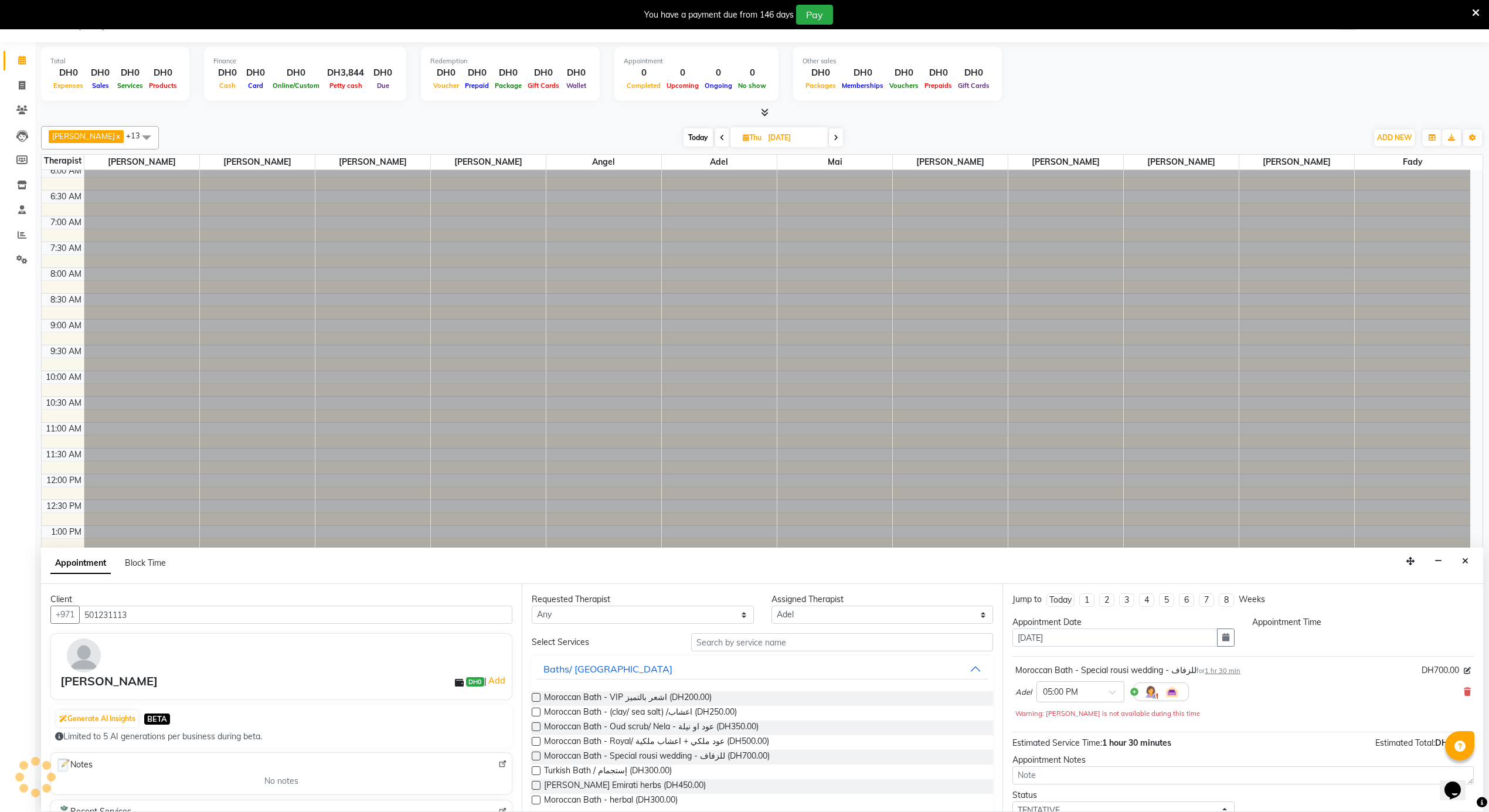
select select "1020"
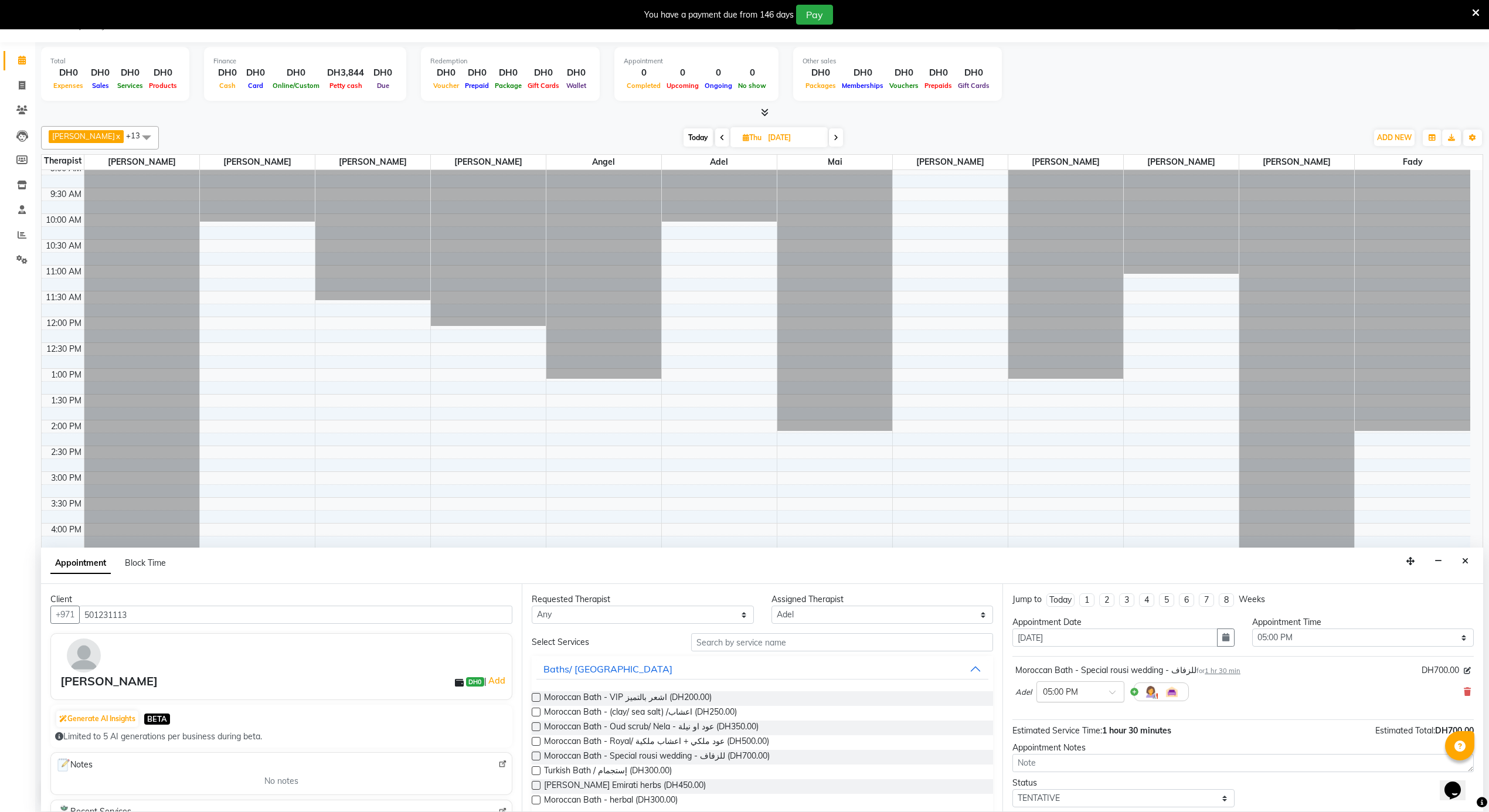
click at [1075, 693] on input "text" at bounding box center [1069, 691] width 52 height 12
click at [1060, 678] on div "02:00 PM" at bounding box center [1080, 668] width 87 height 22
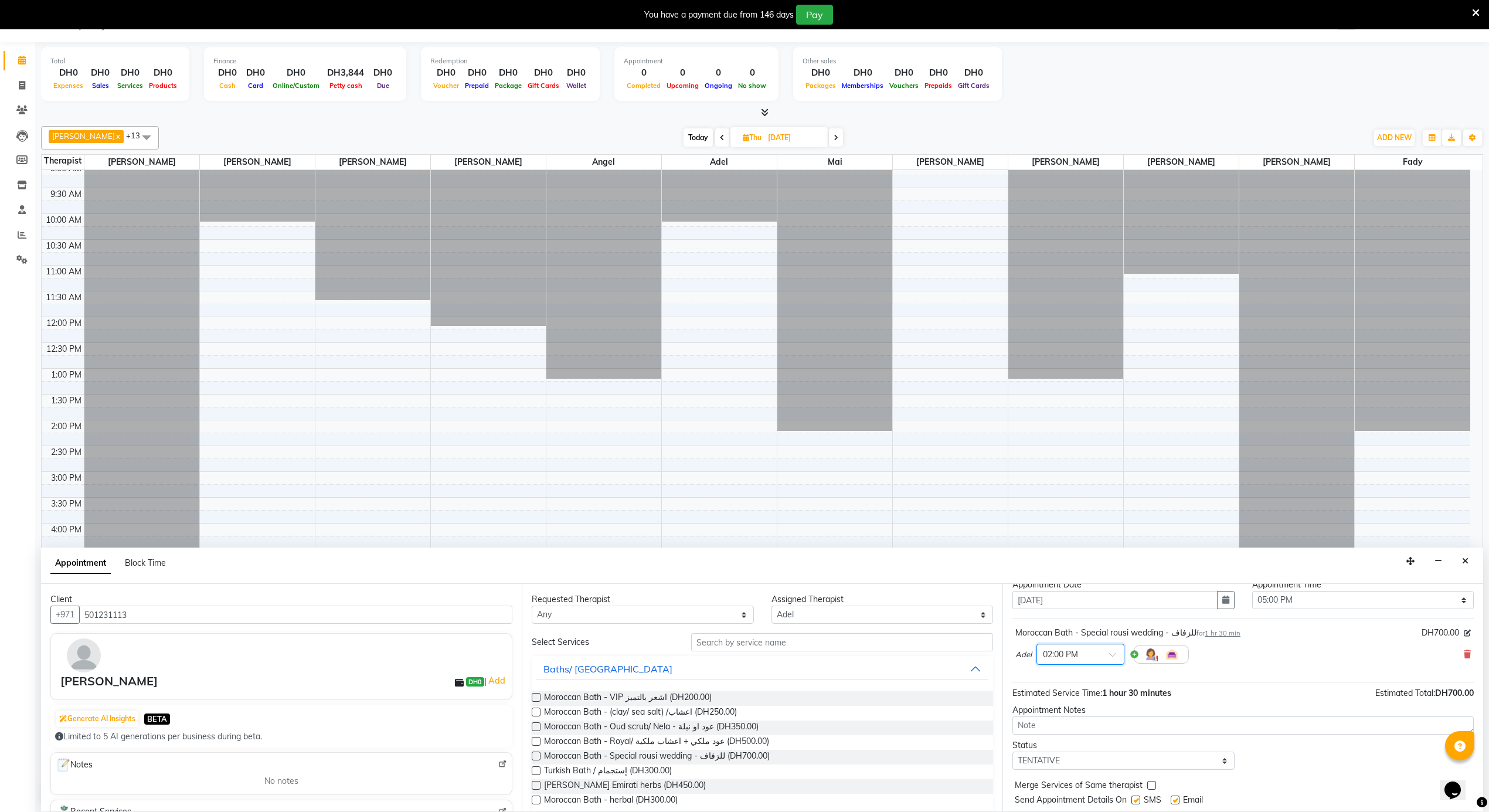
scroll to position [71, 0]
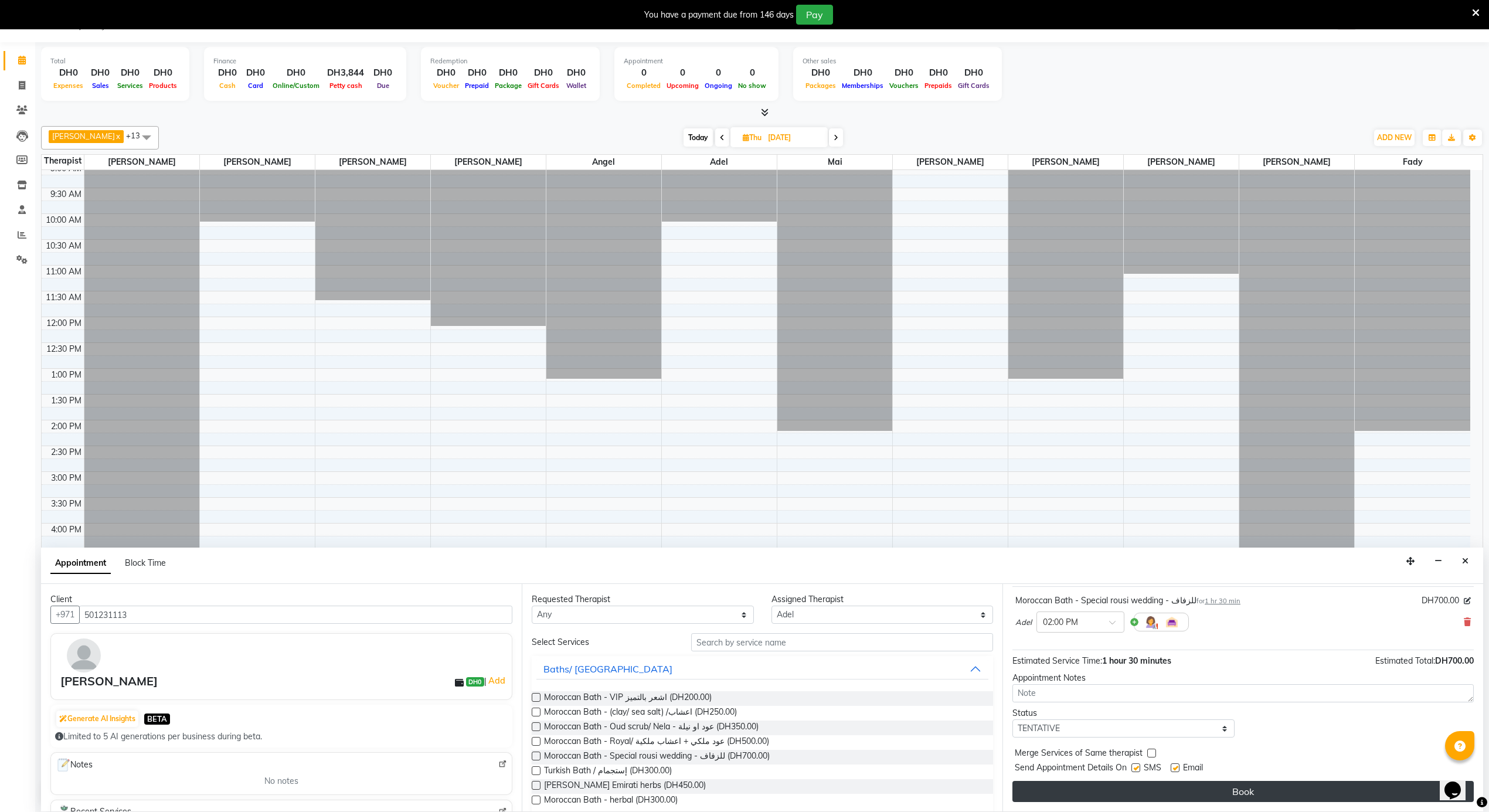
click at [1138, 788] on button "Book" at bounding box center [1243, 791] width 461 height 21
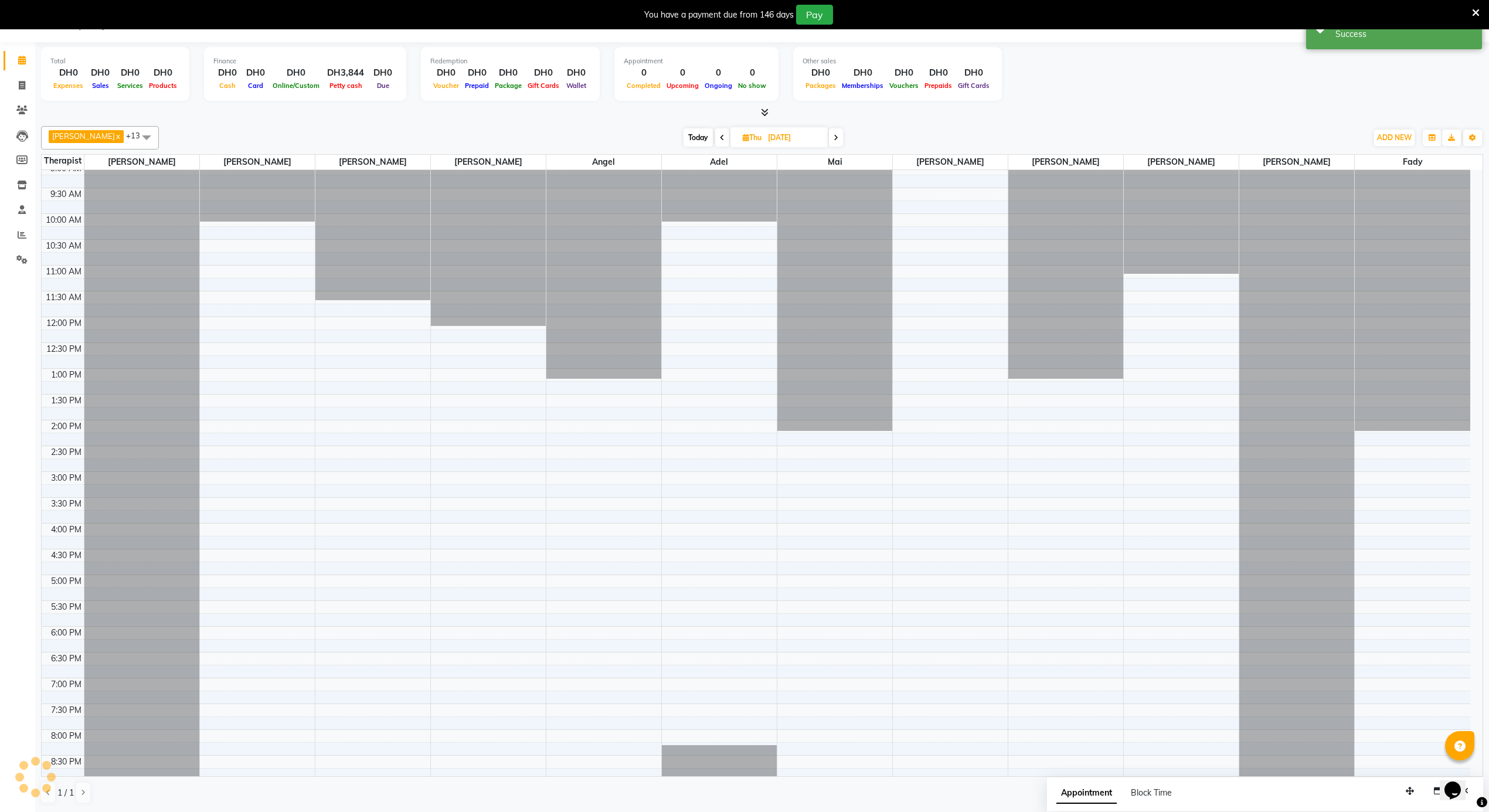
scroll to position [0, 0]
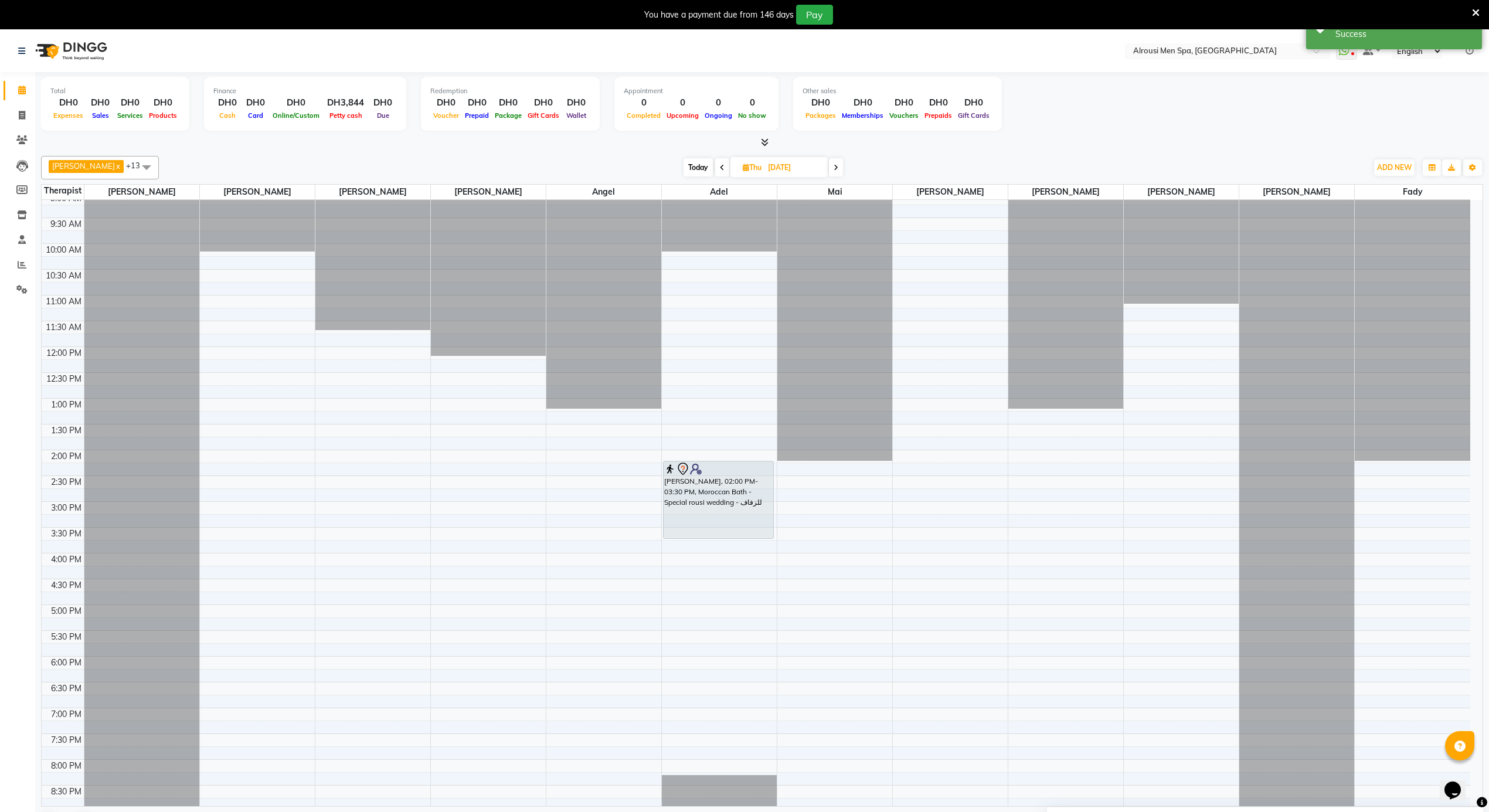
click at [683, 172] on span "Today" at bounding box center [698, 167] width 29 height 18
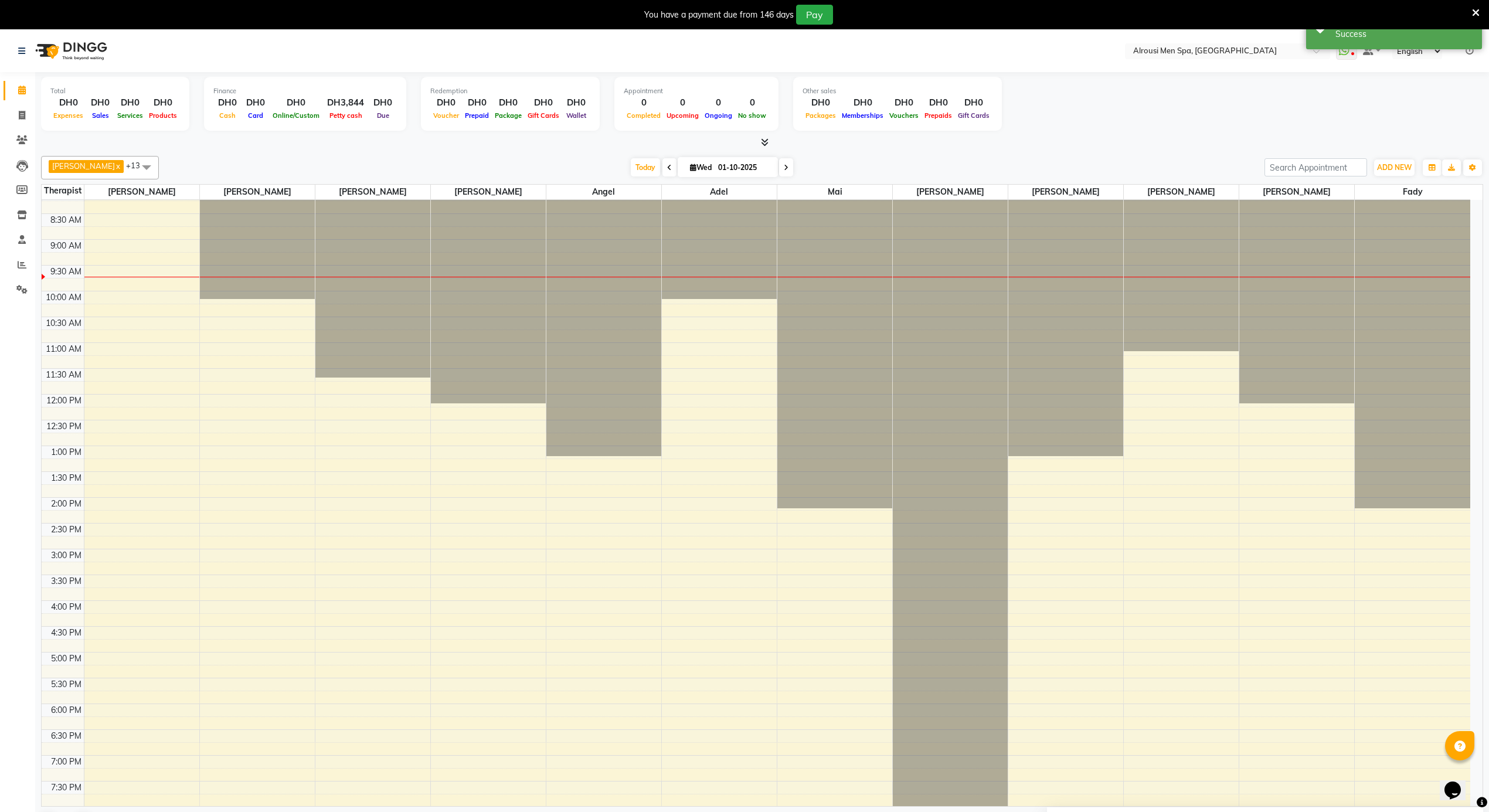
scroll to position [420, 0]
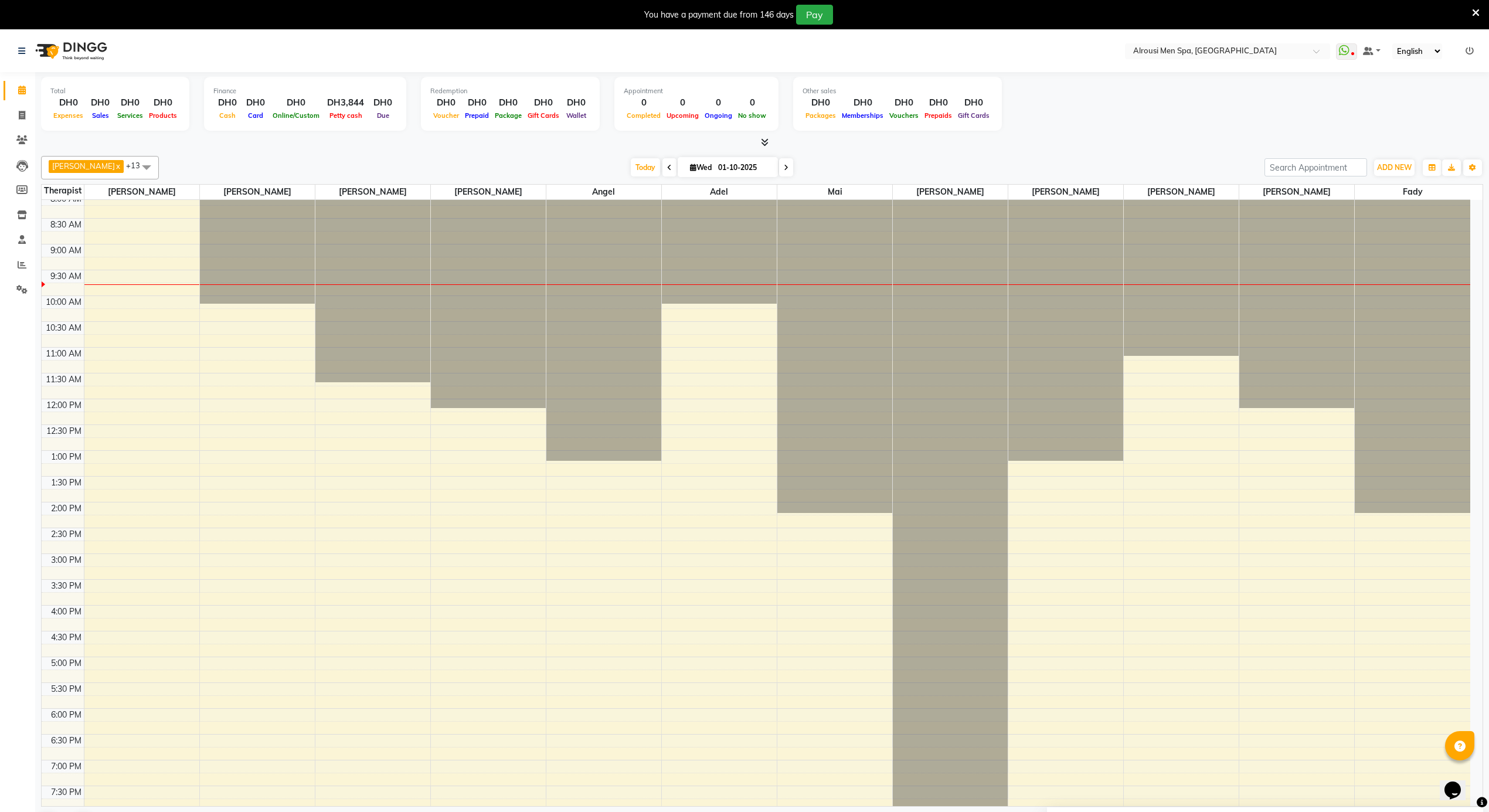
click at [779, 163] on span at bounding box center [786, 167] width 14 height 18
type input "02-10-2025"
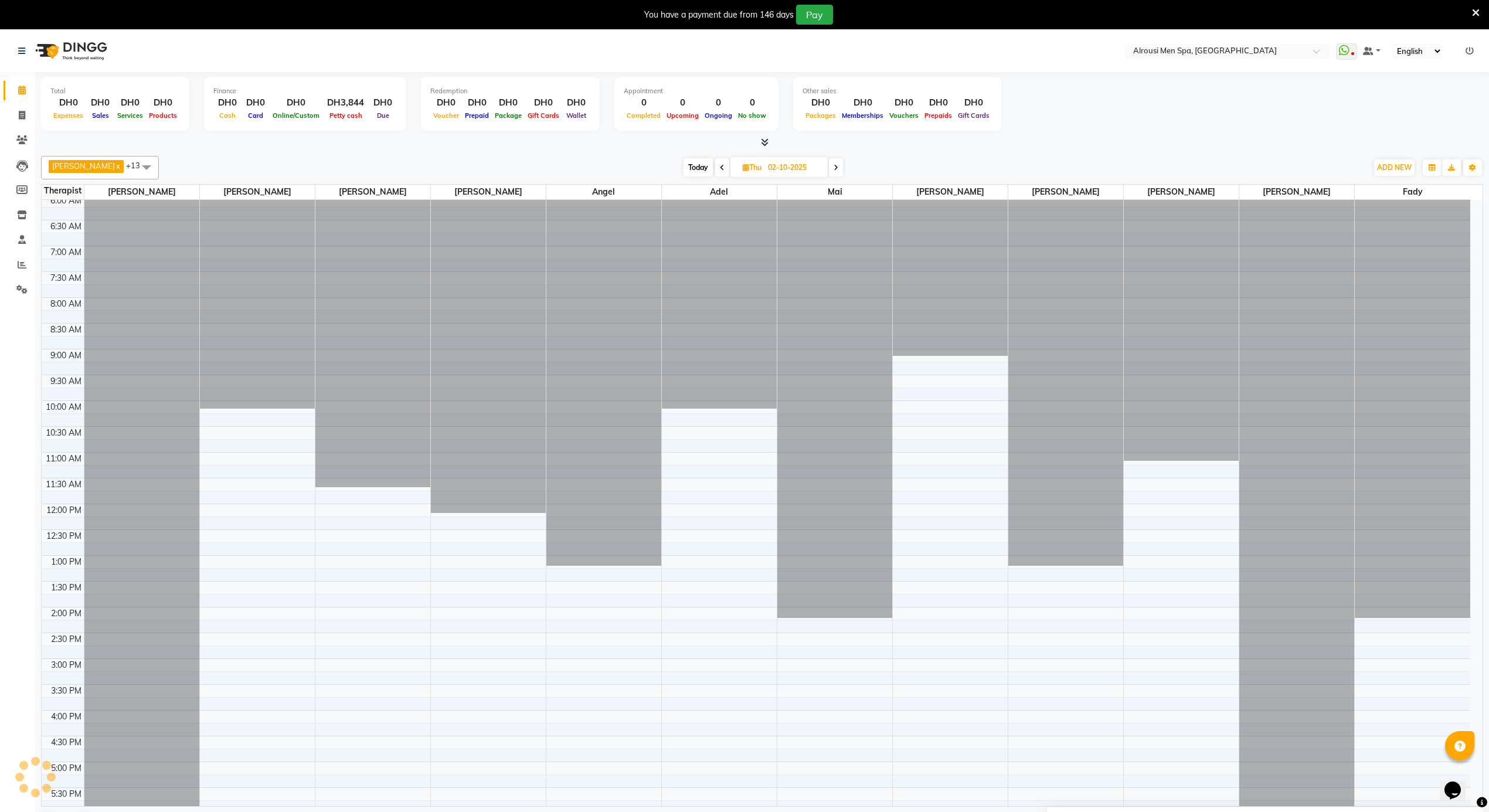
scroll to position [472, 0]
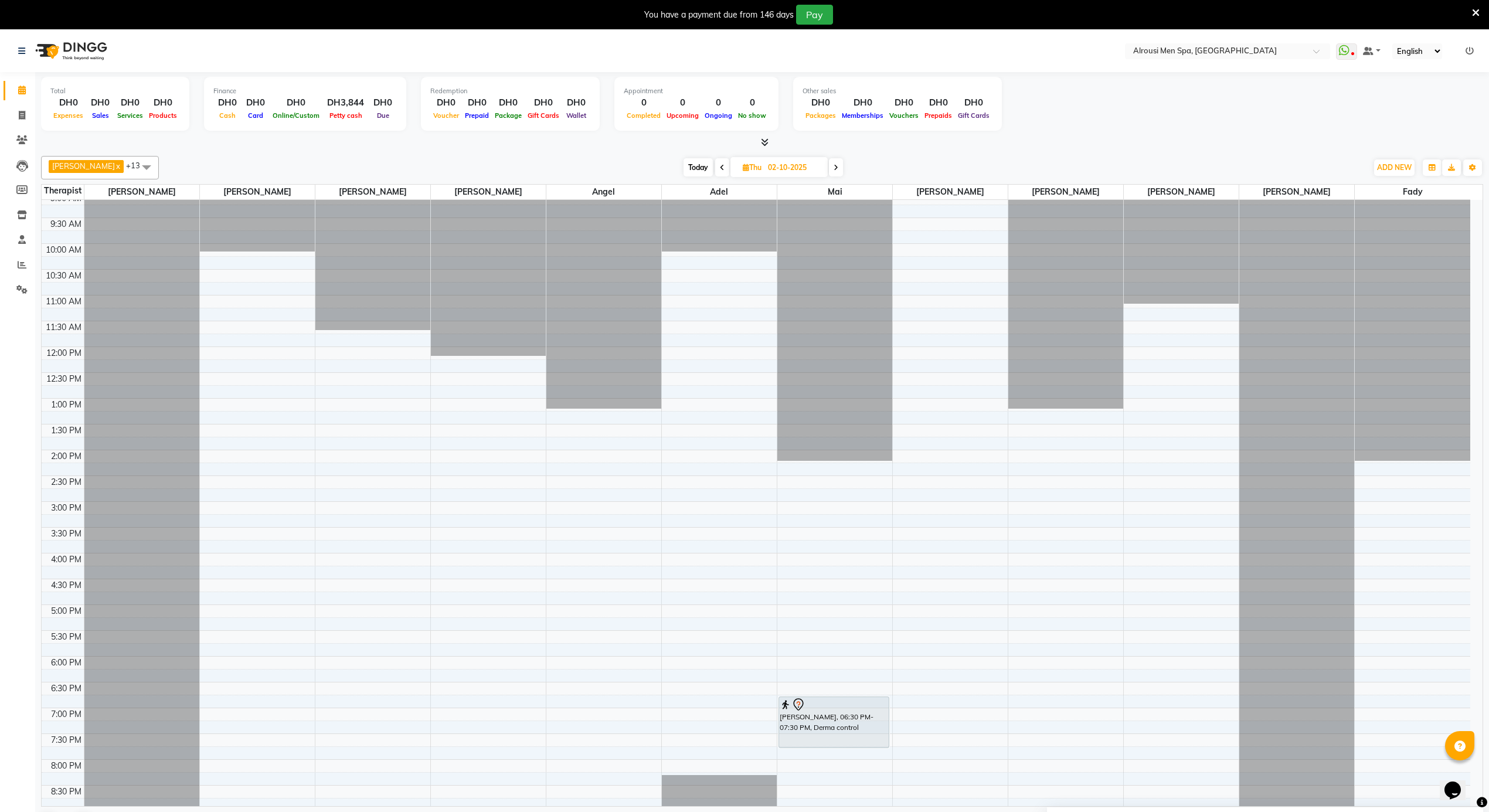
click at [739, 169] on span "Thu" at bounding box center [752, 167] width 24 height 9
select select "10"
select select "2025"
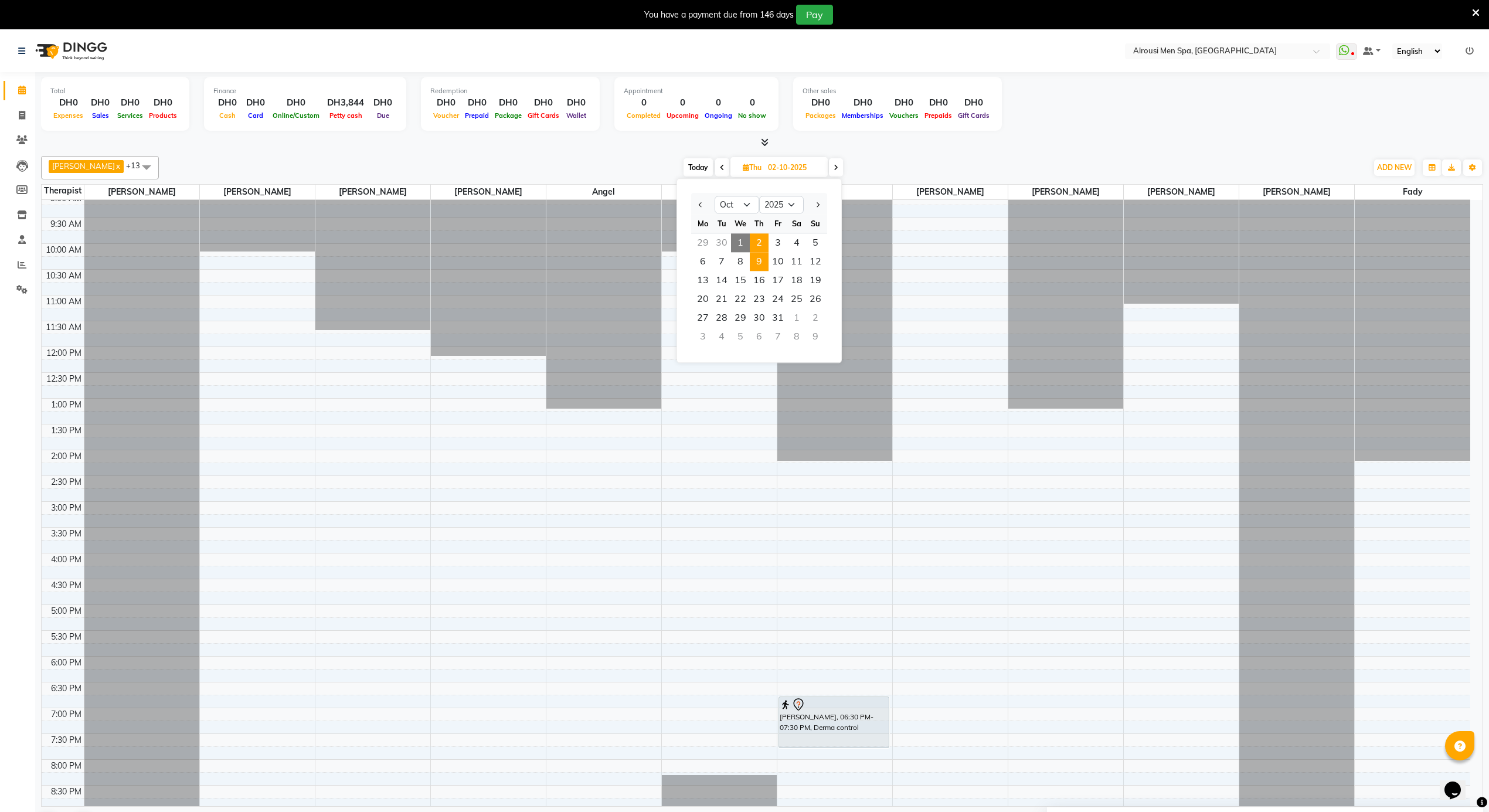
click at [758, 261] on span "9" at bounding box center [759, 262] width 19 height 19
type input "09-10-2025"
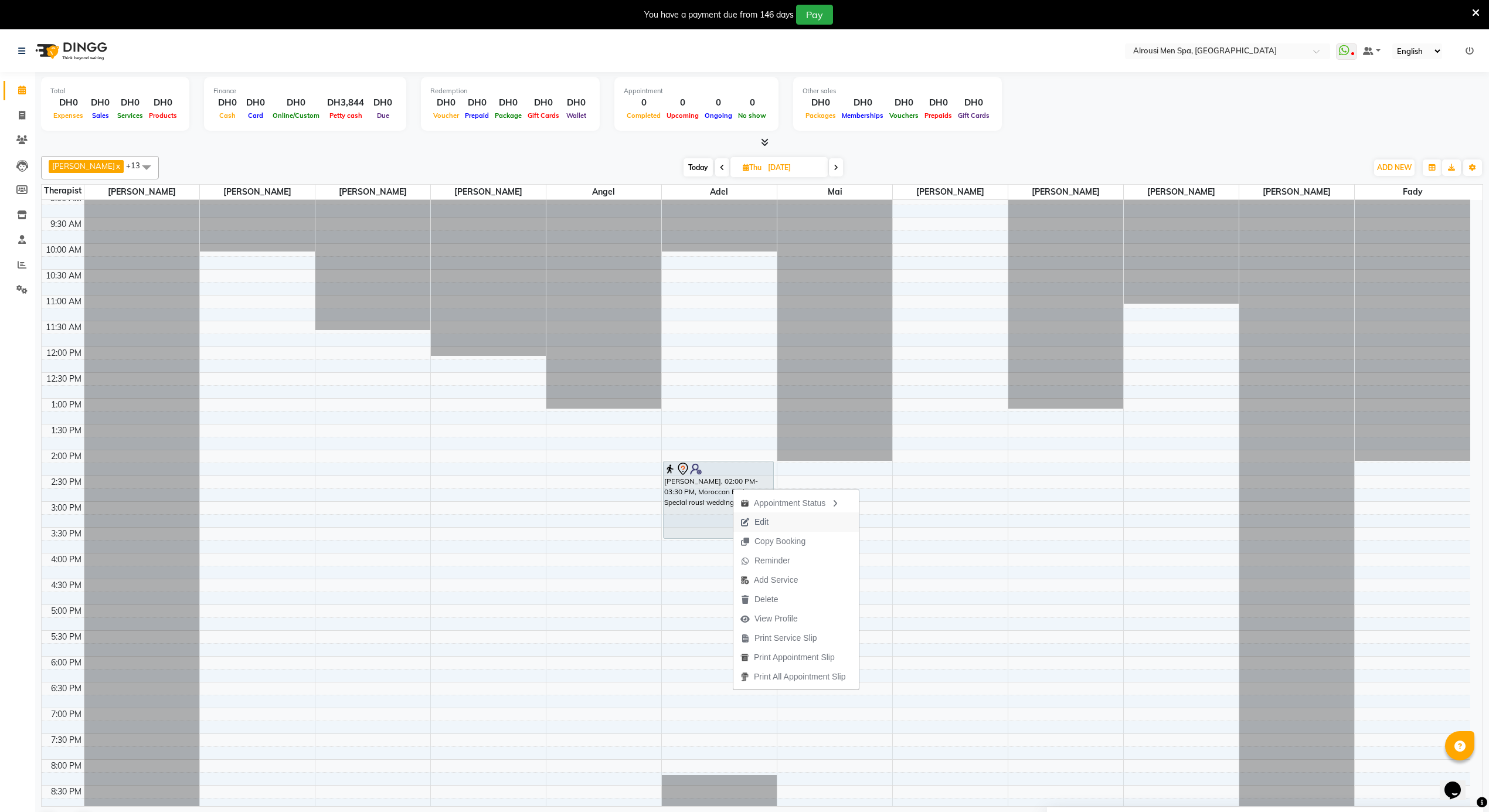
click at [762, 524] on span "Edit" at bounding box center [762, 522] width 14 height 12
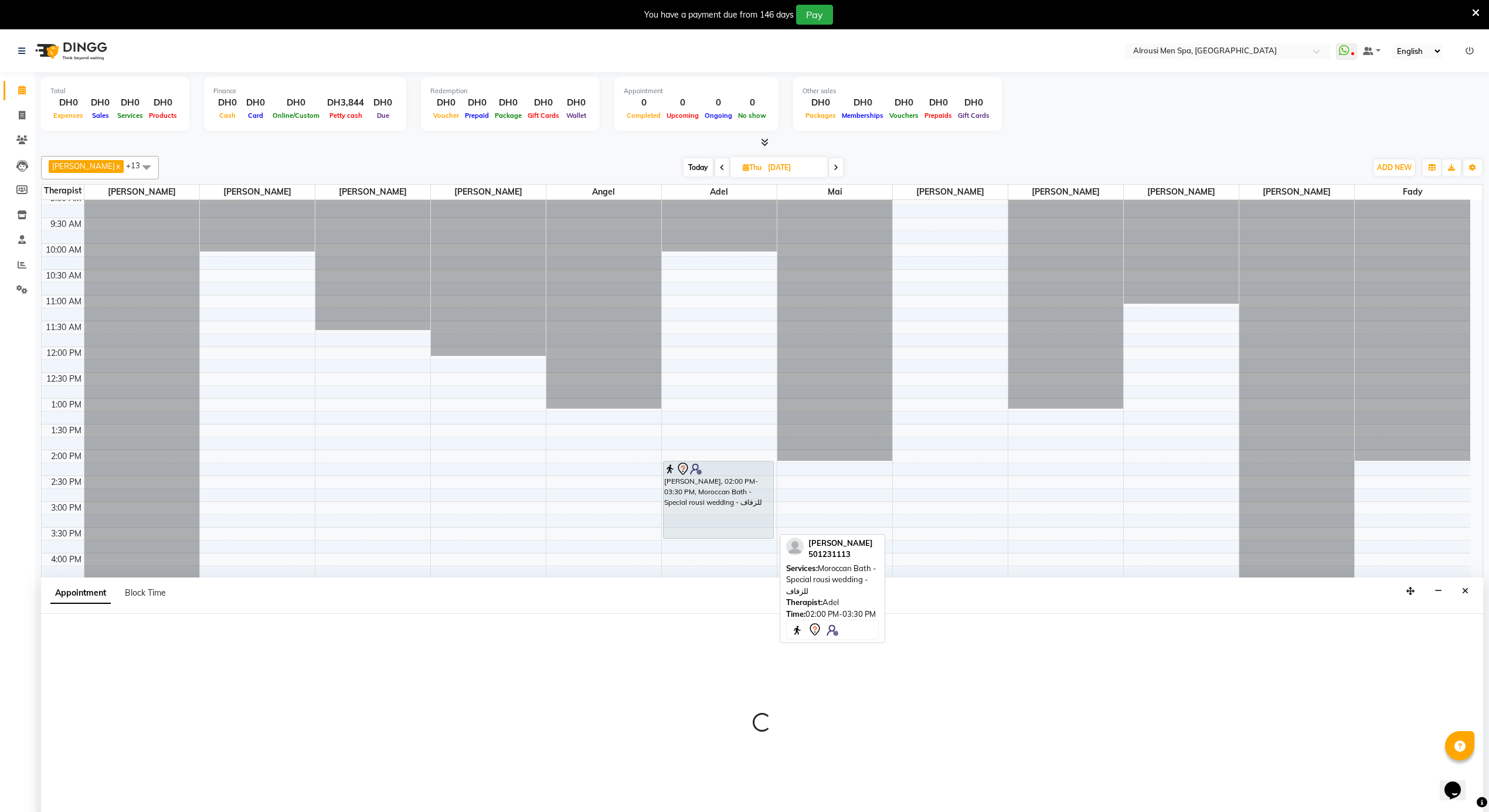
select select "tentative"
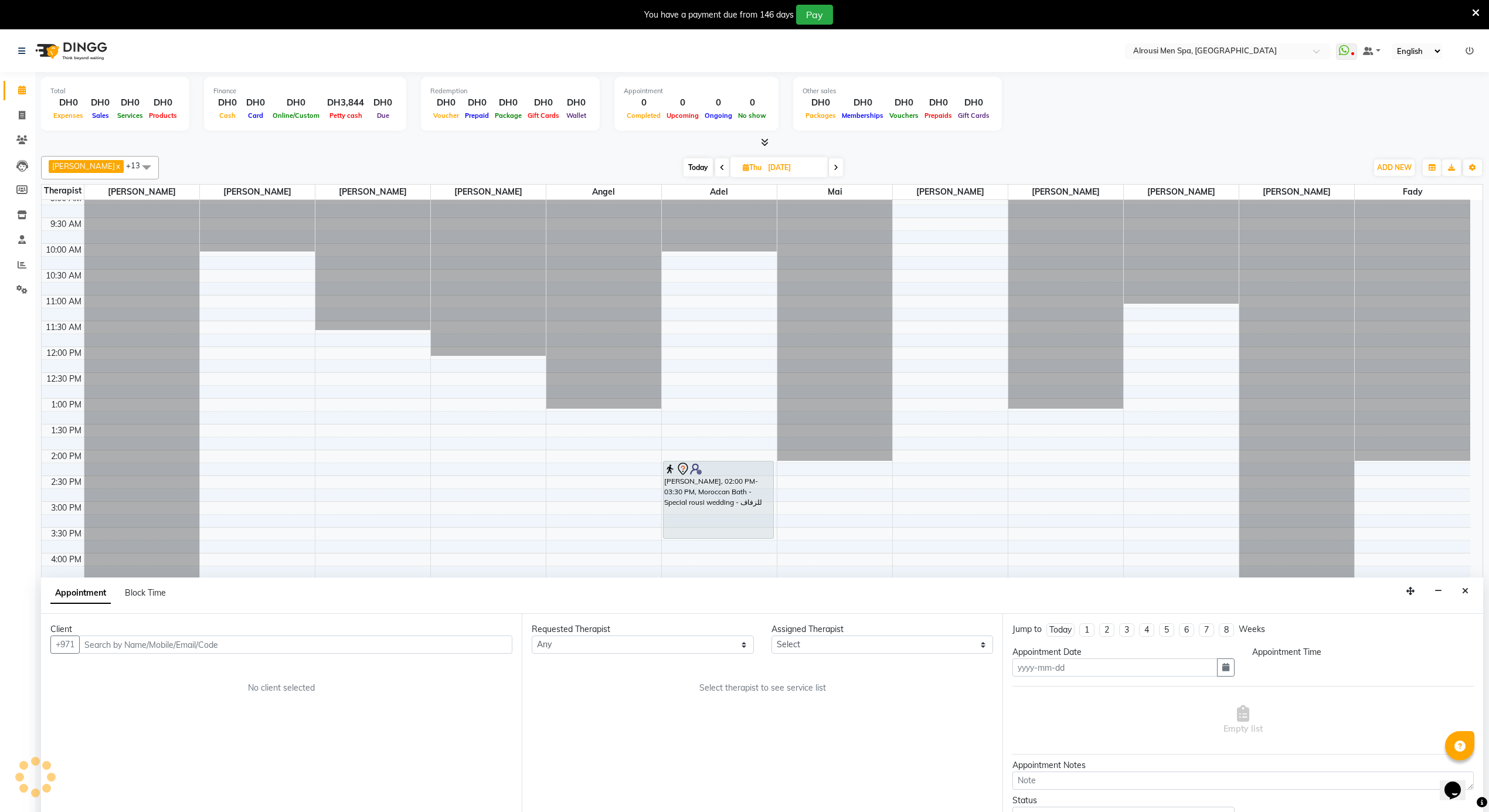
scroll to position [30, 0]
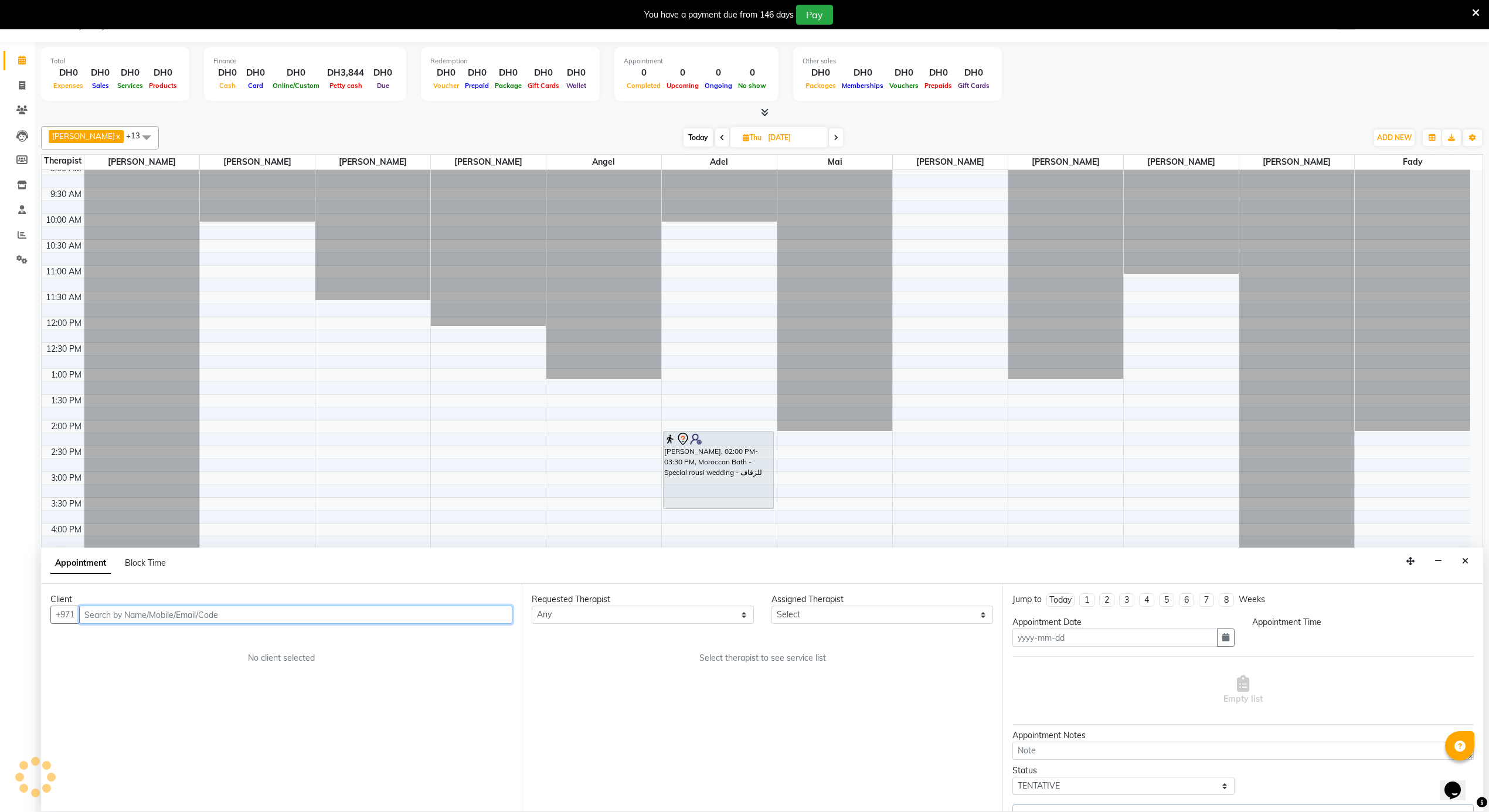
type input "09-10-2025"
select select "840"
select select "43429"
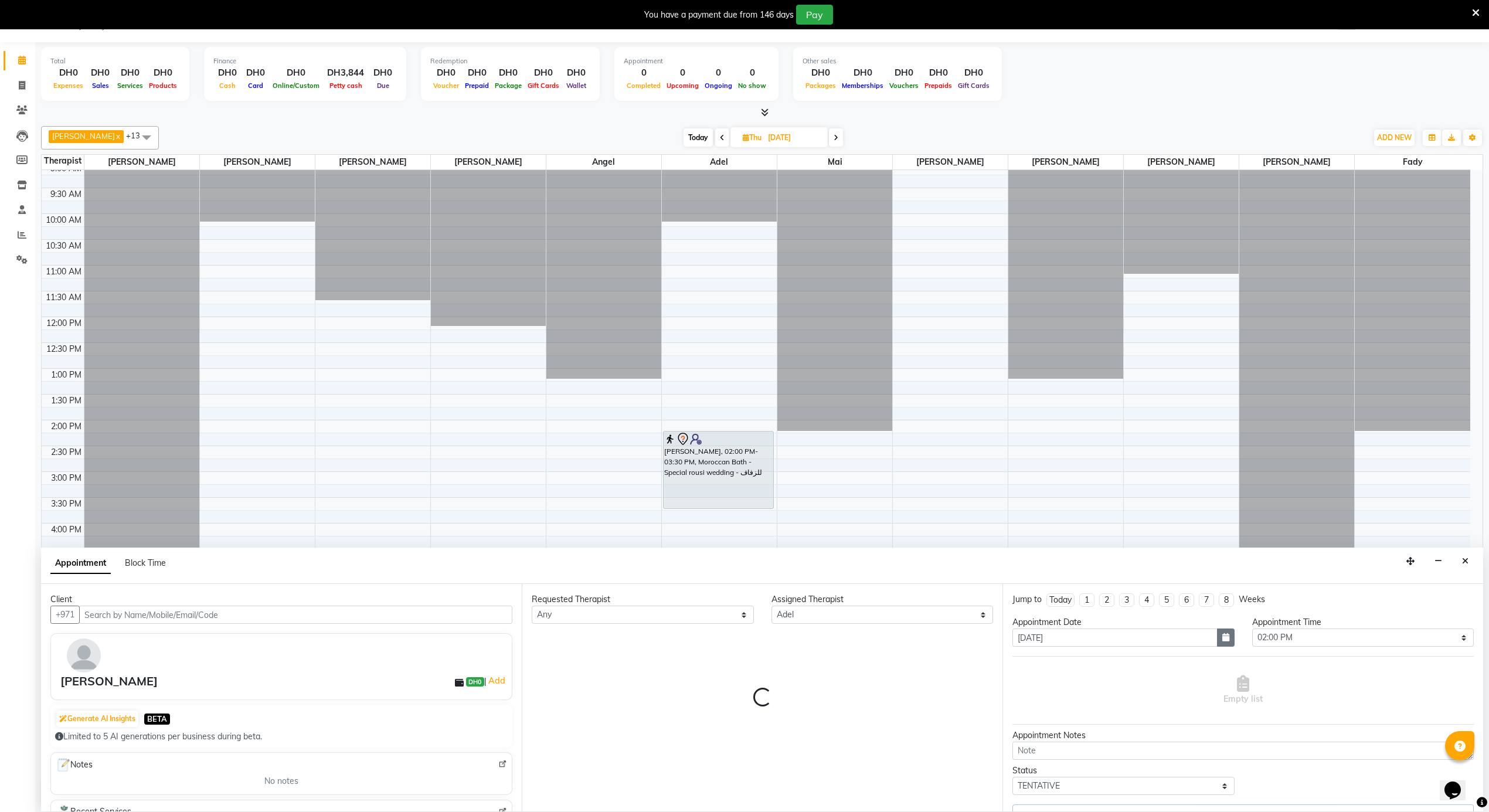
click at [1222, 640] on icon "button" at bounding box center [1226, 637] width 7 height 8
select select "2797"
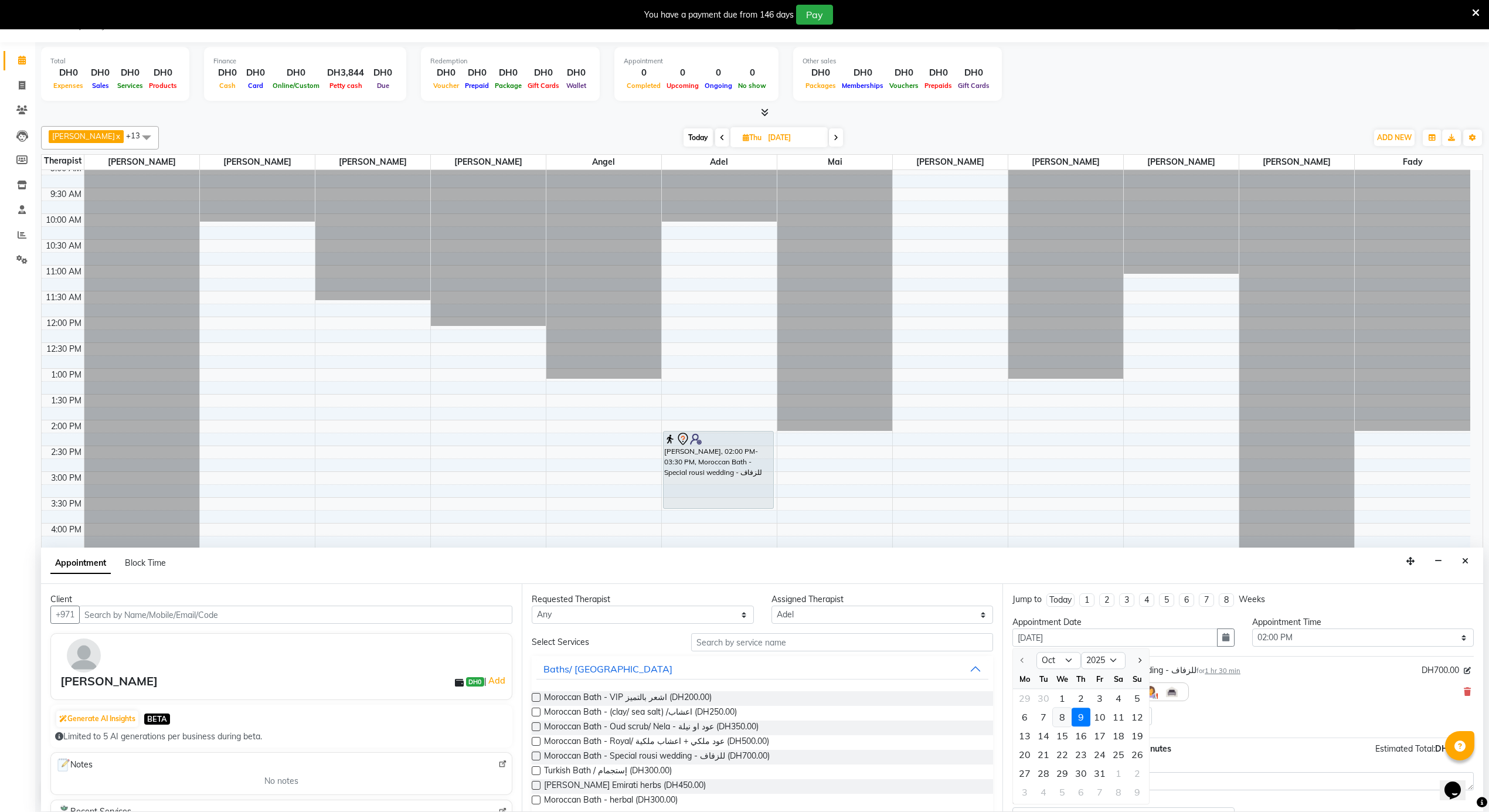
click at [1061, 717] on div "8" at bounding box center [1062, 717] width 19 height 19
type input "08-10-2025"
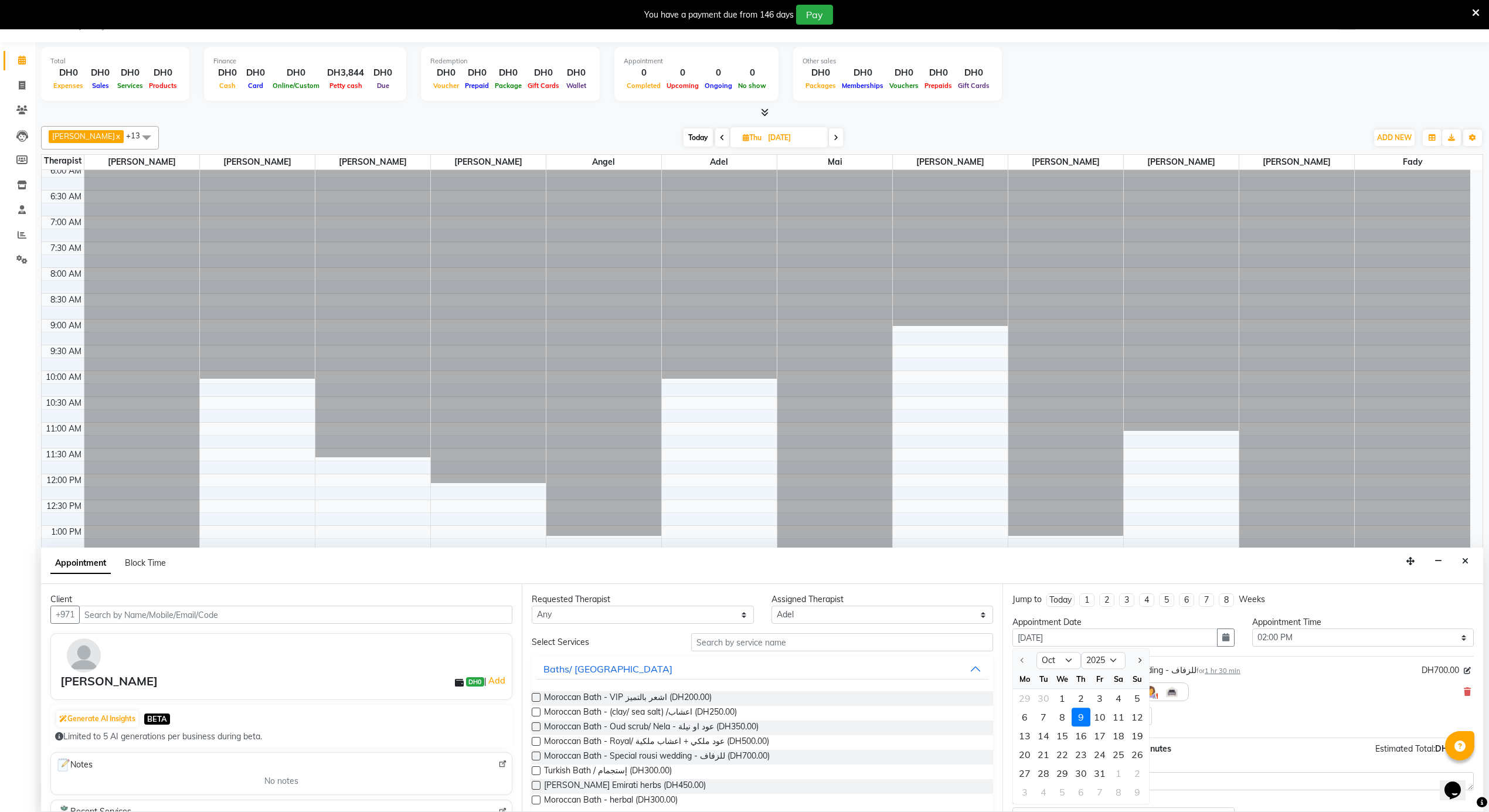
select select "840"
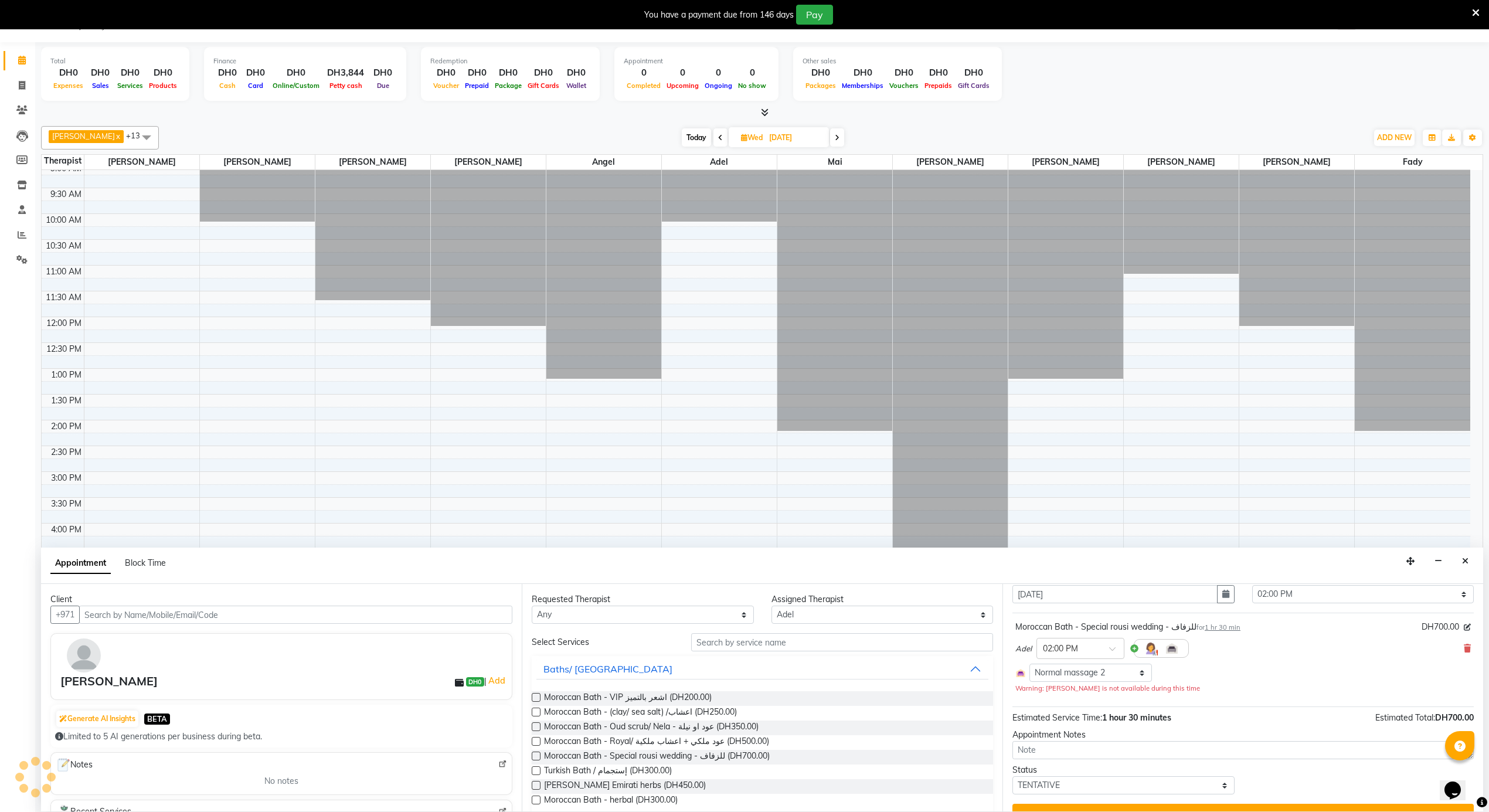
scroll to position [55, 0]
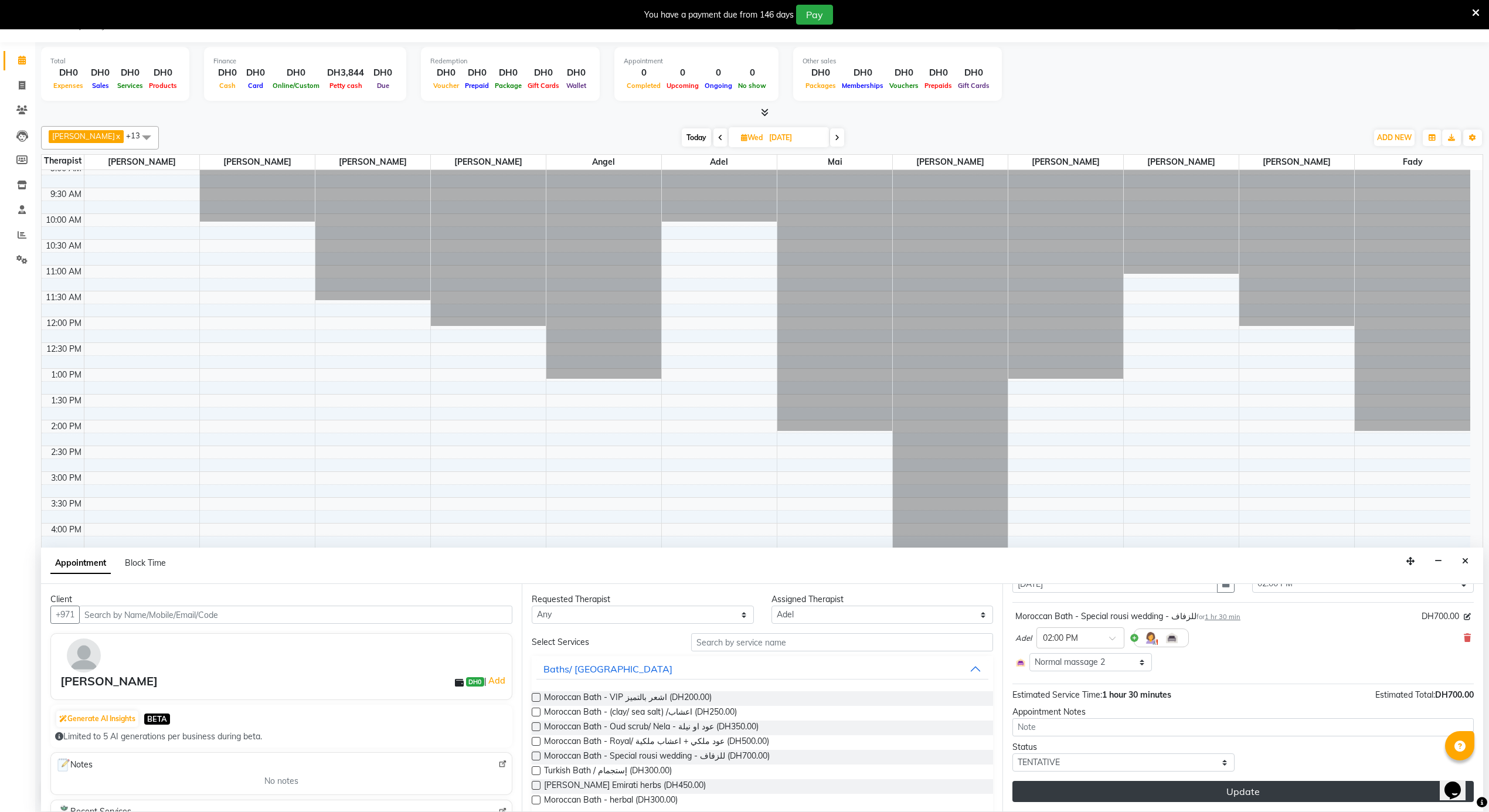
click at [1199, 789] on button "Update" at bounding box center [1243, 791] width 461 height 21
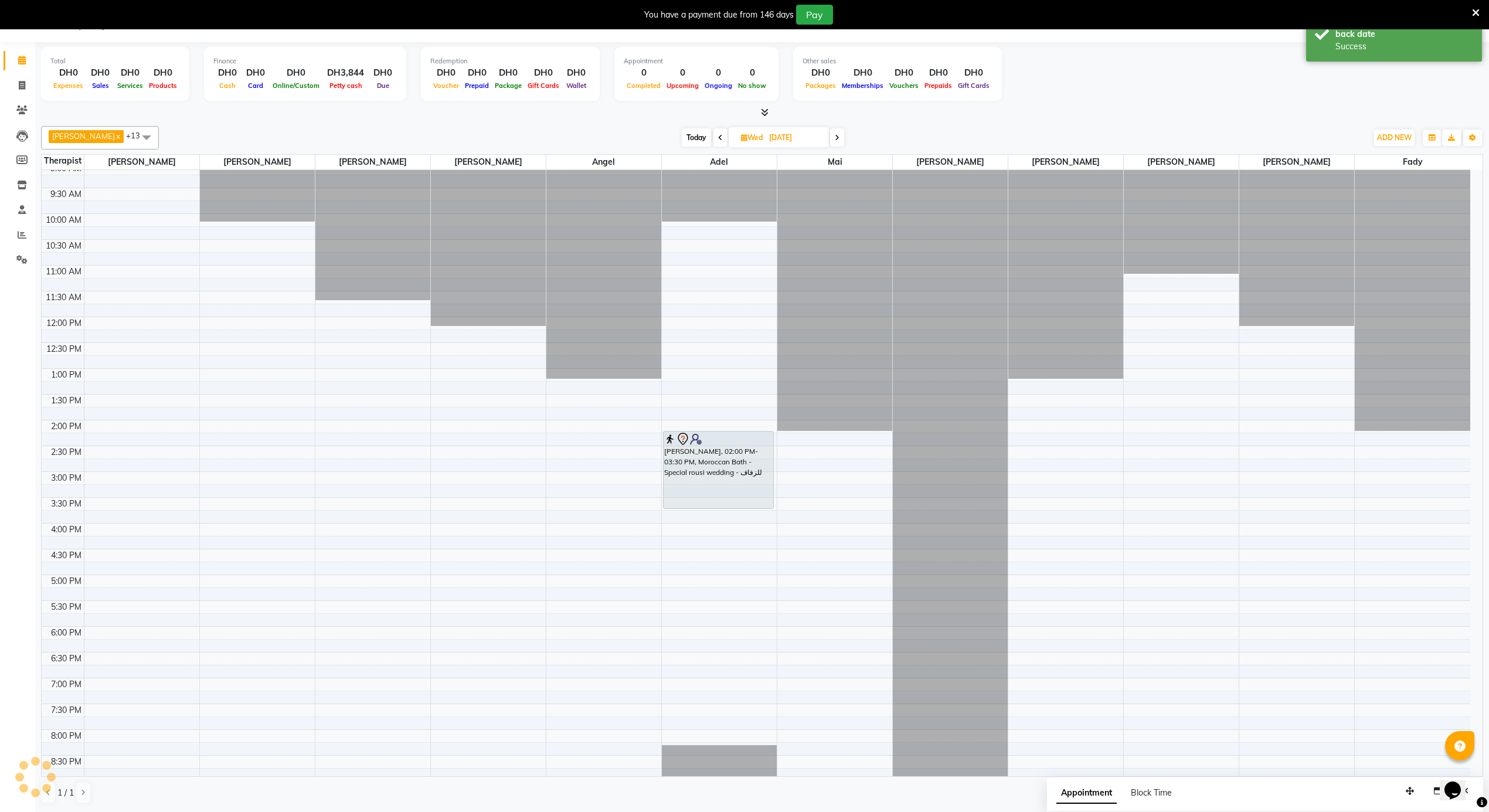
scroll to position [0, 0]
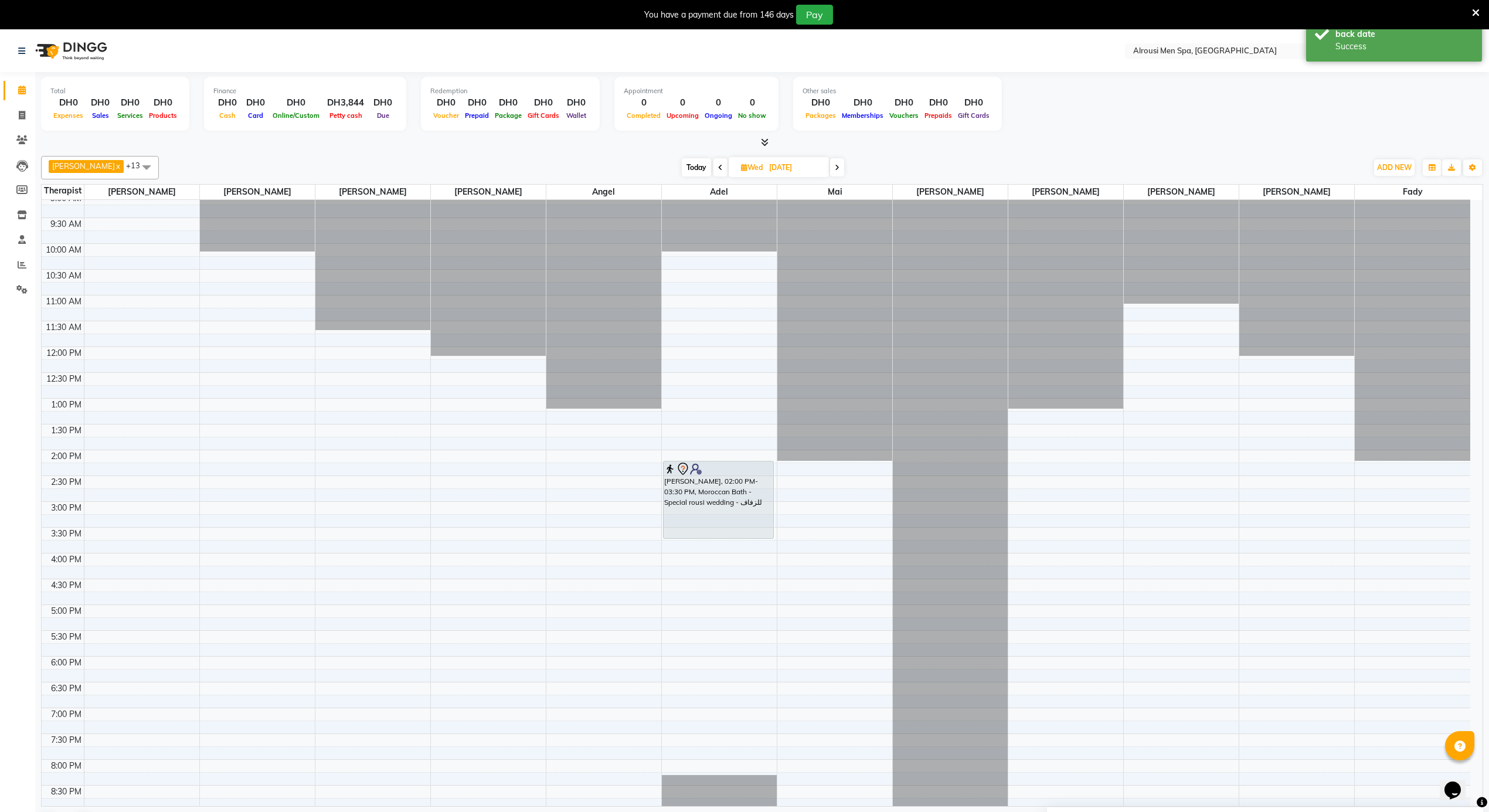
click at [683, 169] on span "Today" at bounding box center [696, 167] width 29 height 18
type input "01-10-2025"
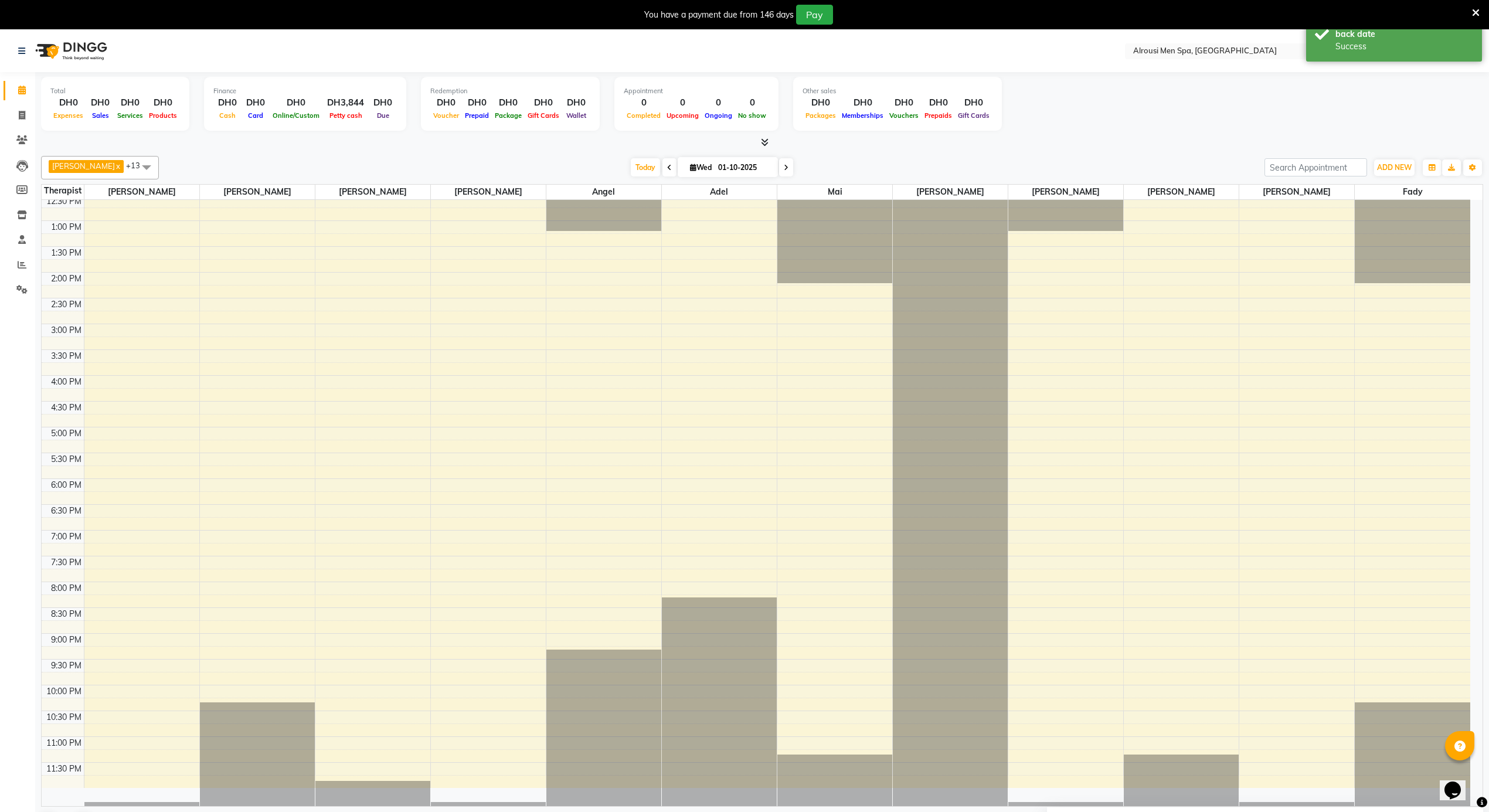
scroll to position [654, 0]
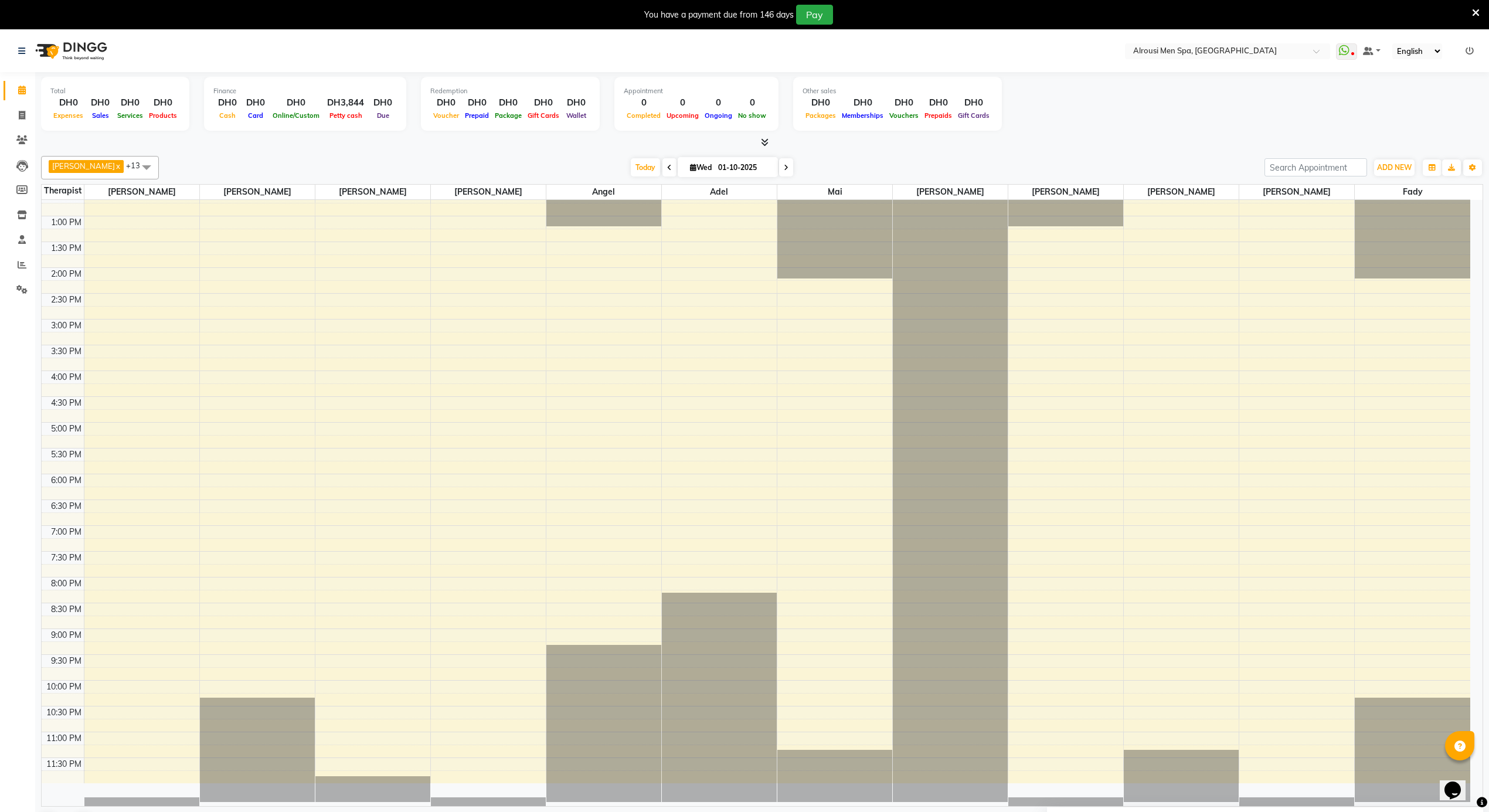
click at [465, 438] on div "12:00 AM 12:30 AM 1:00 AM 1:30 AM 2:00 AM 2:30 AM 3:00 AM 3:30 AM 4:00 AM 4:30 …" at bounding box center [756, 165] width 1429 height 1237
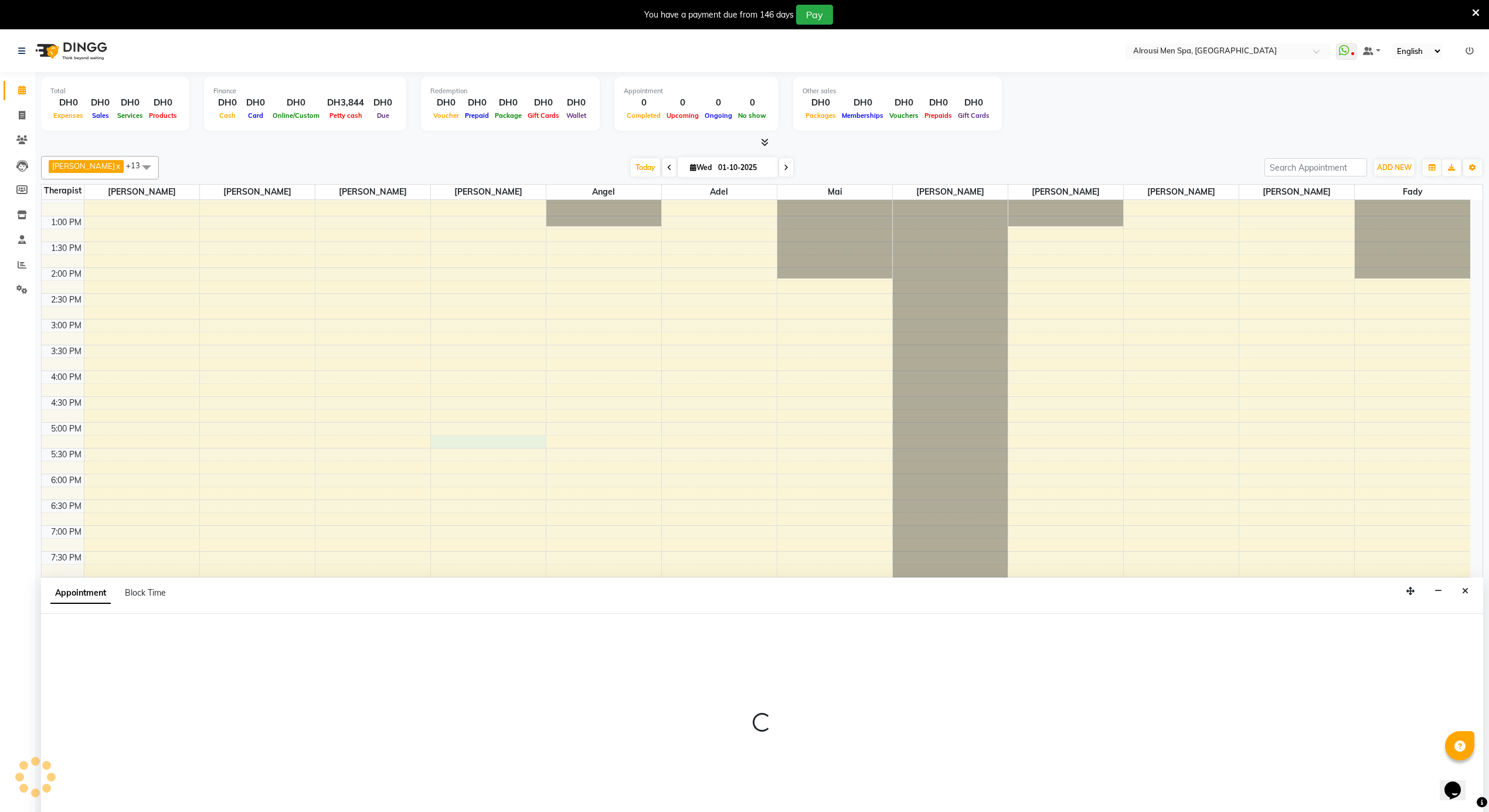
scroll to position [30, 0]
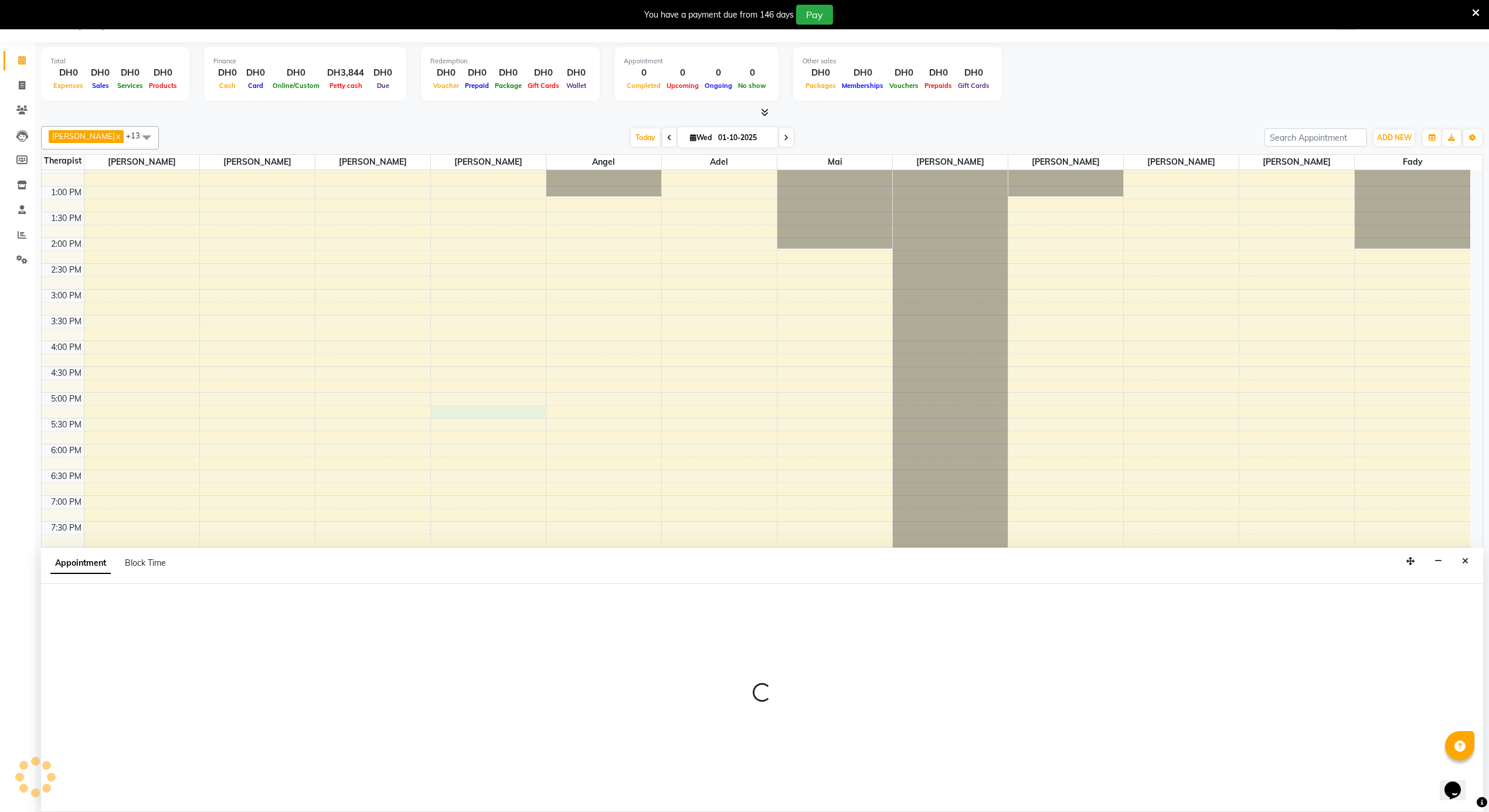
select select "38897"
select select "1020"
select select "tentative"
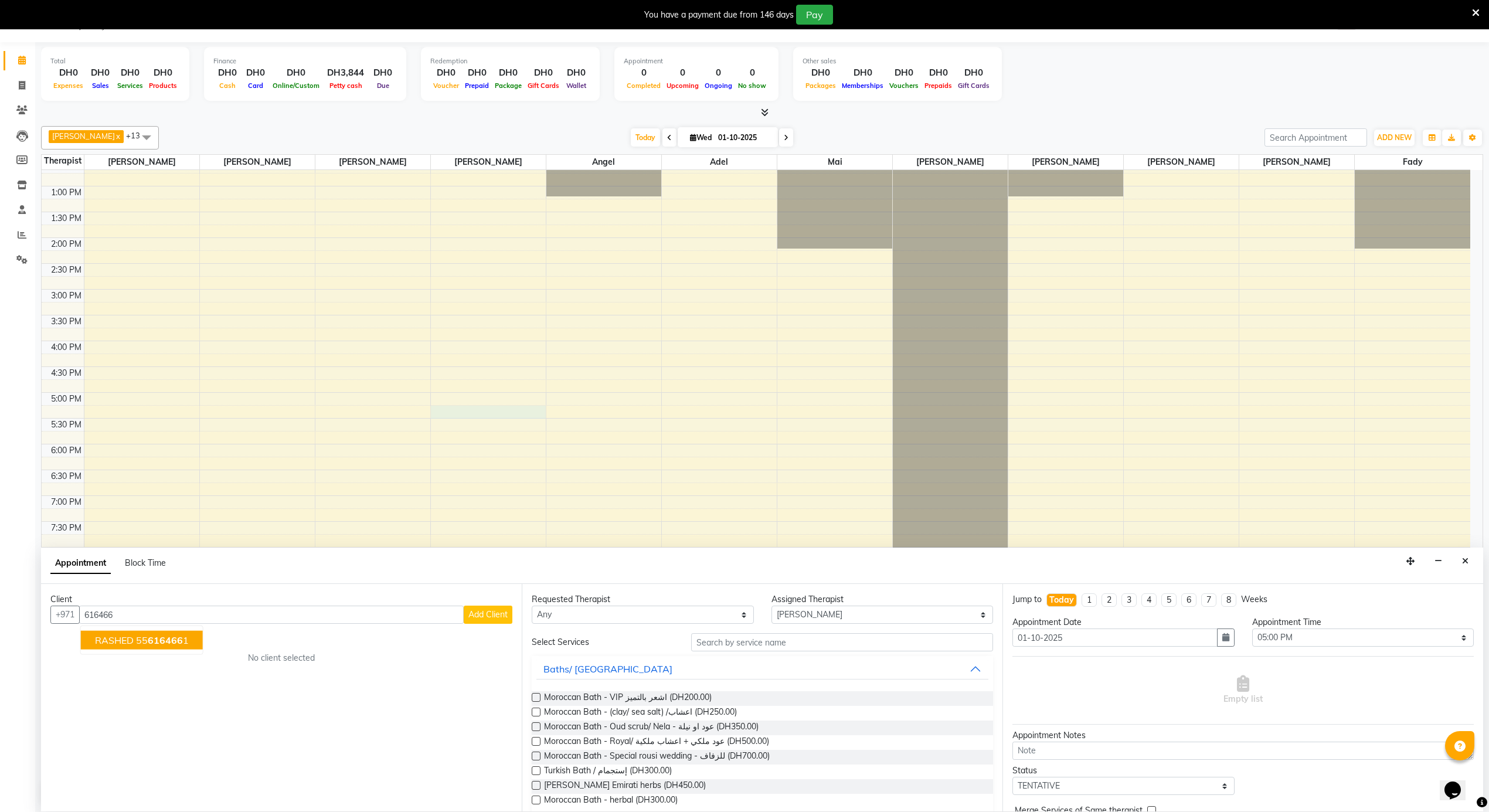
click at [167, 645] on span "616466" at bounding box center [165, 640] width 35 height 11
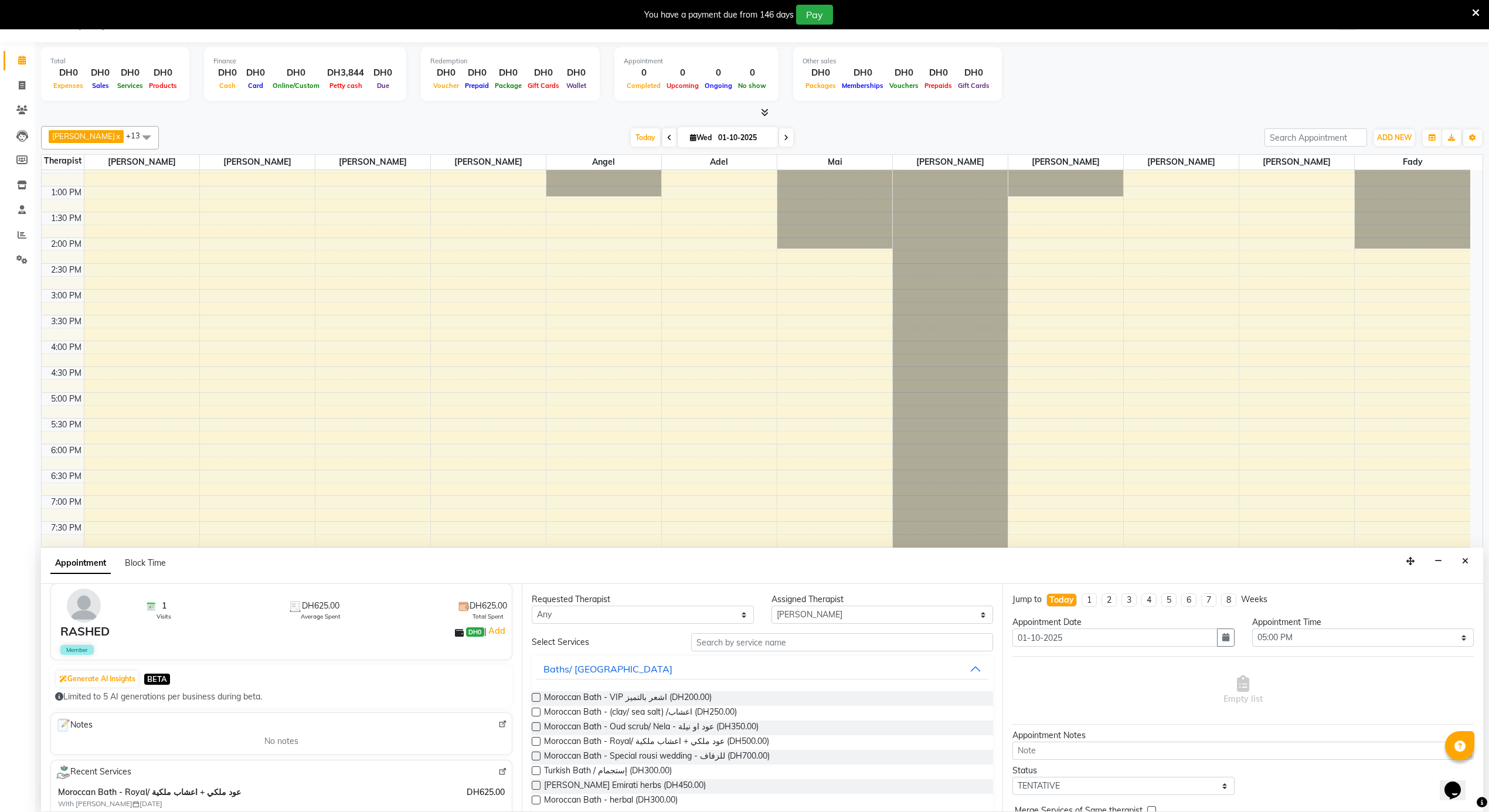
scroll to position [156, 0]
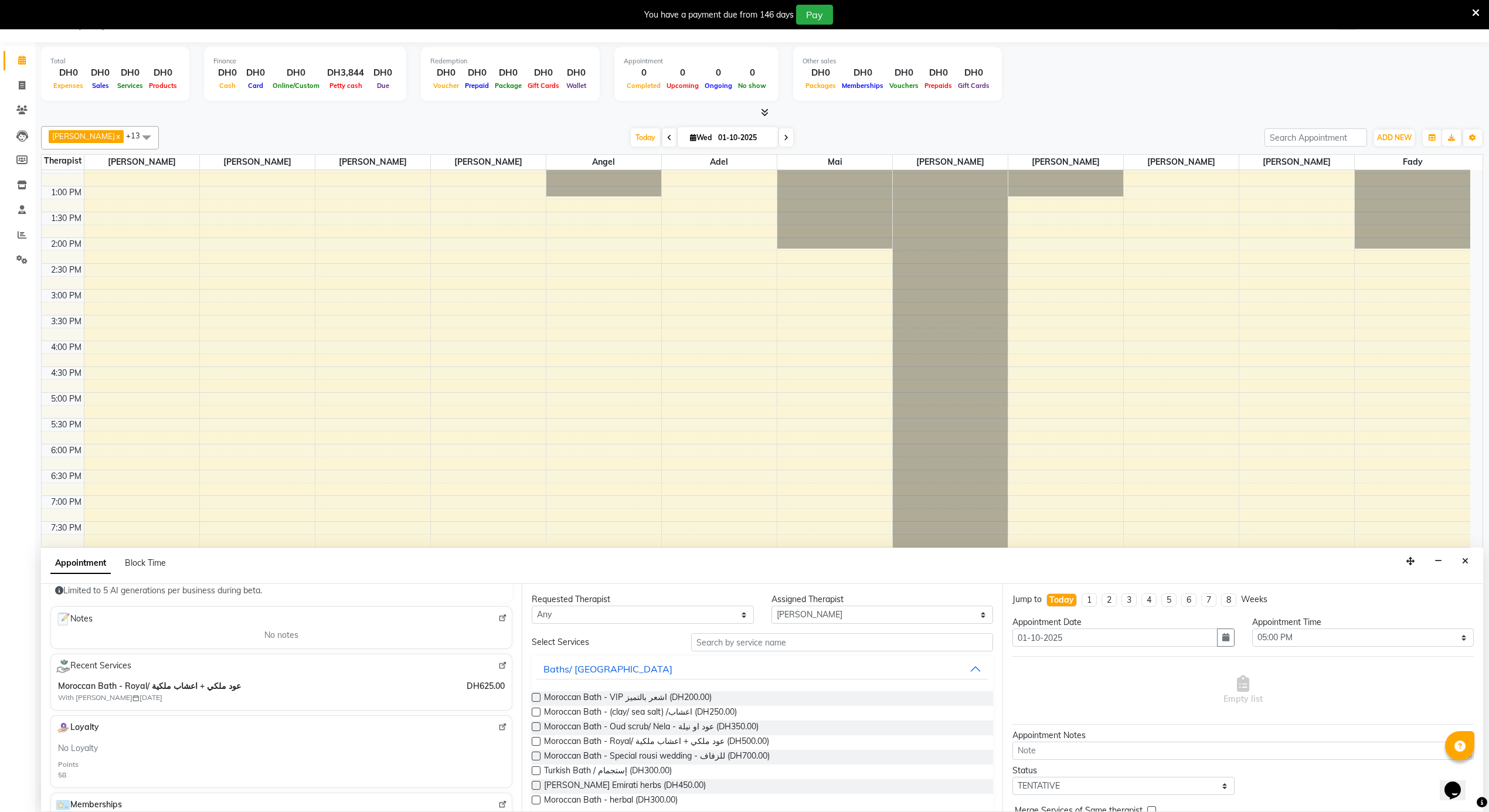
type input "556164661"
click at [498, 663] on img at bounding box center [502, 665] width 9 height 9
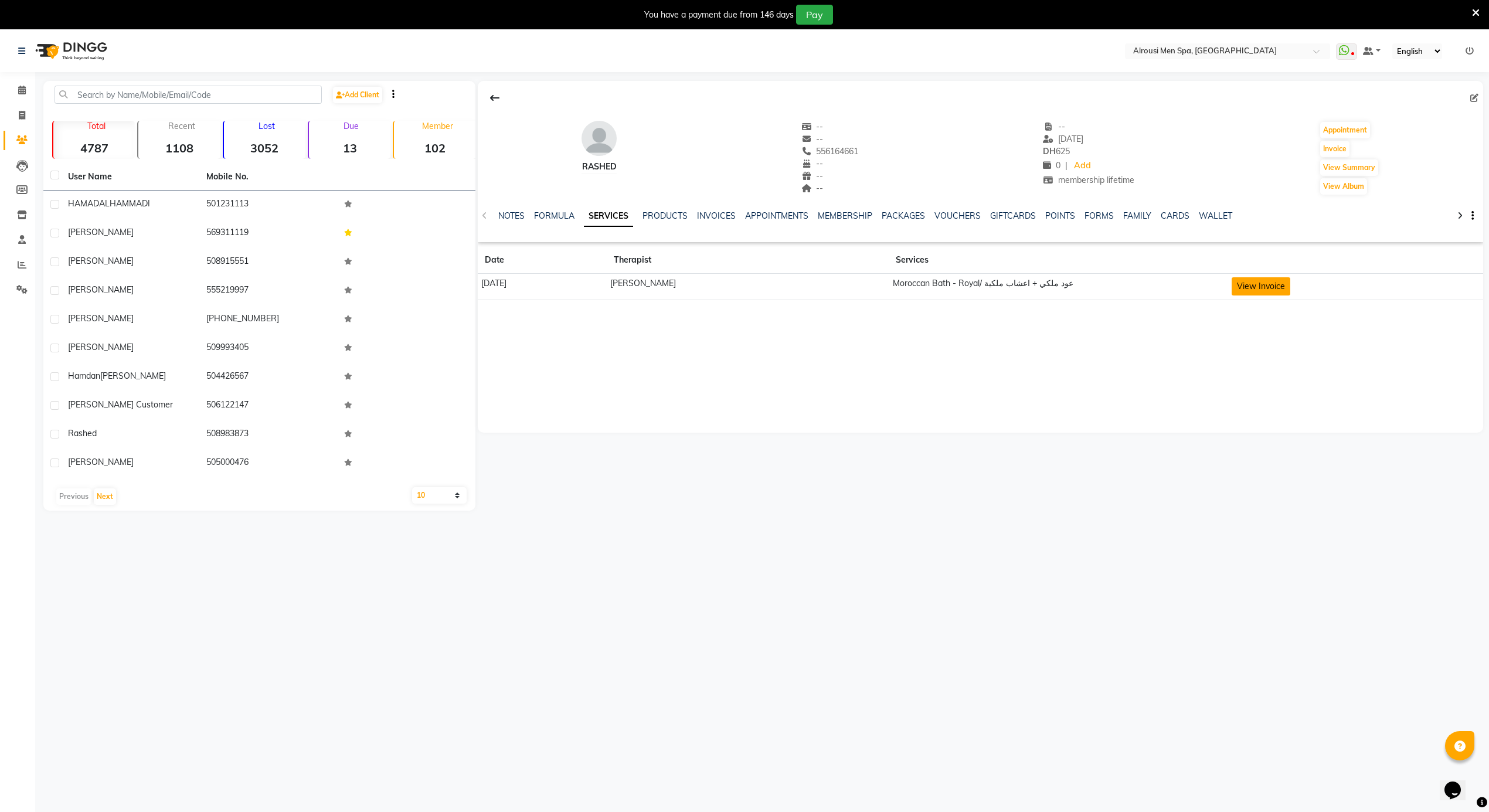
click at [1255, 285] on button "View Invoice" at bounding box center [1261, 286] width 59 height 18
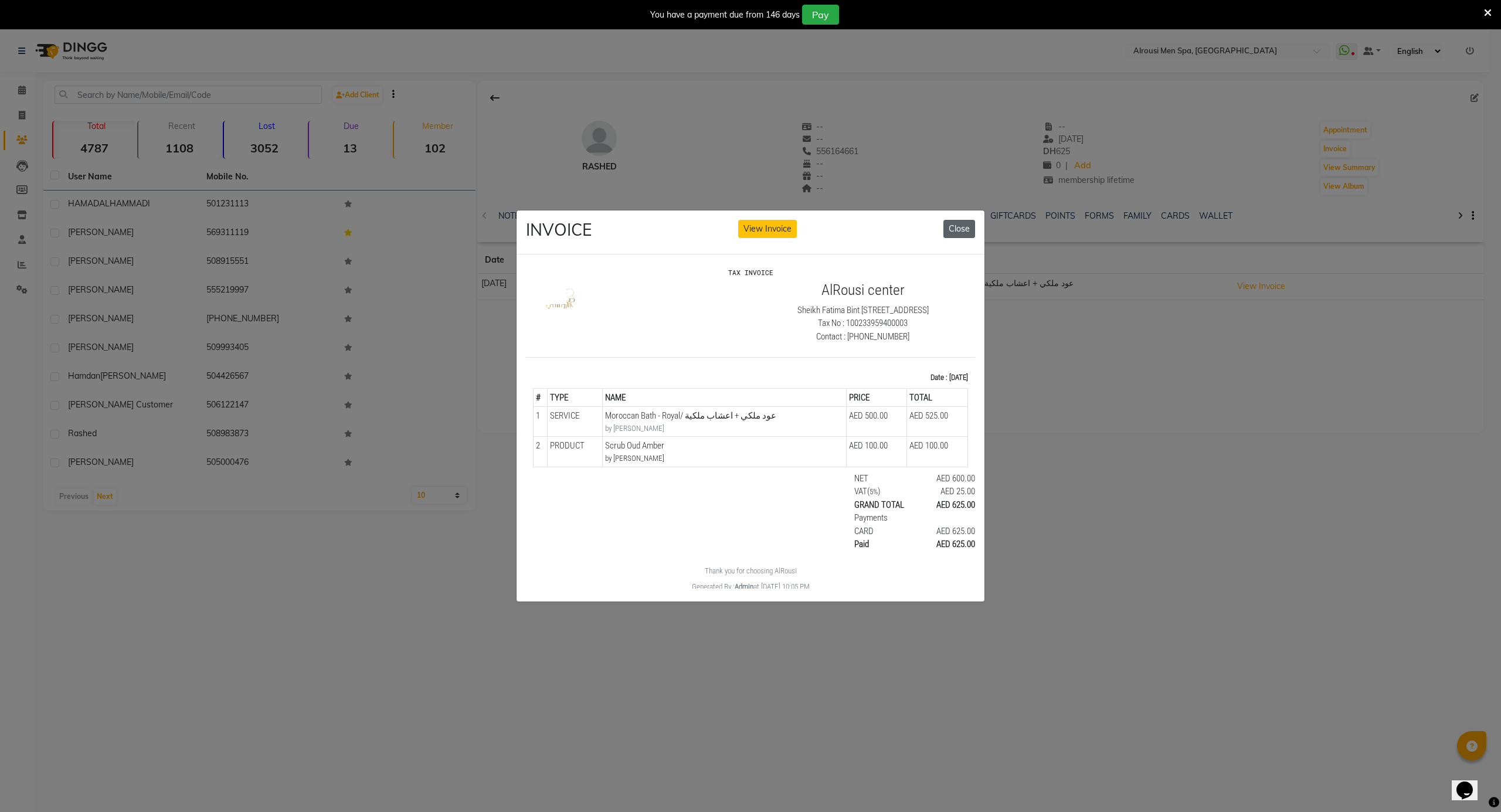
click at [963, 220] on button "Close" at bounding box center [959, 229] width 32 height 18
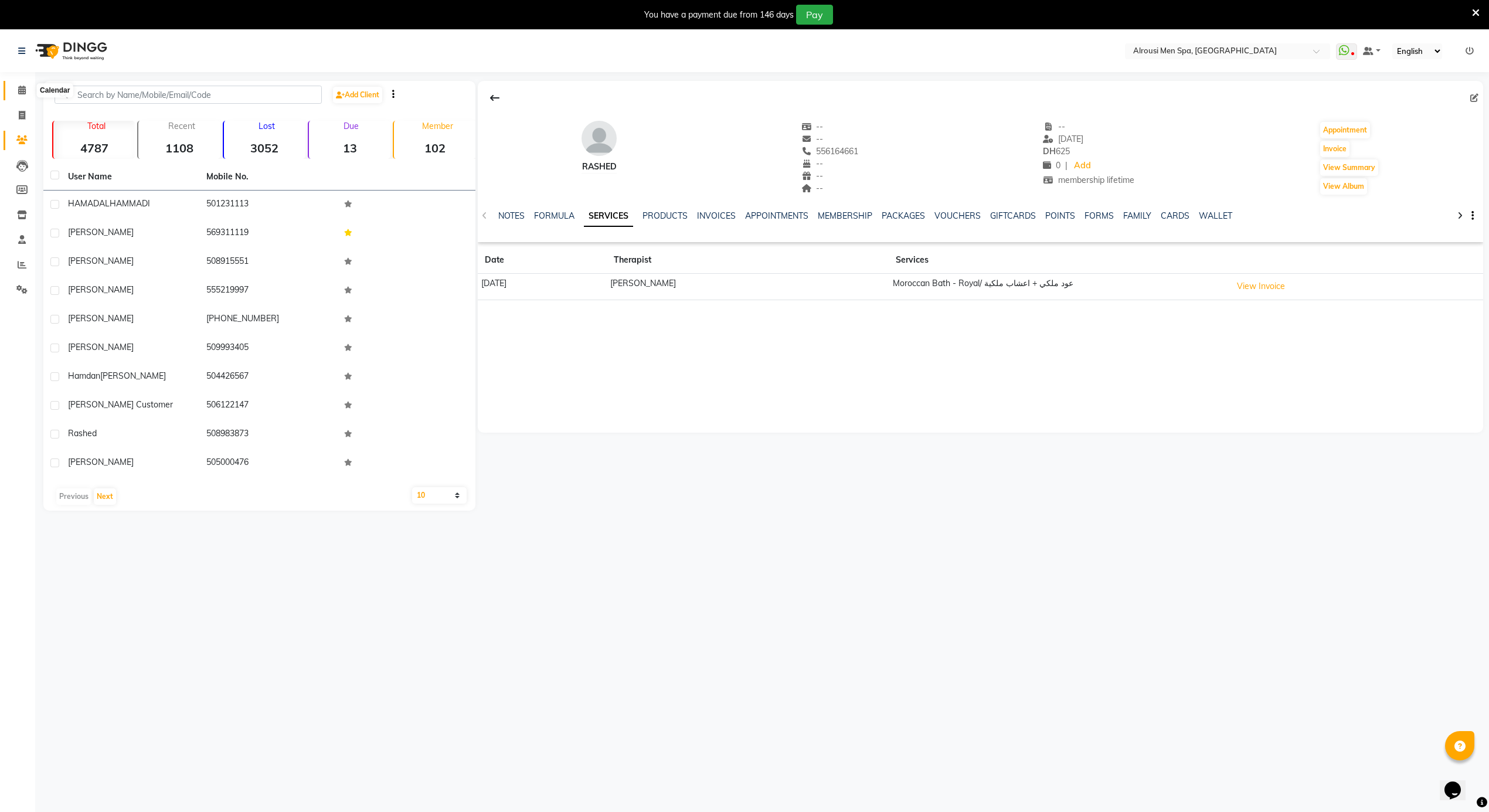
click at [26, 88] on span at bounding box center [22, 91] width 21 height 14
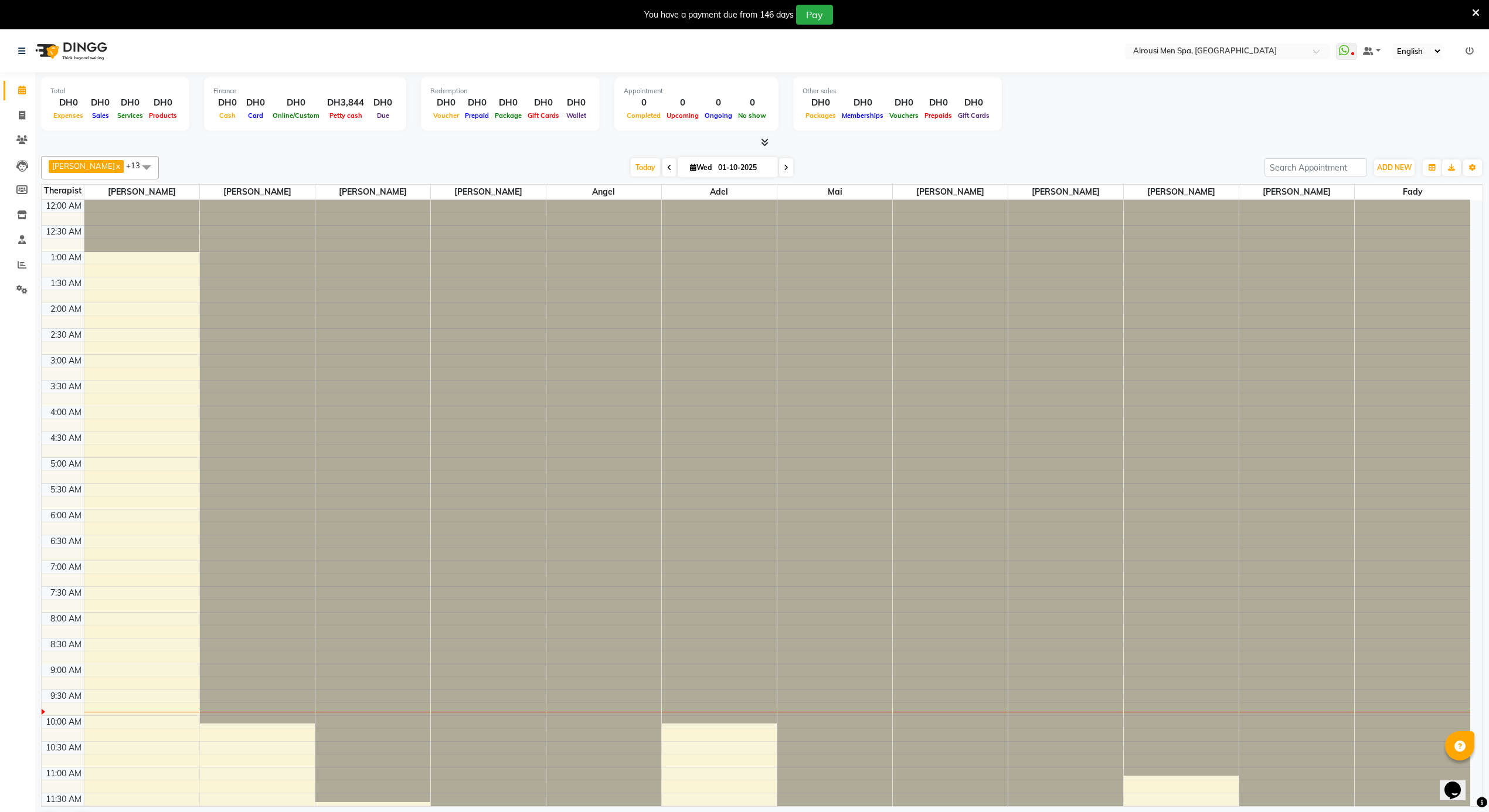
click at [690, 169] on icon at bounding box center [693, 167] width 6 height 8
select select "10"
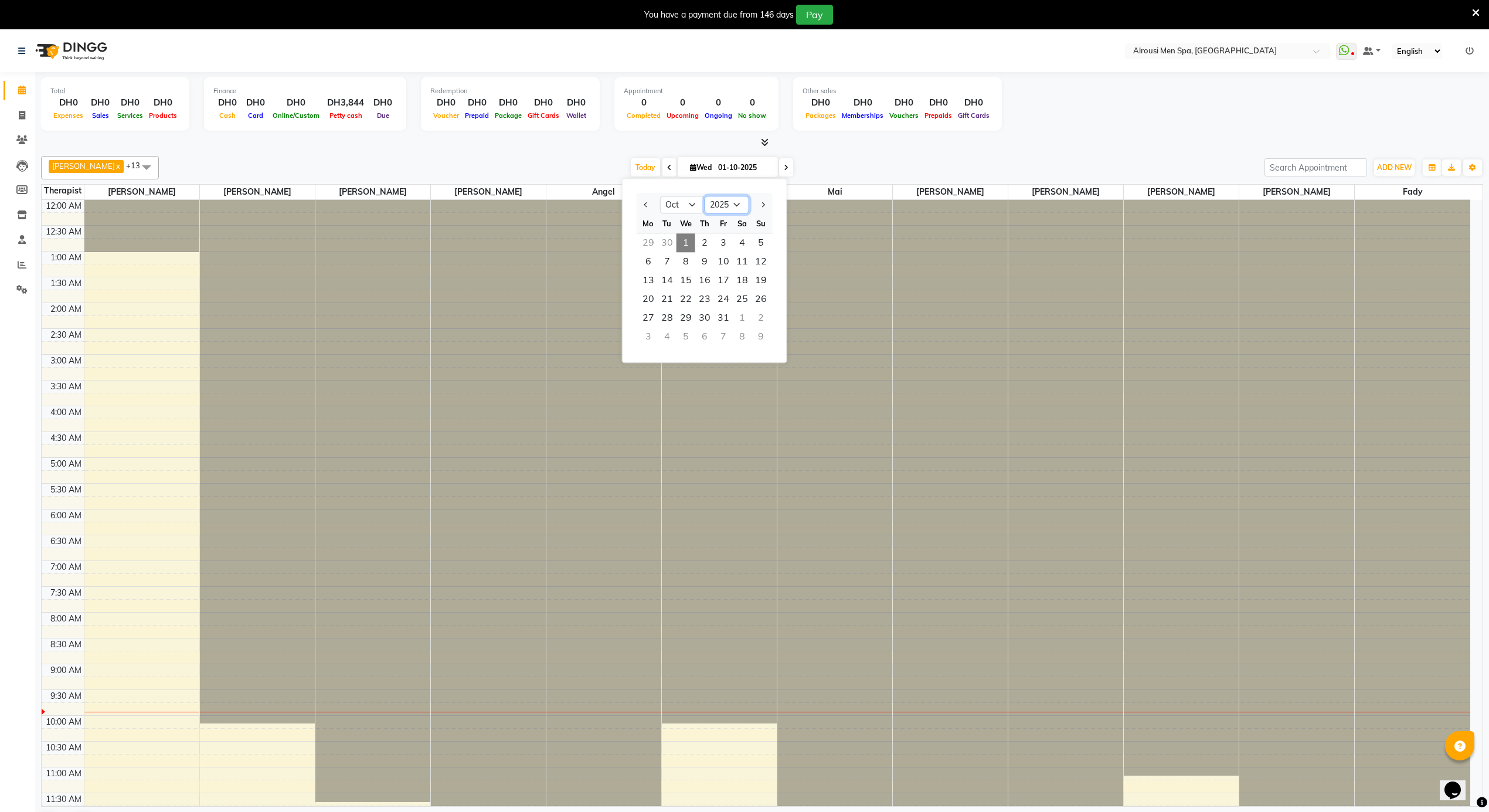
click at [727, 203] on select "2015 2016 2017 2018 2019 2020 2021 2022 2023 2024 2025 2026 2027 2028 2029 2030…" at bounding box center [727, 205] width 45 height 17
select select "2024"
click at [704, 196] on select "2015 2016 2017 2018 2019 2020 2021 2022 2023 2024 2025 2026 2027 2028 2029 2030…" at bounding box center [727, 205] width 45 height 17
click at [676, 204] on select "Jan Feb Mar Apr May Jun [DATE] Aug Sep Oct Nov Dec" at bounding box center [682, 205] width 45 height 17
select select "4"
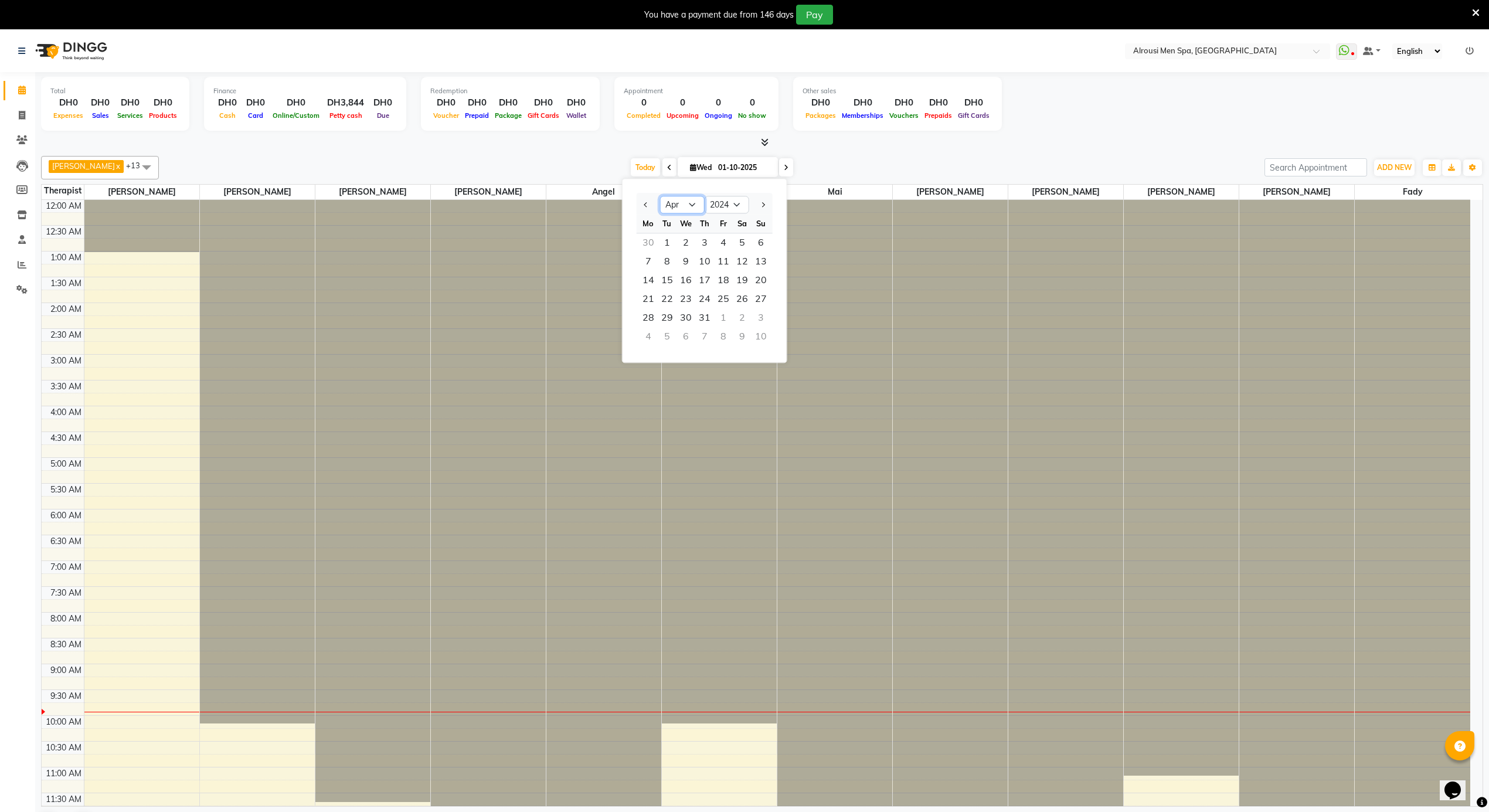
click at [660, 196] on select "Jan Feb Mar Apr May Jun [DATE] Aug Sep Oct Nov Dec" at bounding box center [682, 205] width 45 height 17
click at [754, 260] on span "14" at bounding box center [761, 262] width 19 height 19
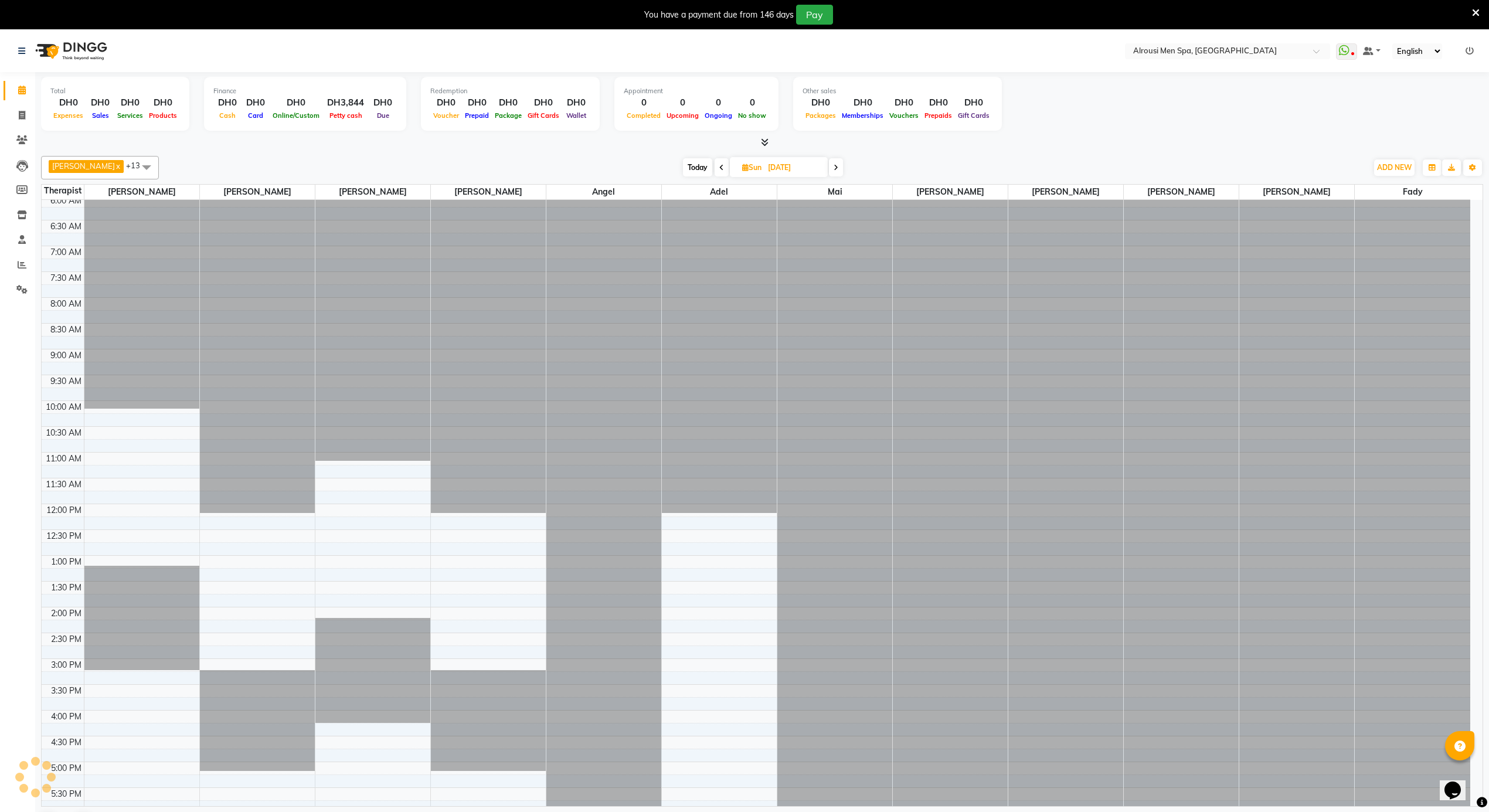
scroll to position [472, 0]
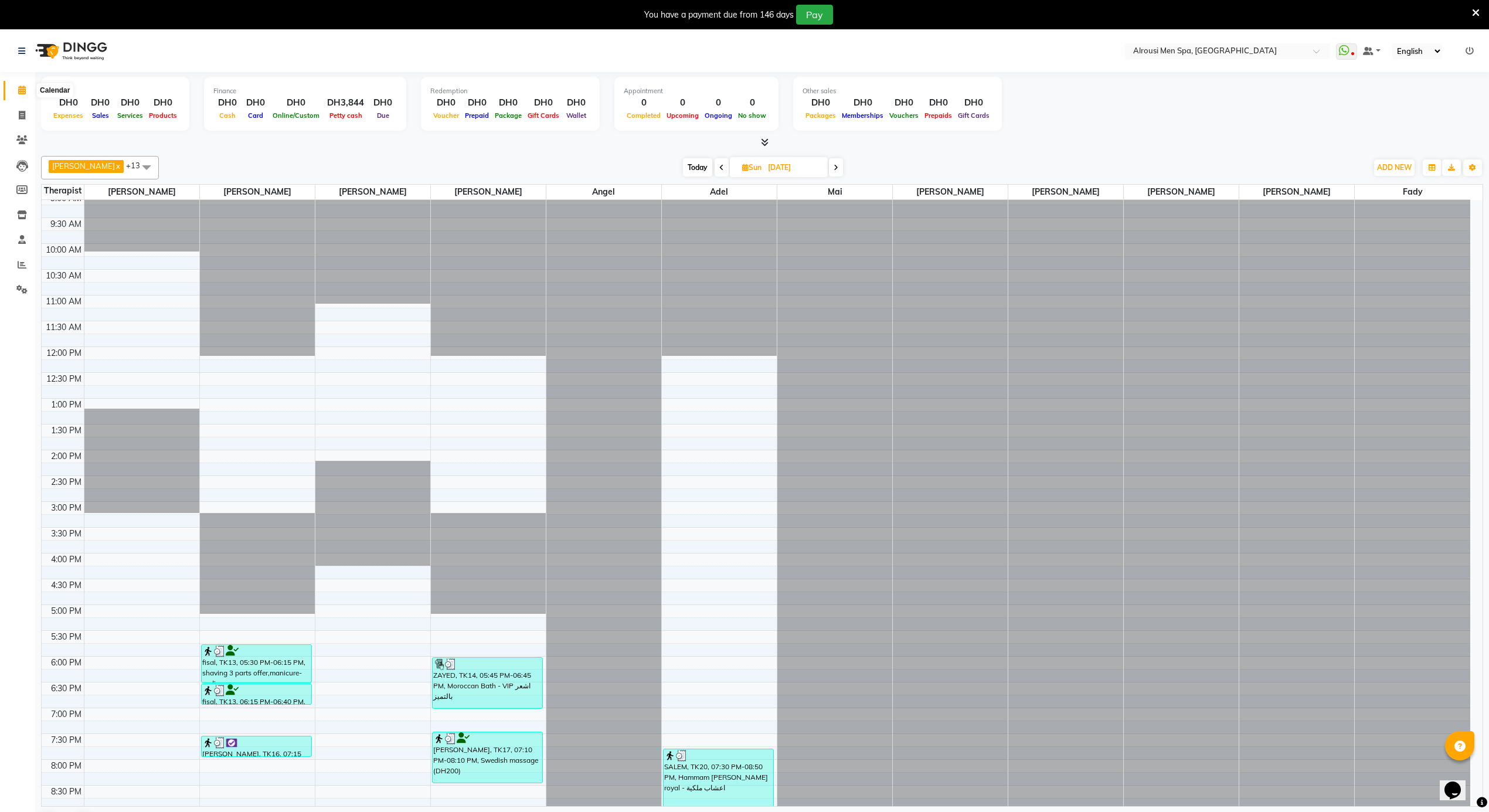
click at [24, 88] on icon at bounding box center [22, 90] width 8 height 9
click at [688, 172] on span "Today" at bounding box center [697, 167] width 29 height 18
type input "01-10-2025"
